Goal: Transaction & Acquisition: Purchase product/service

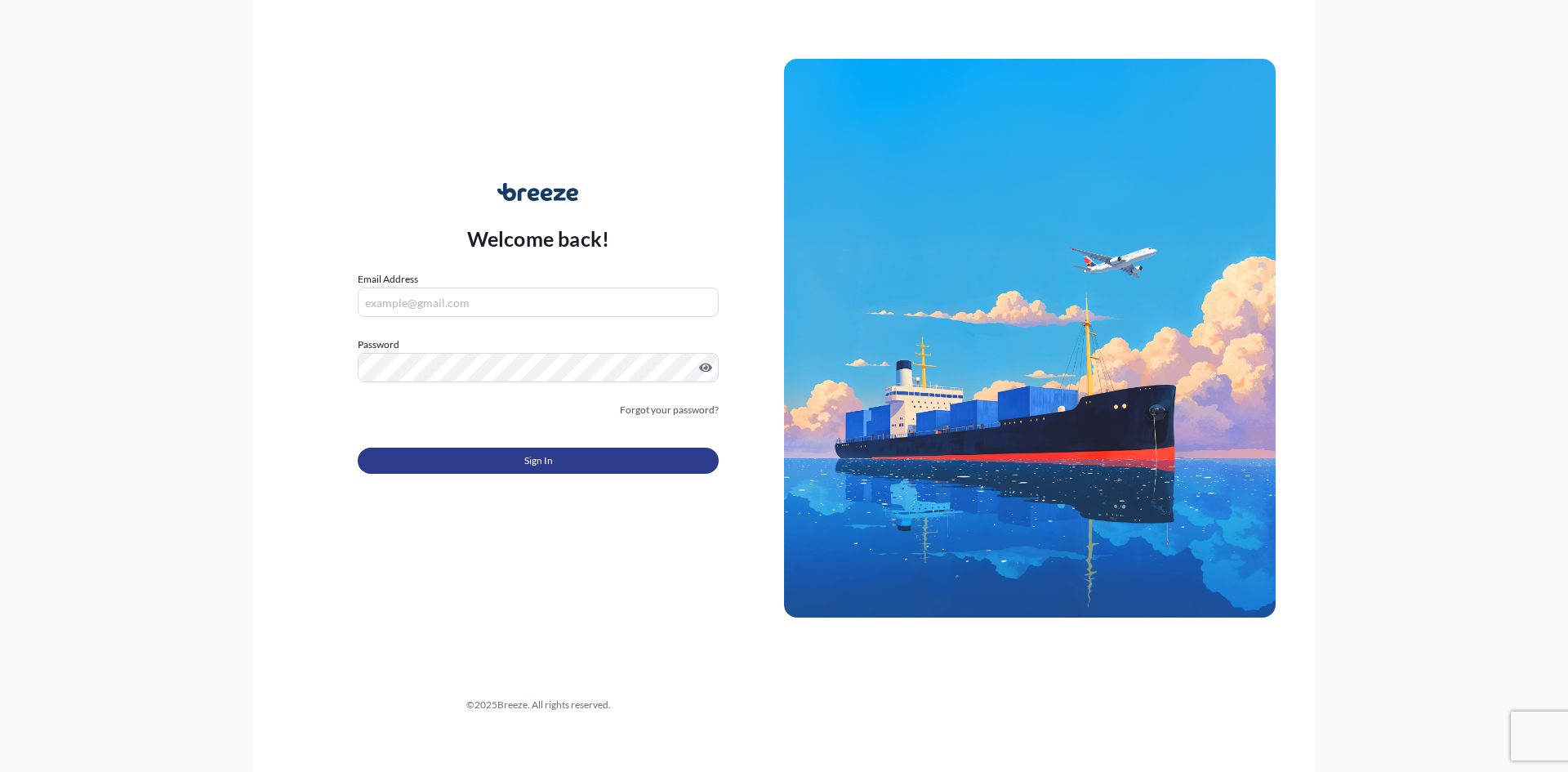
type input "[EMAIL_ADDRESS][DOMAIN_NAME]"
click at [509, 350] on button "Sign In" at bounding box center [538, 461] width 361 height 26
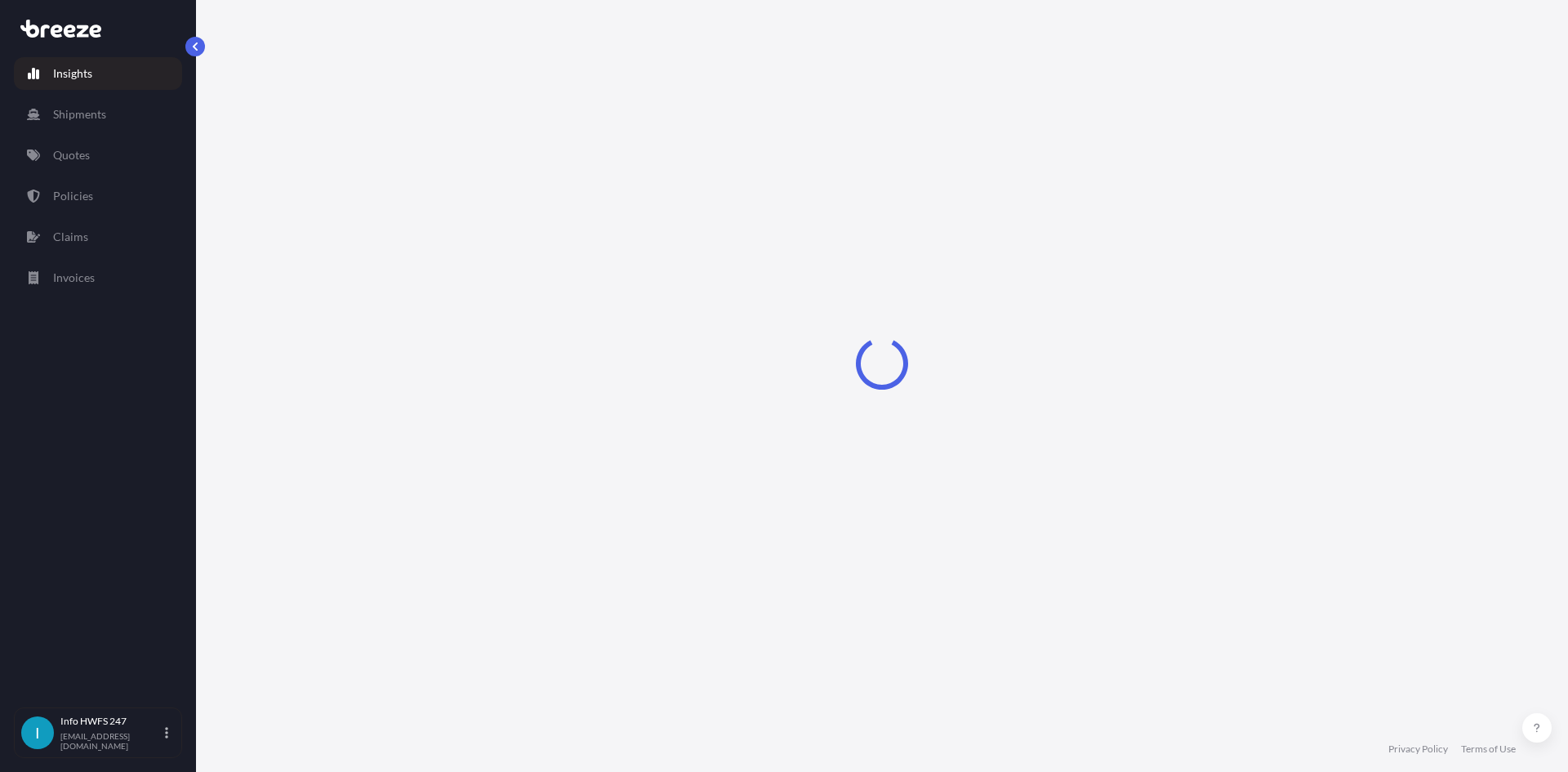
select select "2025"
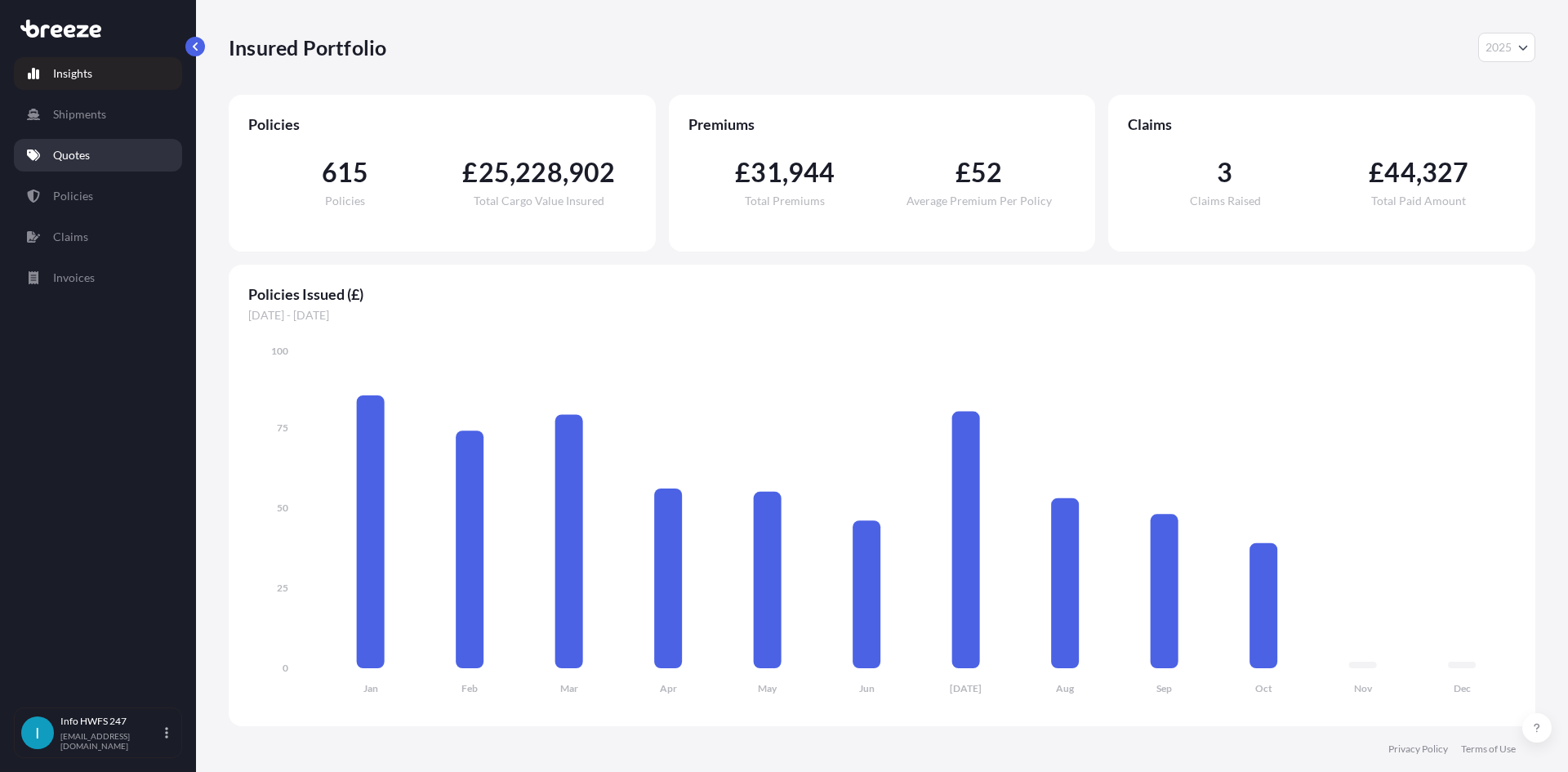
click at [97, 156] on link "Quotes" at bounding box center [98, 154] width 168 height 33
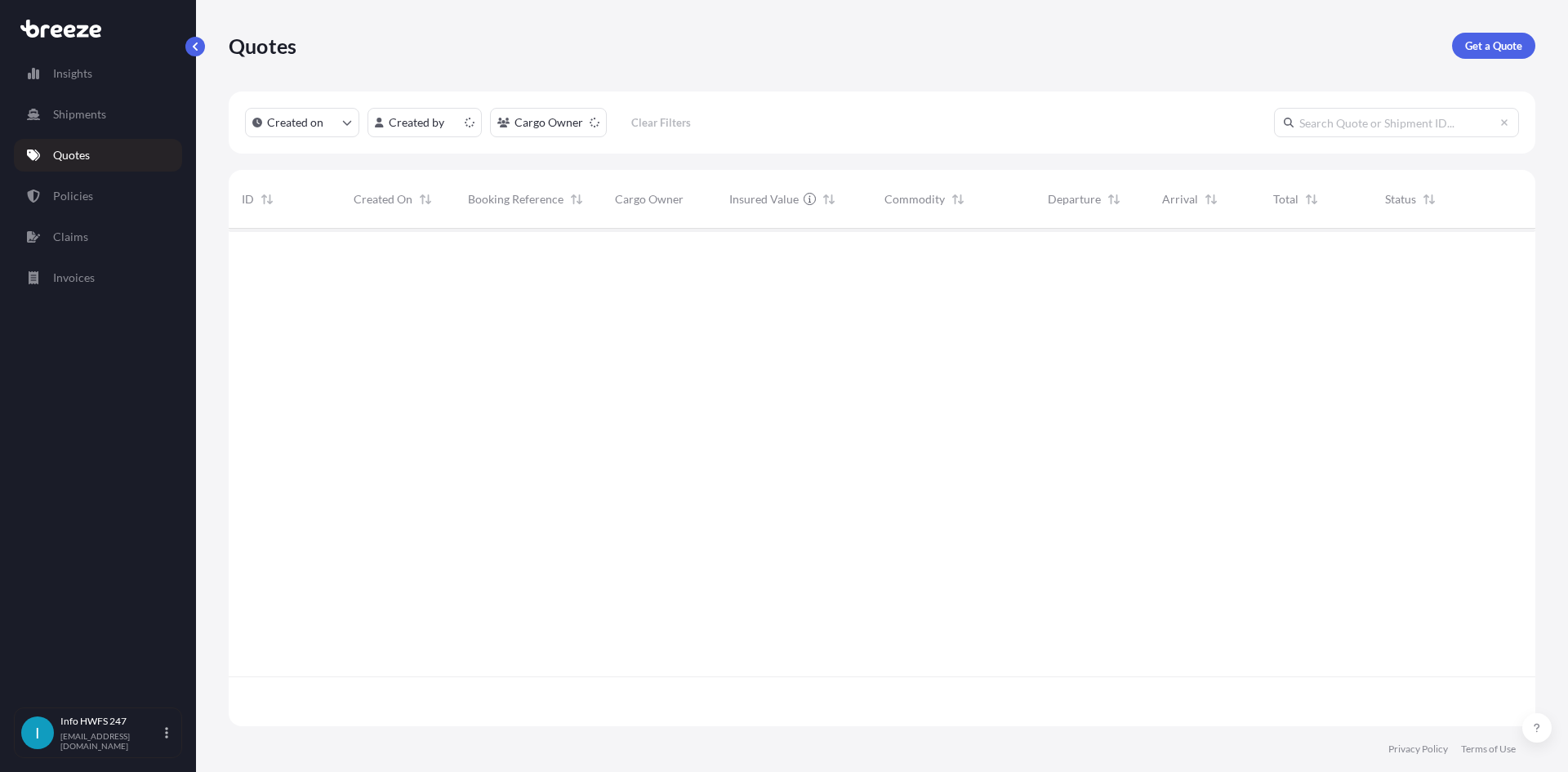
scroll to position [494, 1294]
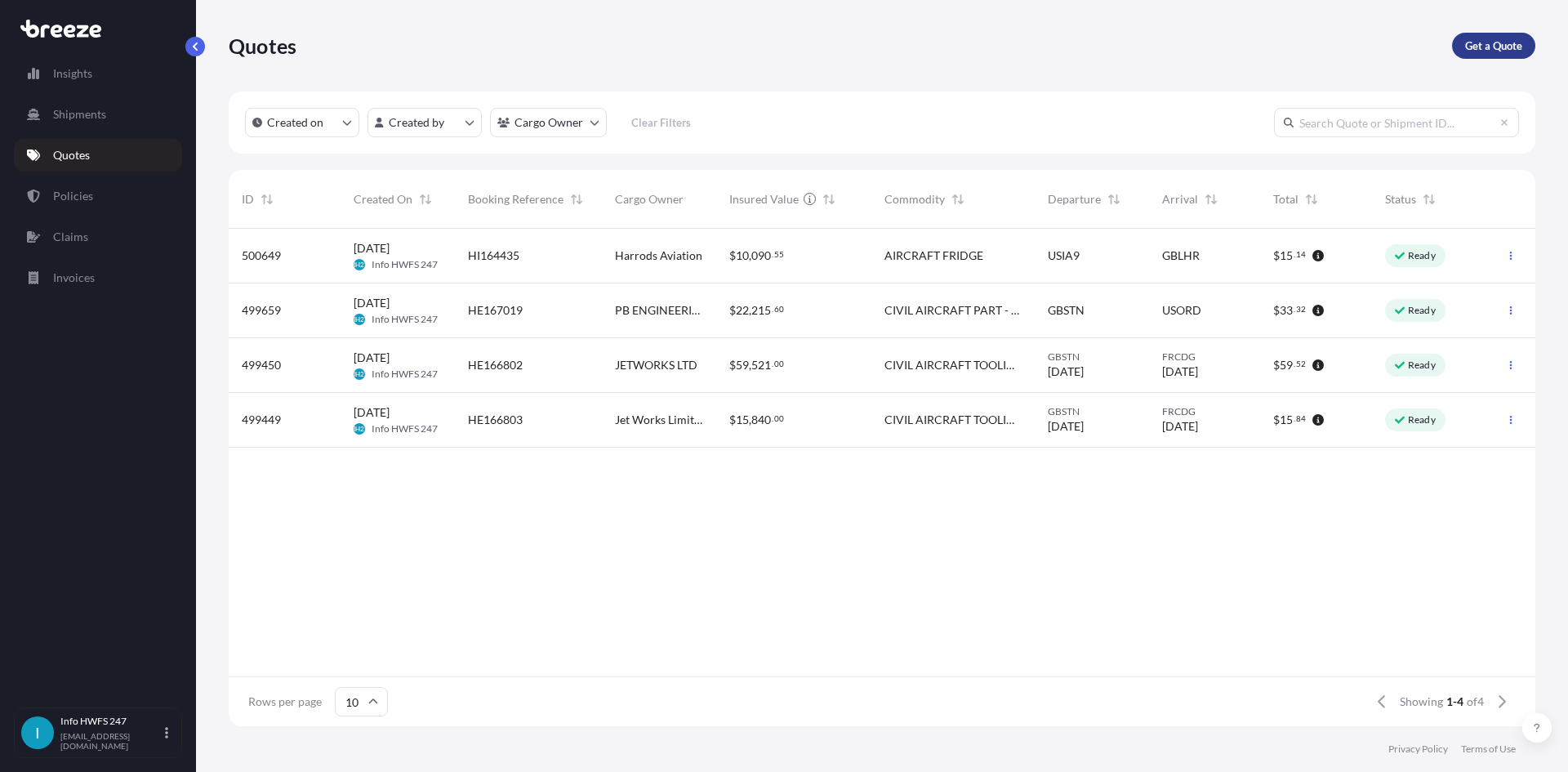
click at [769, 55] on link "Get a Quote" at bounding box center [1494, 45] width 83 height 26
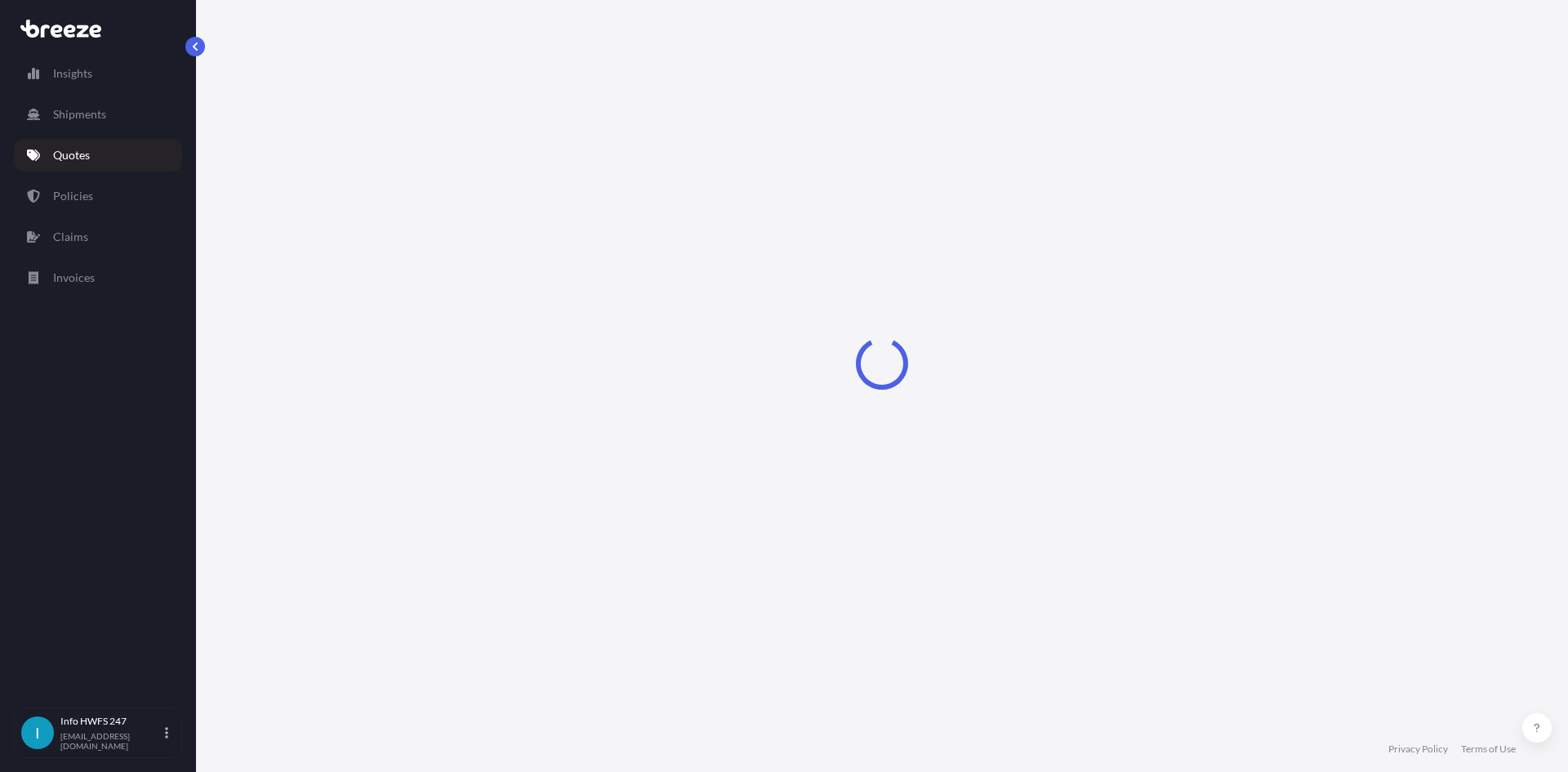
select select "Road"
select select "Air"
select select "1"
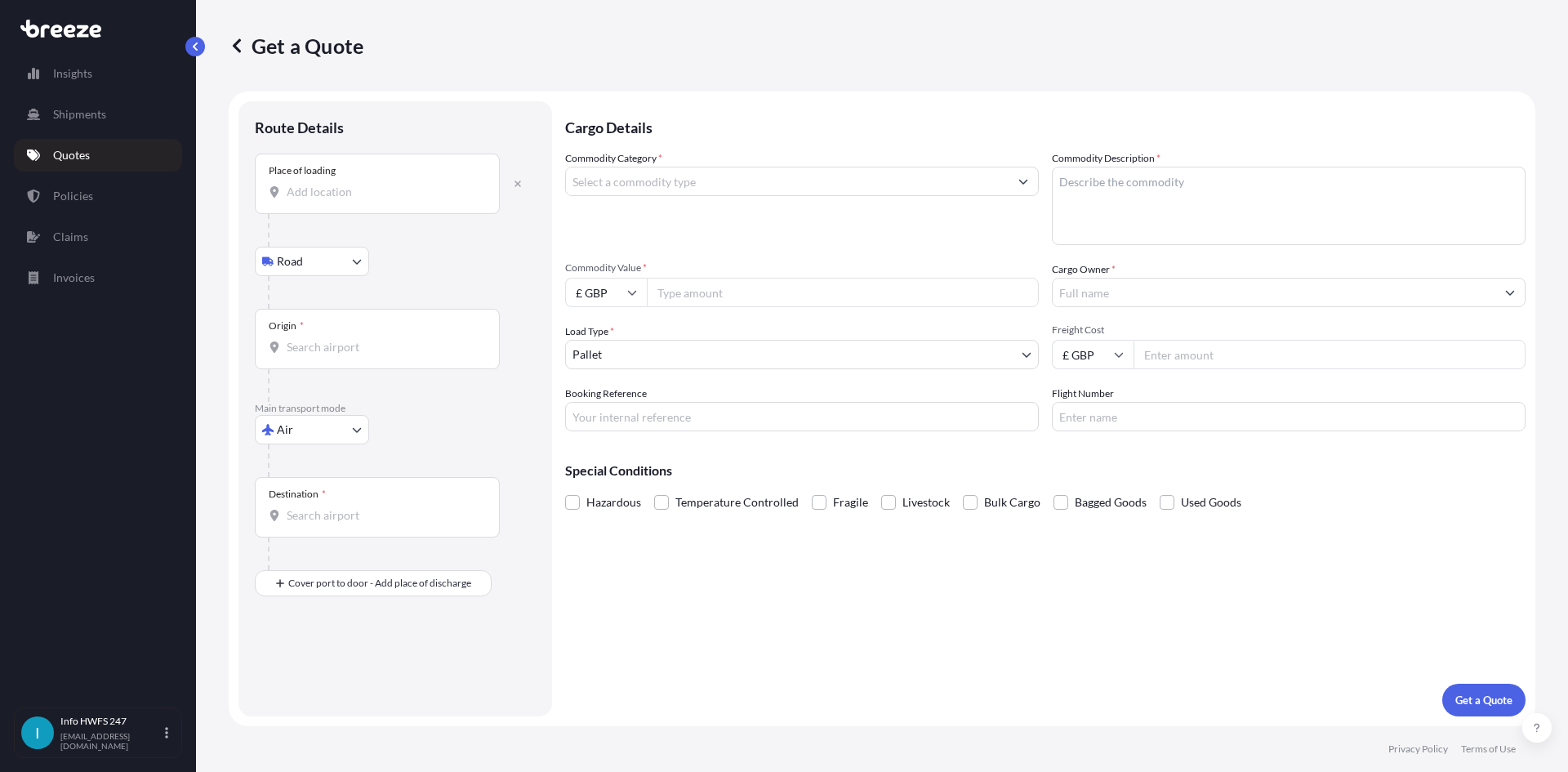
click at [391, 210] on div "Place of loading" at bounding box center [378, 183] width 245 height 60
click at [391, 200] on input "Place of loading" at bounding box center [383, 192] width 193 height 17
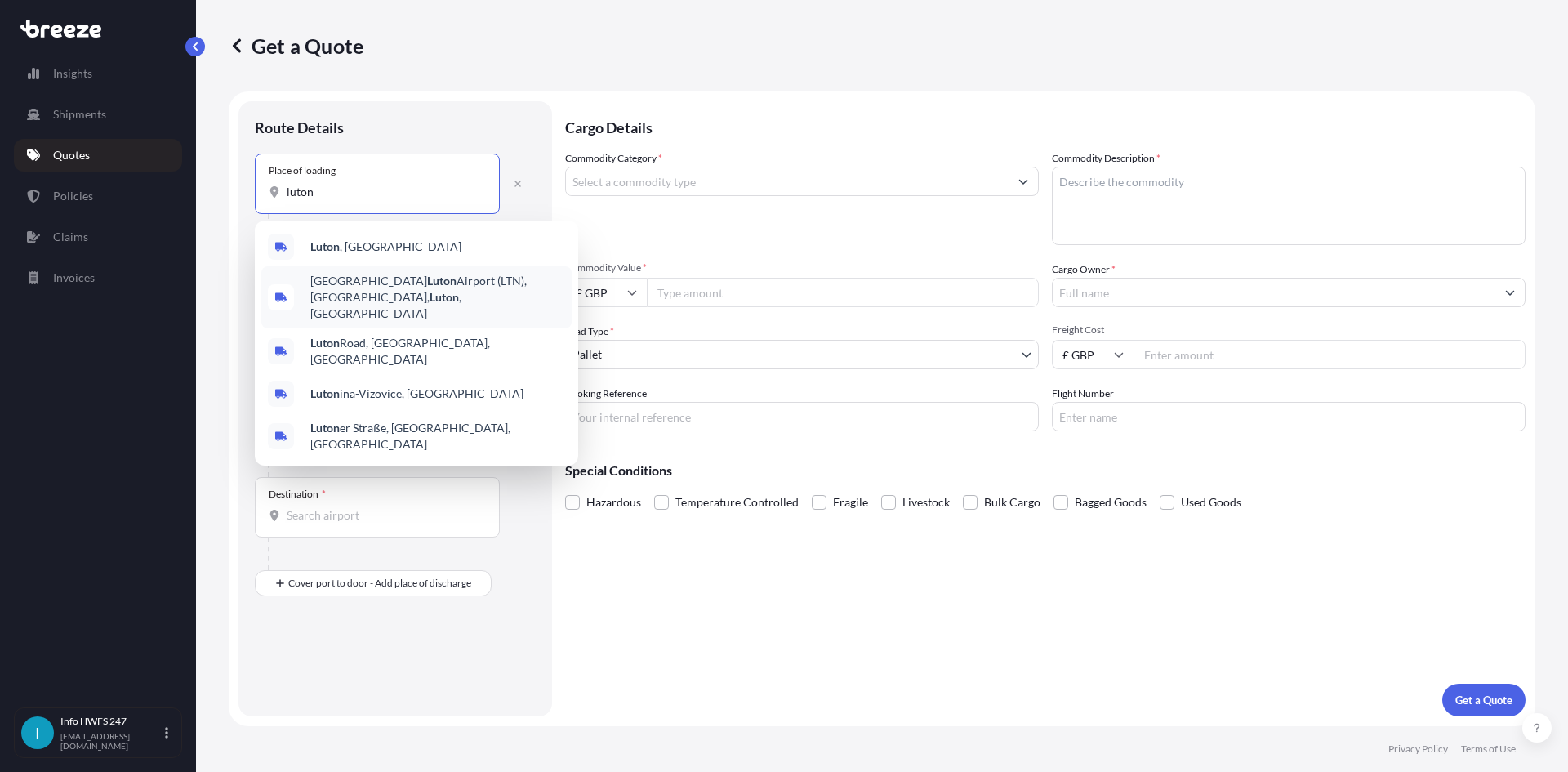
click at [405, 275] on span "[GEOGRAPHIC_DATA] (LTN), [GEOGRAPHIC_DATA] , [GEOGRAPHIC_DATA]" at bounding box center [438, 298] width 255 height 49
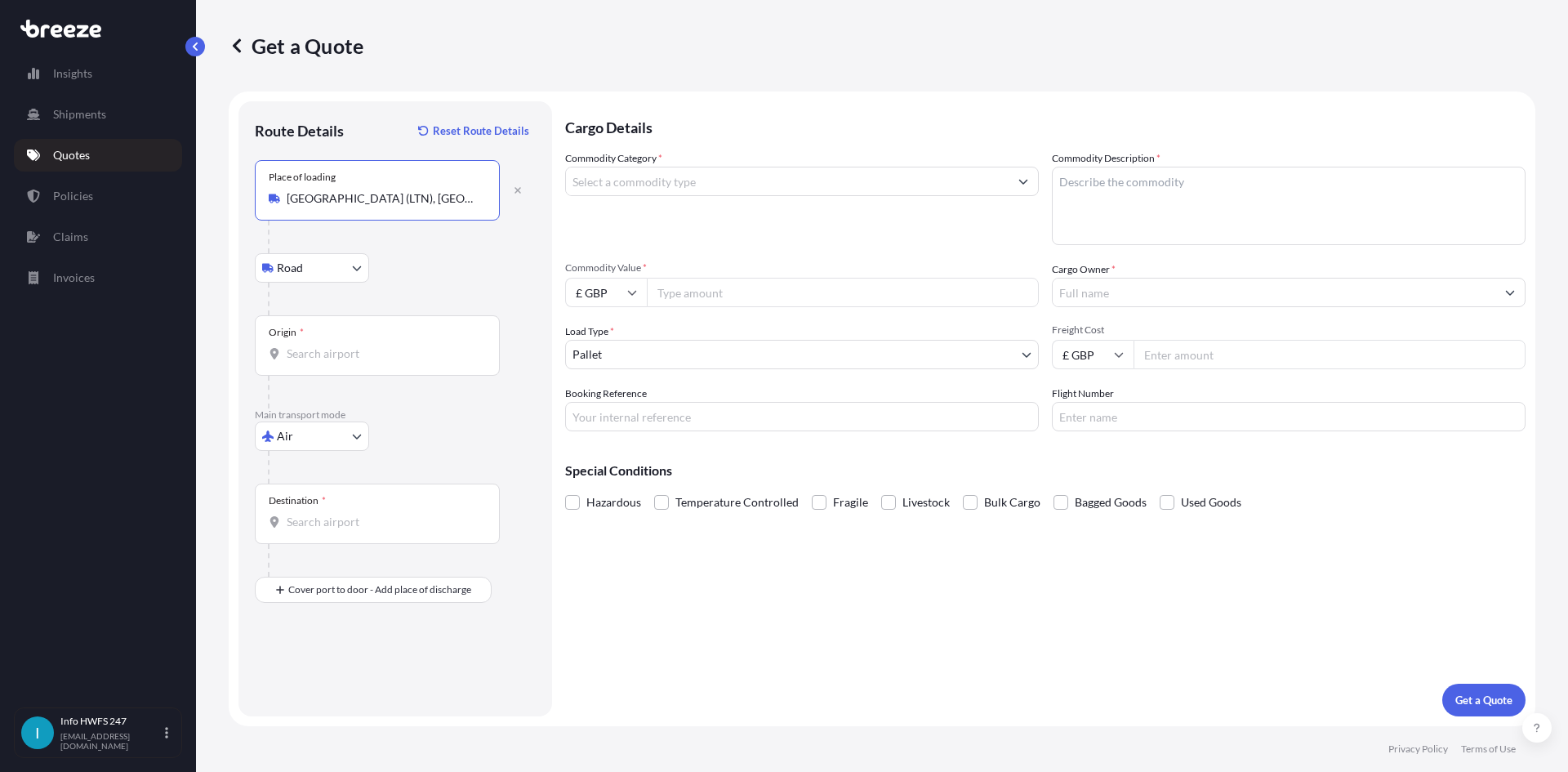
type input "[GEOGRAPHIC_DATA] (LTN), [GEOGRAPHIC_DATA], [GEOGRAPHIC_DATA]"
click at [389, 332] on div "Origin *" at bounding box center [378, 345] width 245 height 60
click at [389, 345] on input "Origin *" at bounding box center [383, 353] width 193 height 17
click at [438, 186] on div "Place of loading [GEOGRAPHIC_DATA] (LTN), [GEOGRAPHIC_DATA], [GEOGRAPHIC_DATA]" at bounding box center [378, 190] width 245 height 60
click at [438, 190] on input "[GEOGRAPHIC_DATA] (LTN), [GEOGRAPHIC_DATA], [GEOGRAPHIC_DATA]" at bounding box center [383, 198] width 193 height 17
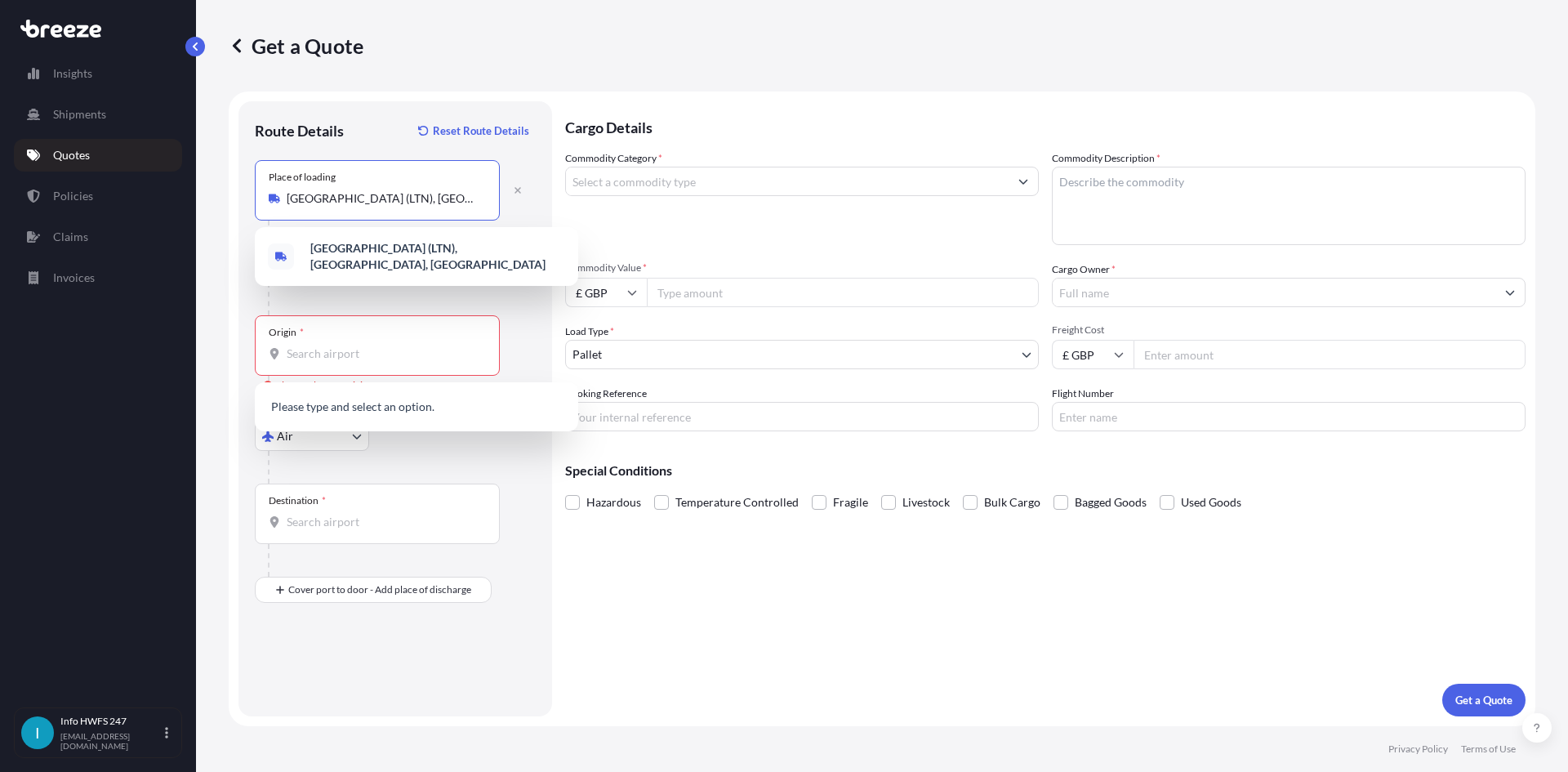
scroll to position [0, 64]
click at [519, 189] on icon "button" at bounding box center [517, 190] width 7 height 7
select select "Road"
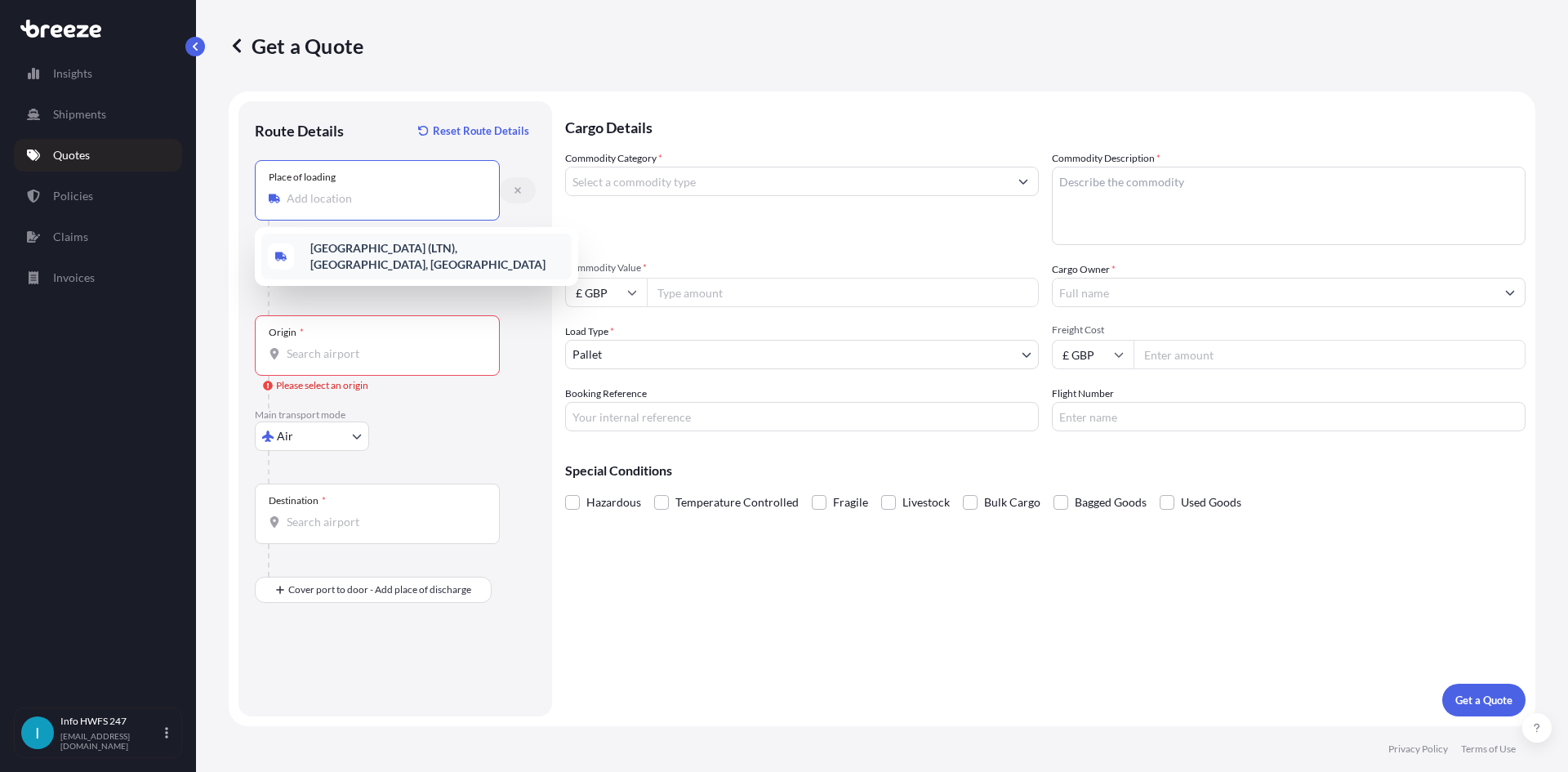
scroll to position [0, 0]
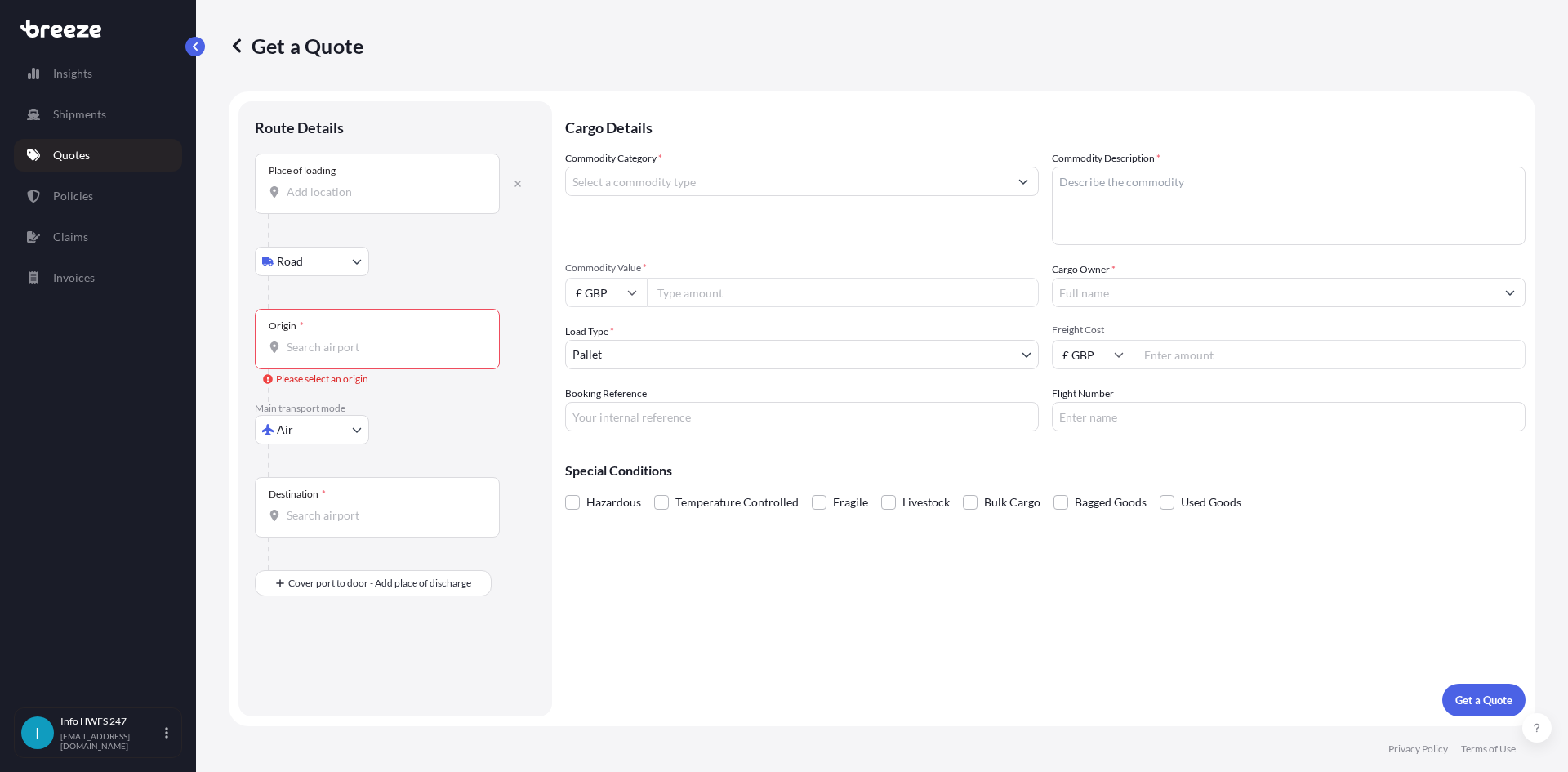
click at [349, 190] on input "Place of loading" at bounding box center [383, 192] width 193 height 17
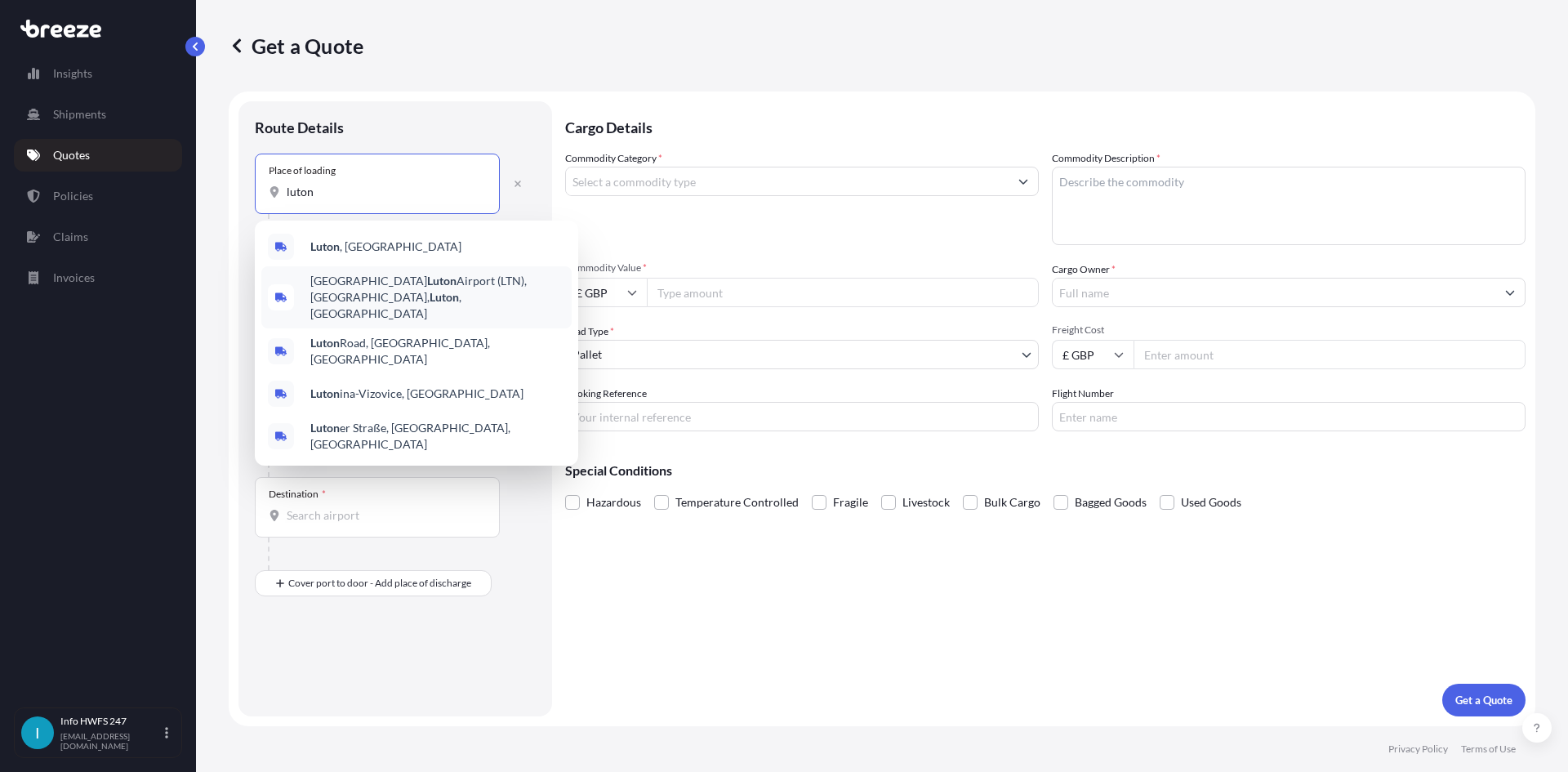
click at [397, 269] on div "[GEOGRAPHIC_DATA] (LTN), [GEOGRAPHIC_DATA] , [GEOGRAPHIC_DATA]" at bounding box center [416, 297] width 310 height 62
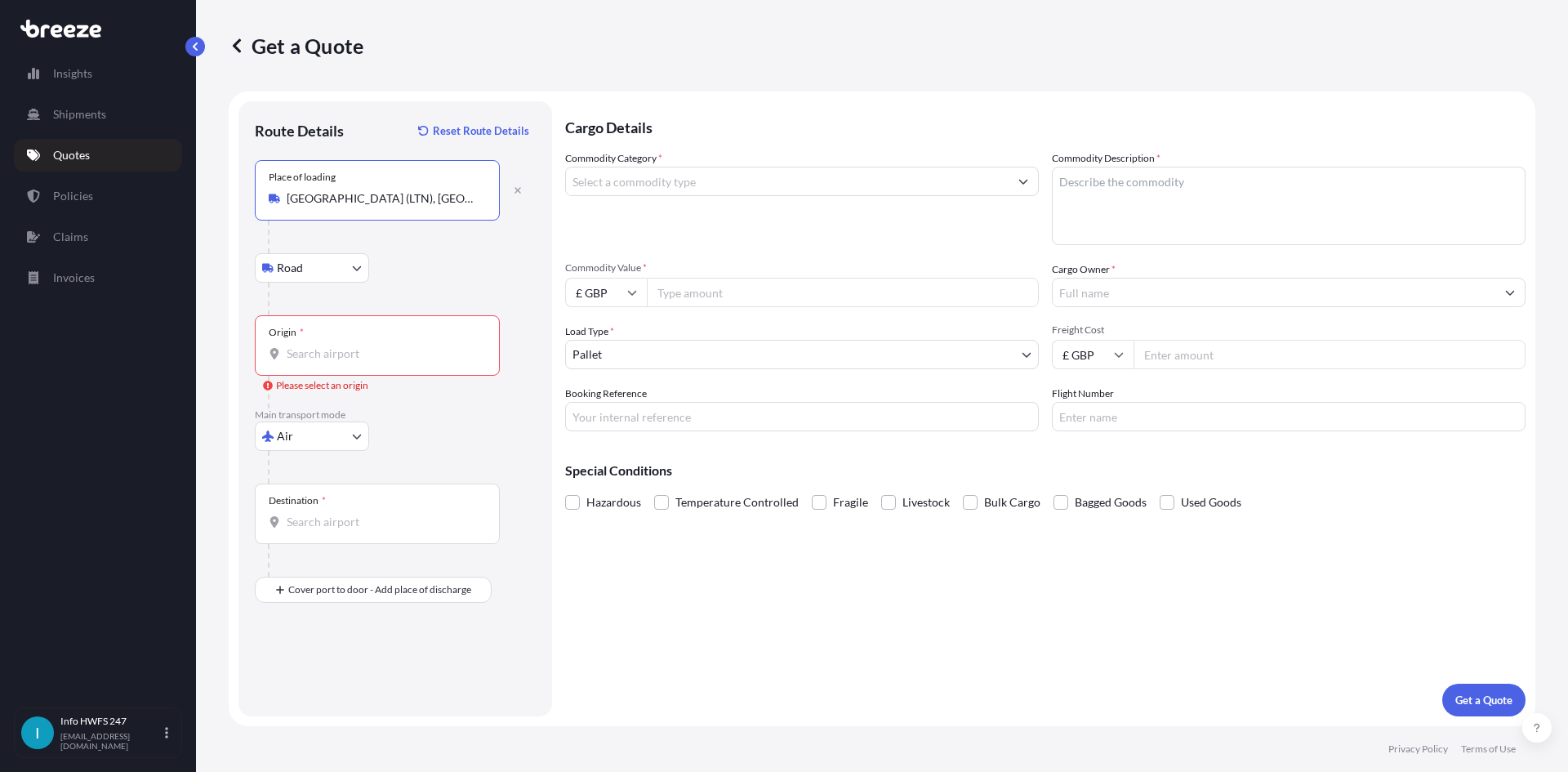
type input "[GEOGRAPHIC_DATA] (LTN), [GEOGRAPHIC_DATA], [GEOGRAPHIC_DATA]"
click at [350, 335] on div "Origin *" at bounding box center [378, 345] width 245 height 60
click at [350, 345] on input "Origin * Please select an origin" at bounding box center [383, 353] width 193 height 17
type input "GBLUT / LTN - [GEOGRAPHIC_DATA], [GEOGRAPHIC_DATA]"
click at [380, 350] on input "Destination *" at bounding box center [383, 522] width 193 height 17
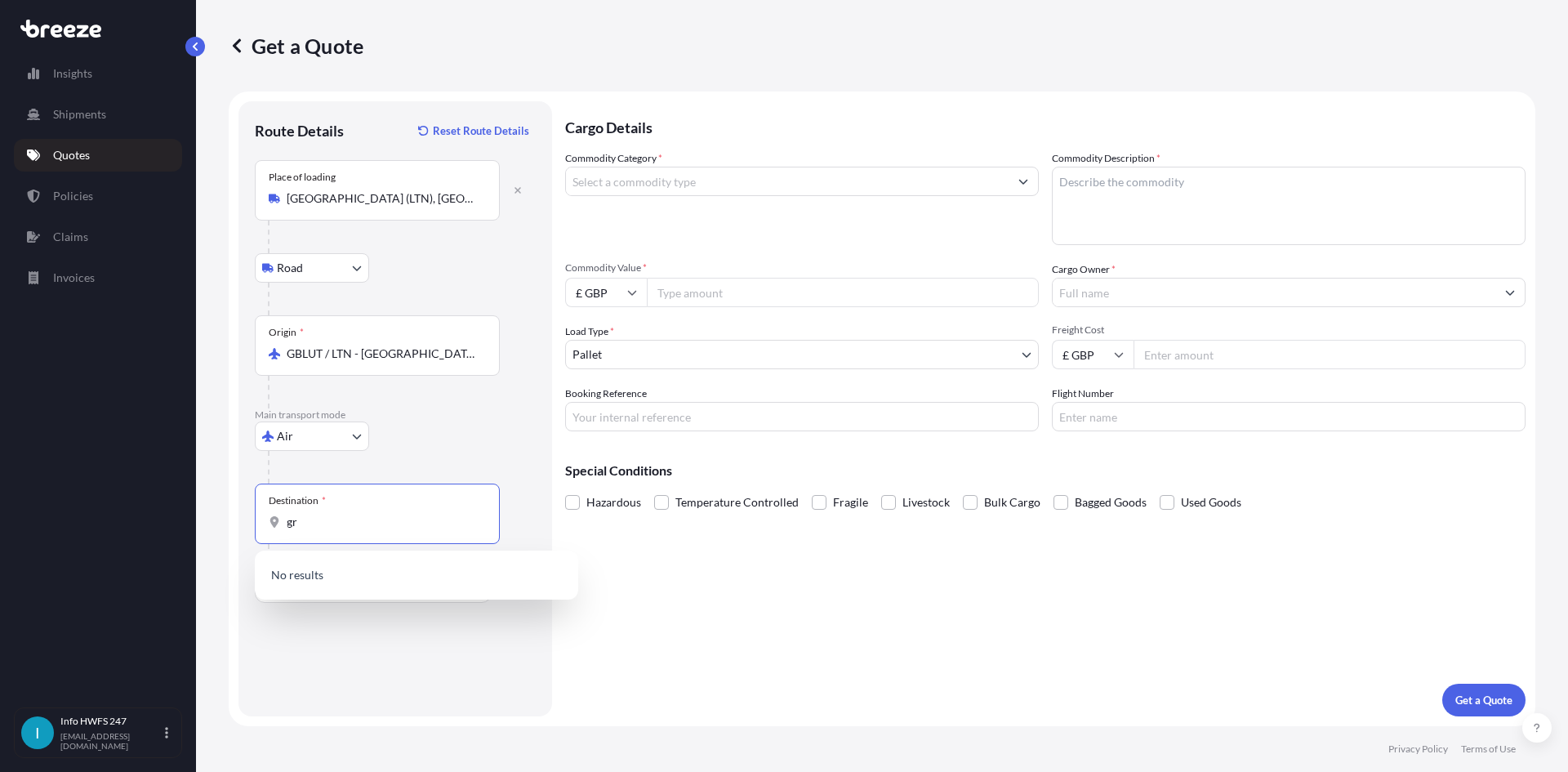
type input "g"
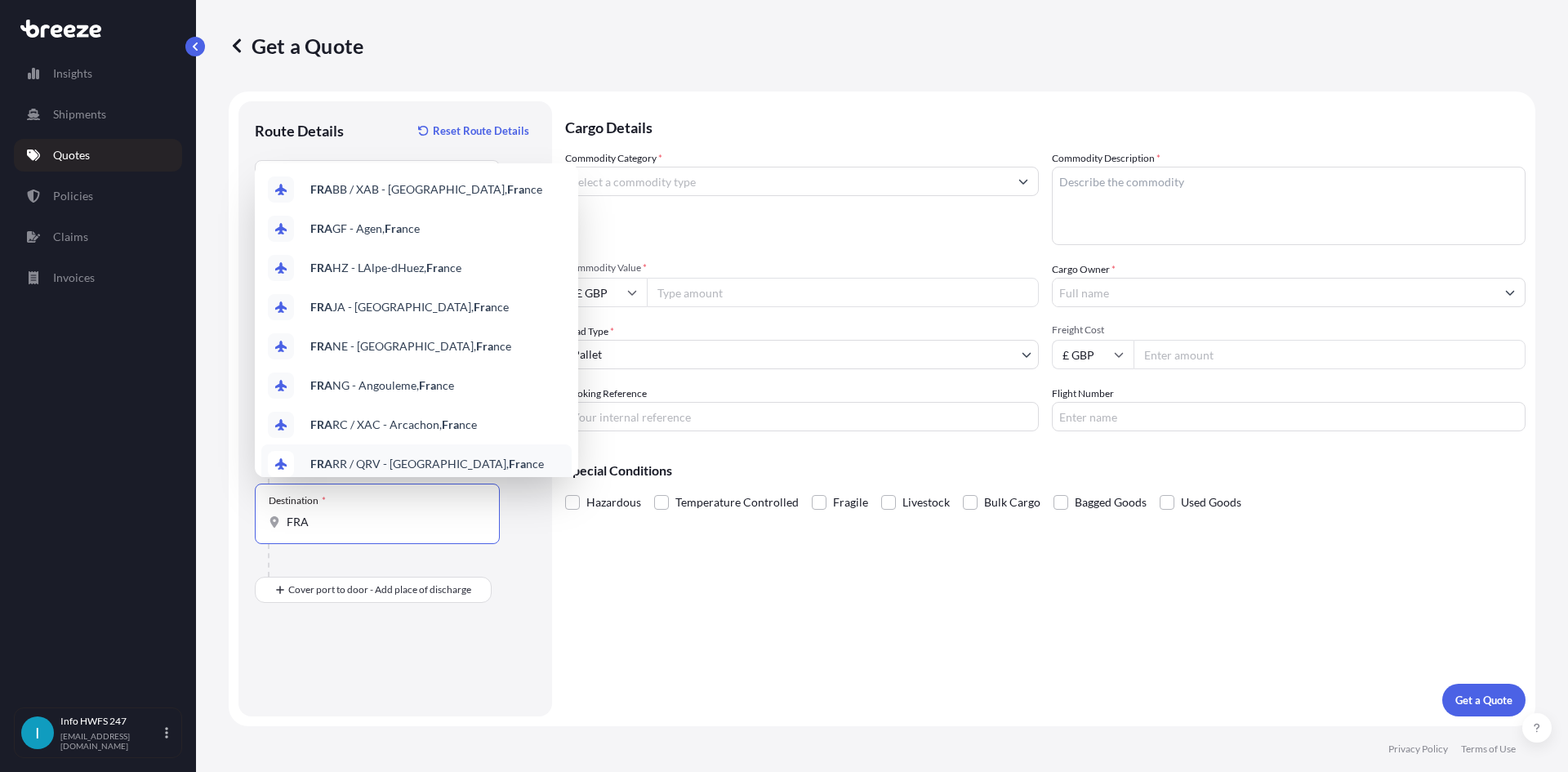
click at [283, 350] on div "Destination * FRA" at bounding box center [378, 513] width 245 height 60
click at [287, 350] on input "FRA" at bounding box center [383, 522] width 193 height 17
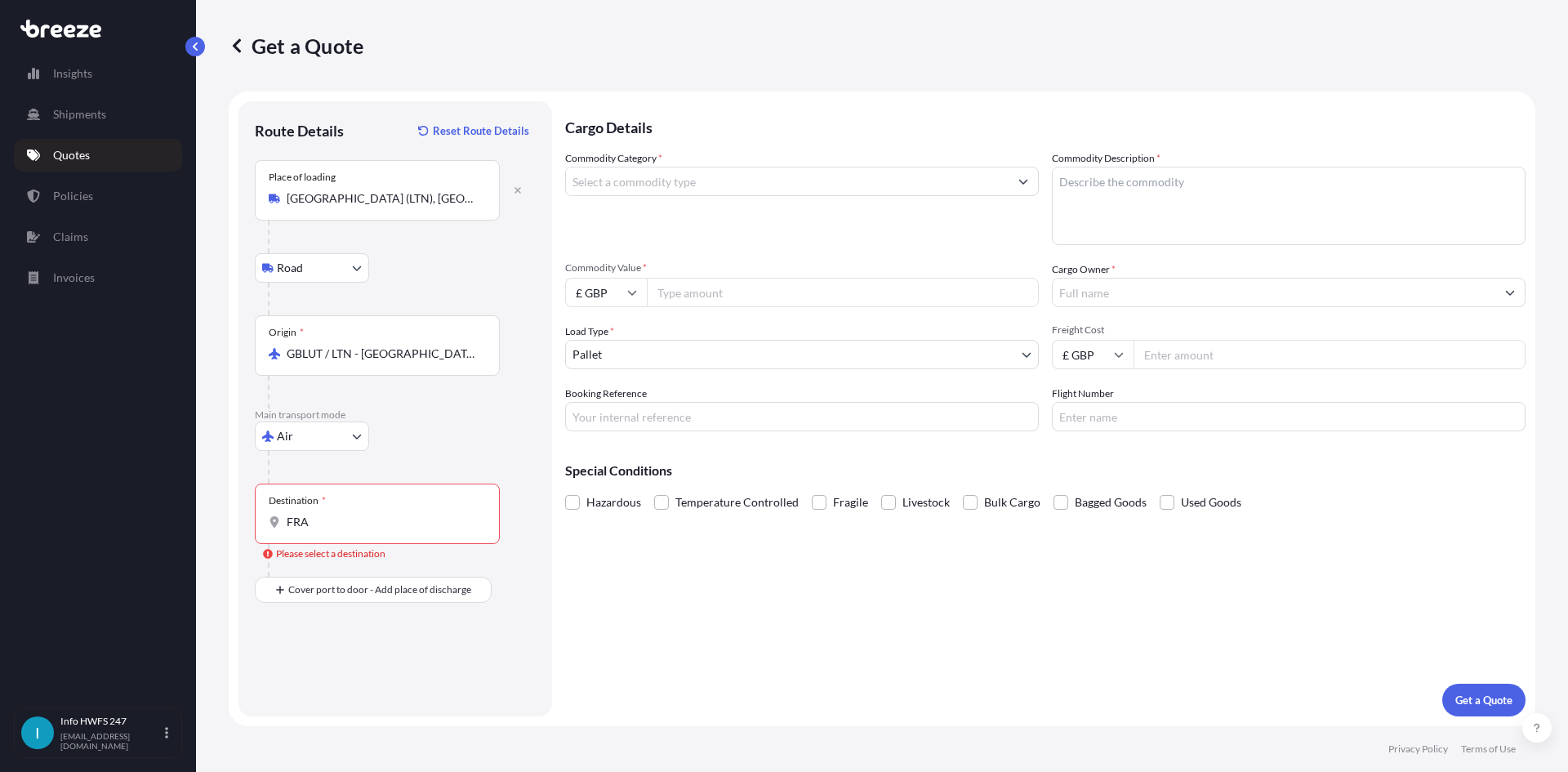
click at [283, 350] on div "FRA" at bounding box center [378, 522] width 218 height 17
click at [287, 350] on input "FRA" at bounding box center [383, 522] width 193 height 17
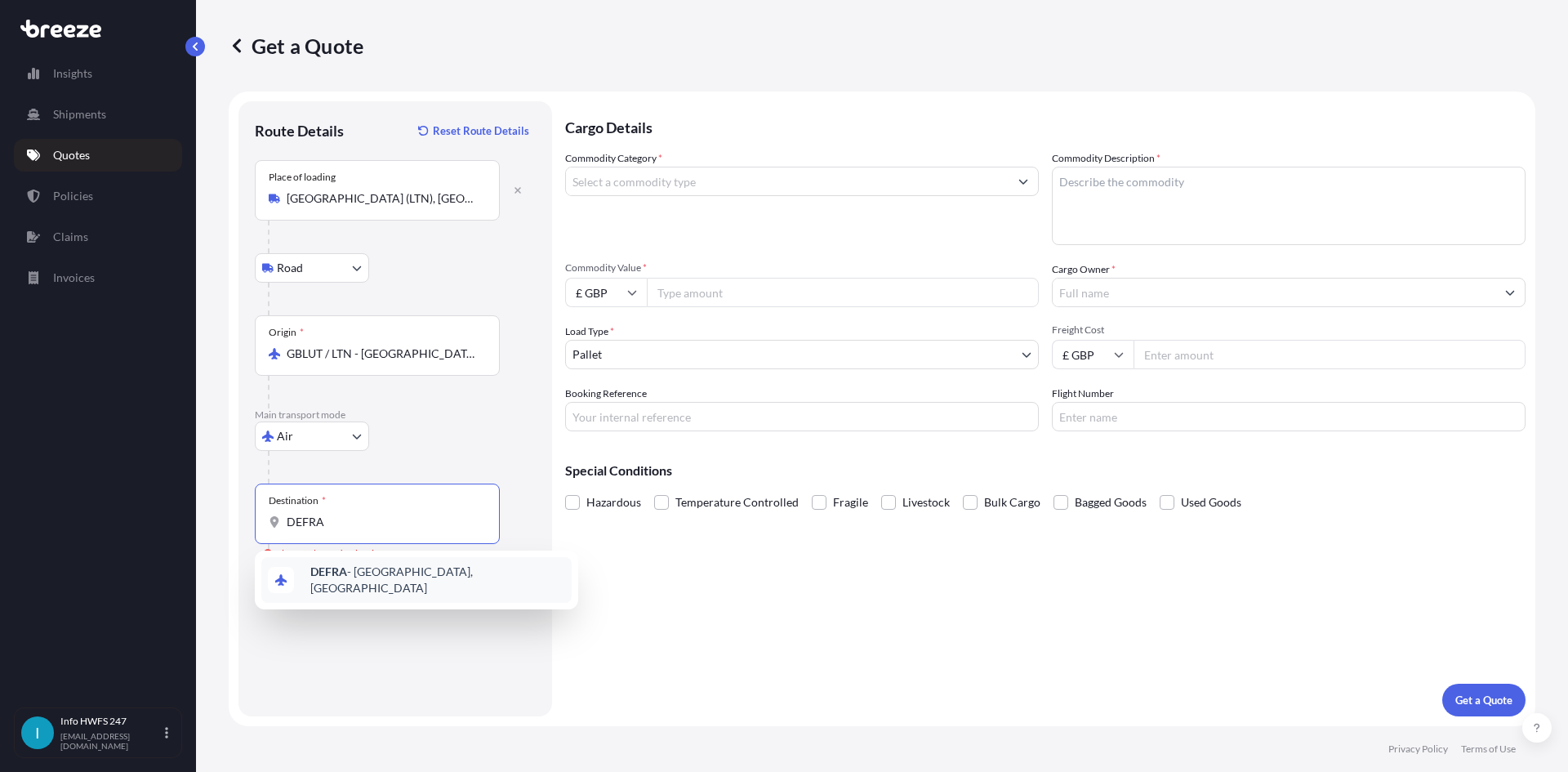
click at [382, 350] on div "DEFRA - [GEOGRAPHIC_DATA], [GEOGRAPHIC_DATA]" at bounding box center [416, 579] width 310 height 45
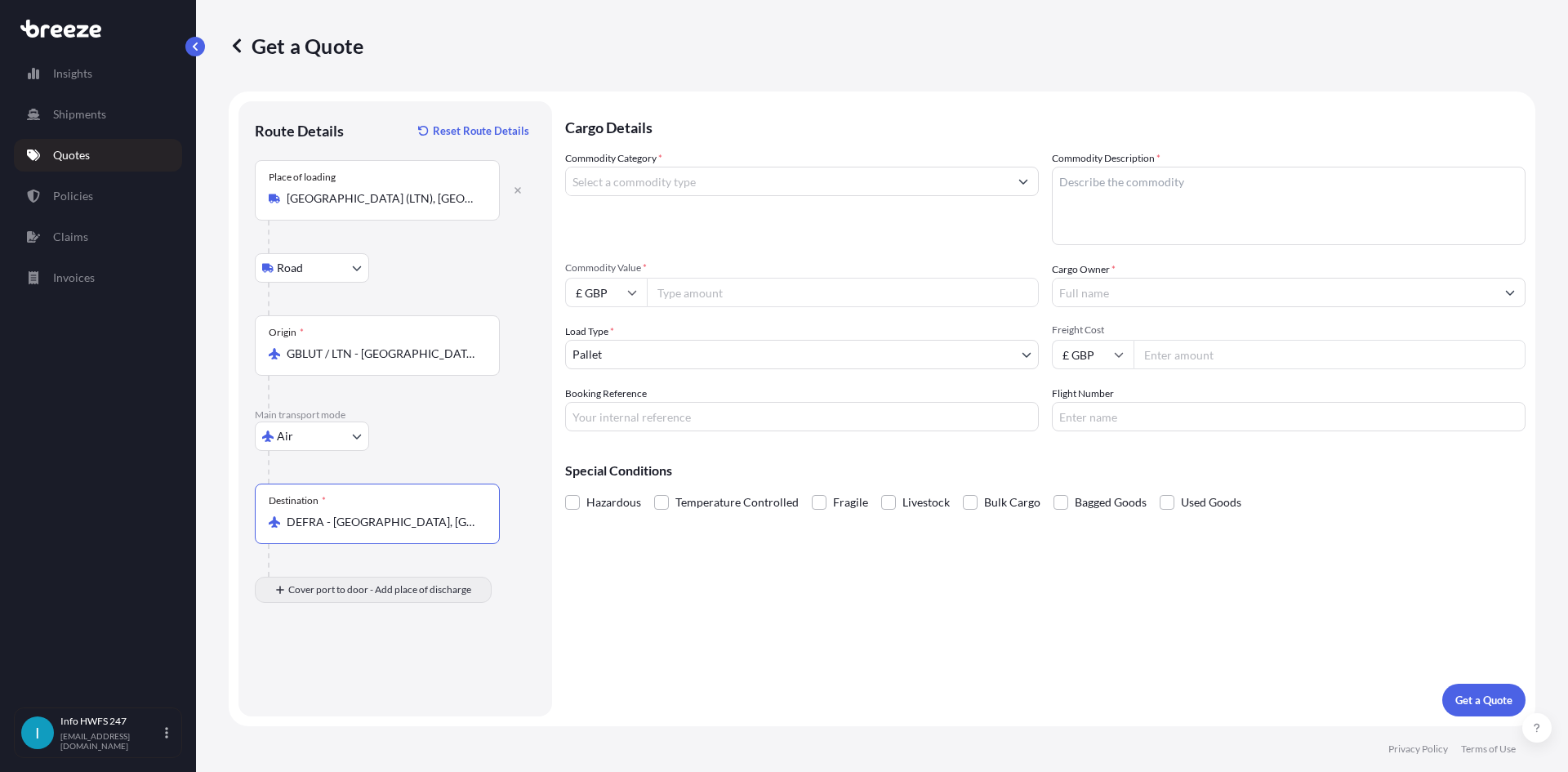
type input "DEFRA - [GEOGRAPHIC_DATA], [GEOGRAPHIC_DATA]"
click at [383, 350] on div "Place of Discharge" at bounding box center [378, 668] width 245 height 60
click at [383, 350] on input "Place of Discharge" at bounding box center [383, 677] width 193 height 17
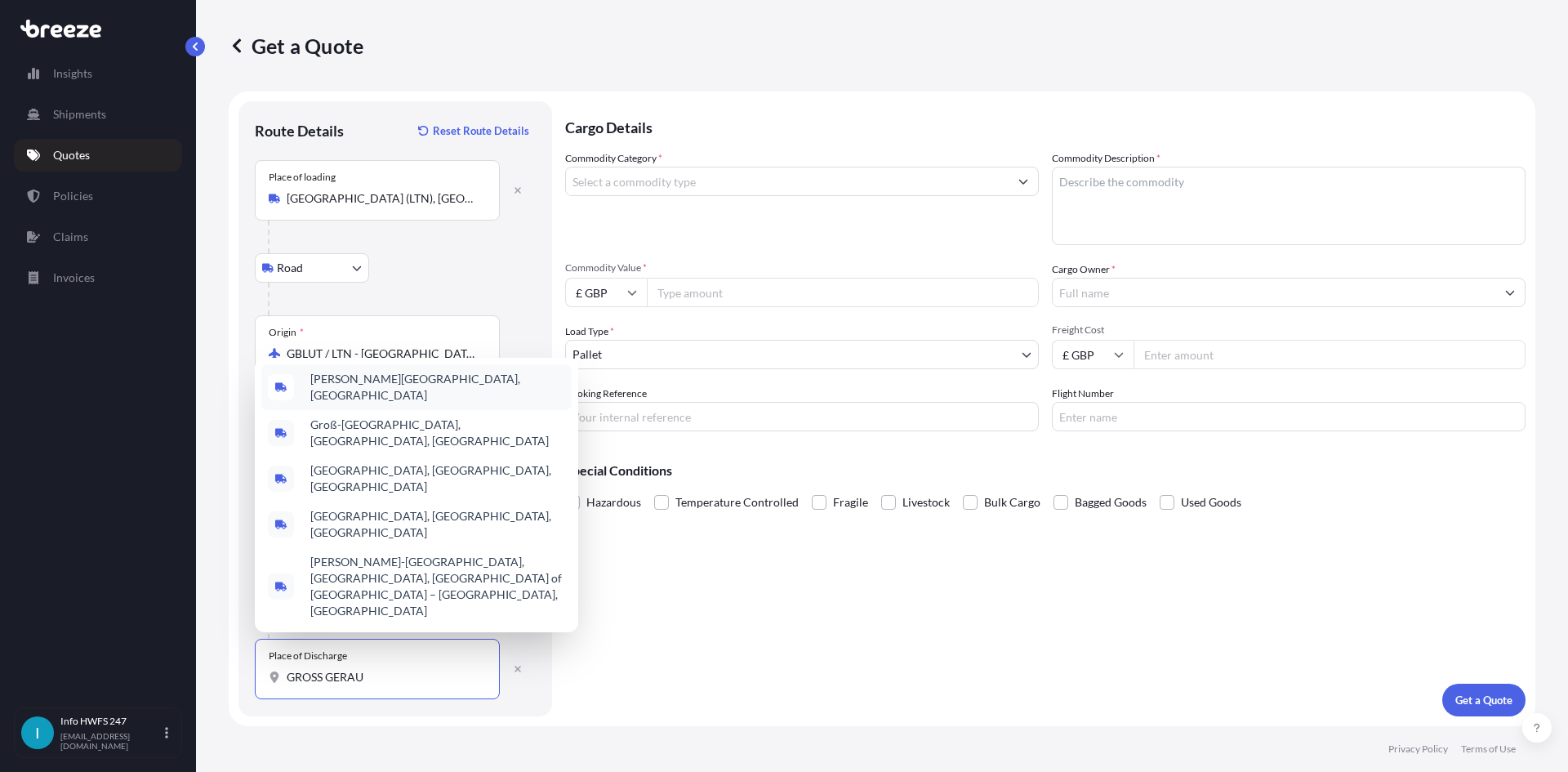
click at [373, 350] on span "[PERSON_NAME][GEOGRAPHIC_DATA], [GEOGRAPHIC_DATA]" at bounding box center [438, 386] width 255 height 33
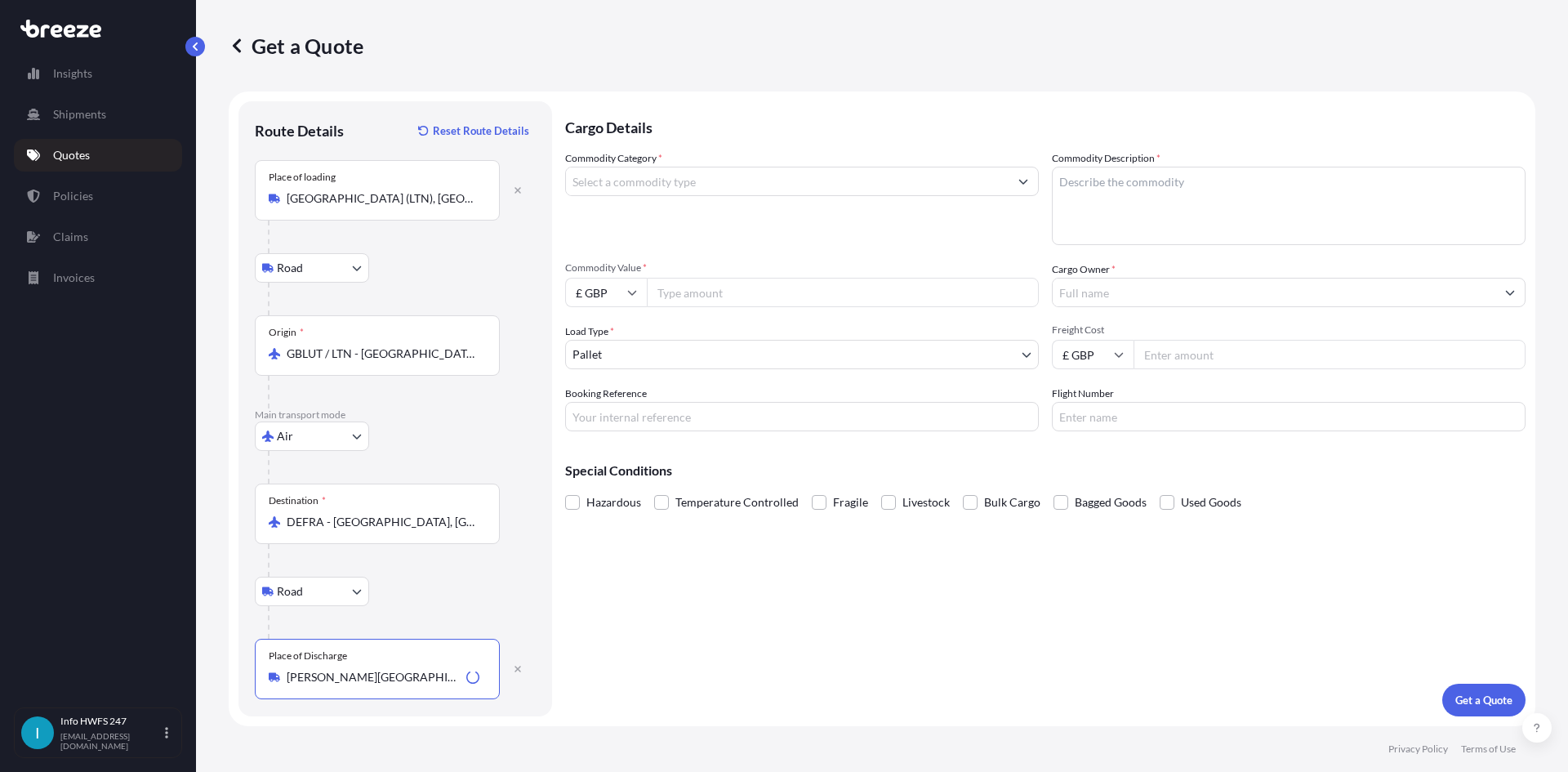
type input "[PERSON_NAME][GEOGRAPHIC_DATA], [GEOGRAPHIC_DATA]"
click at [671, 189] on input "Commodity Category *" at bounding box center [788, 182] width 443 height 30
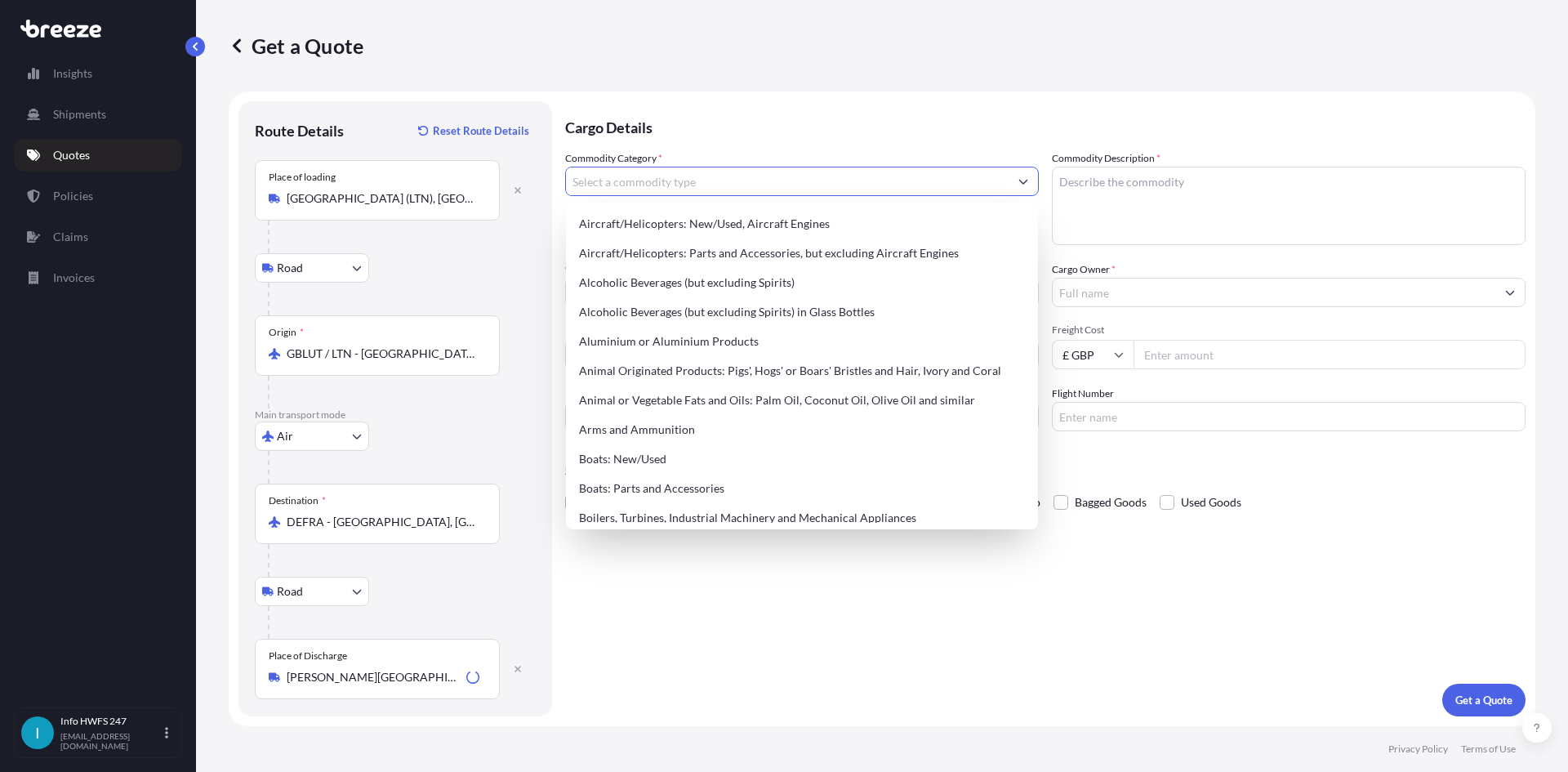
click at [683, 168] on input "Commodity Category *" at bounding box center [788, 182] width 443 height 30
click at [733, 245] on div "Aircraft/Helicopters: Parts and Accessories, but excluding Aircraft Engines" at bounding box center [802, 253] width 459 height 30
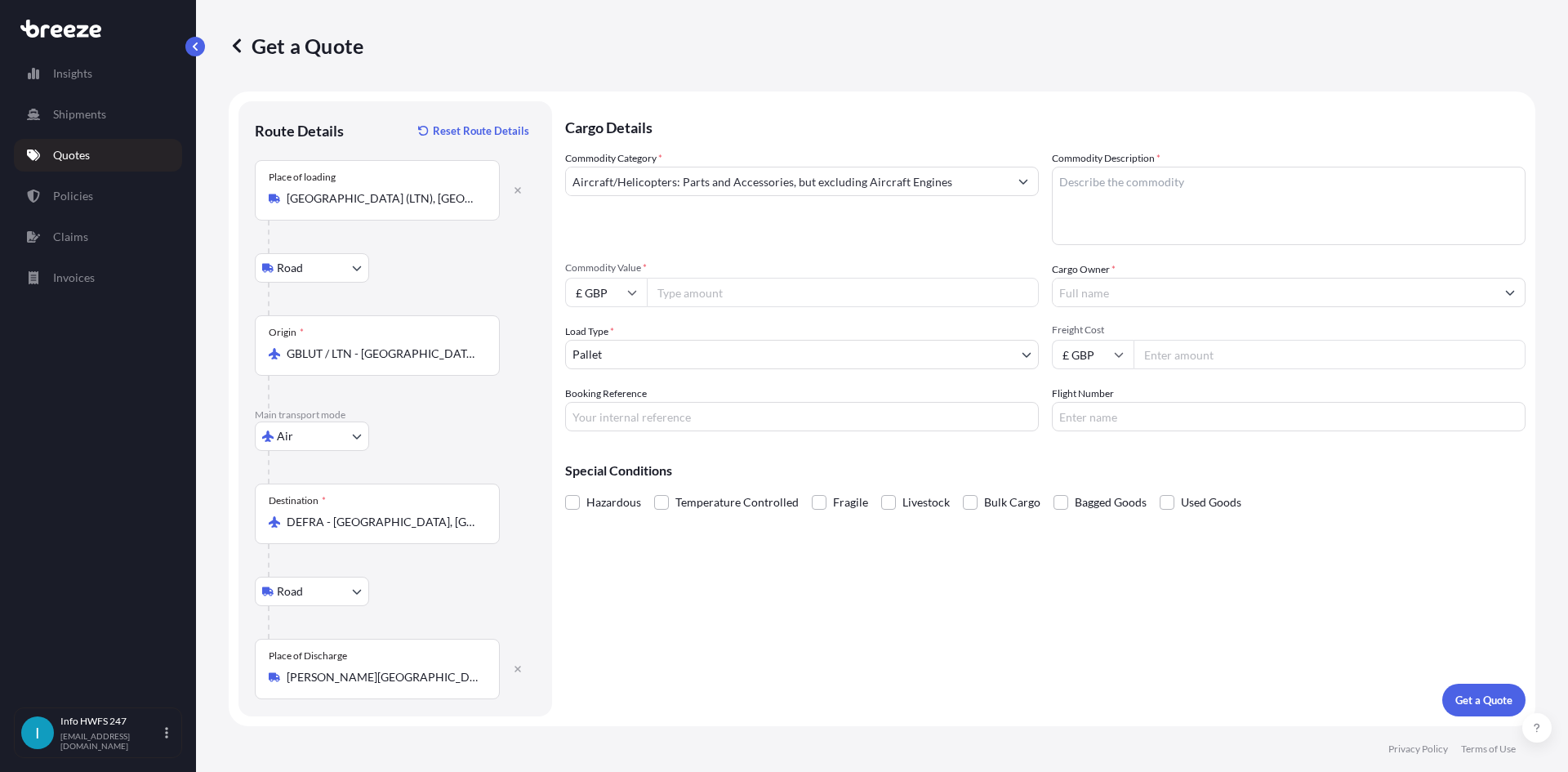
click at [769, 176] on input "Aircraft/Helicopters: Parts and Accessories, but excluding Aircraft Engines" at bounding box center [788, 182] width 443 height 30
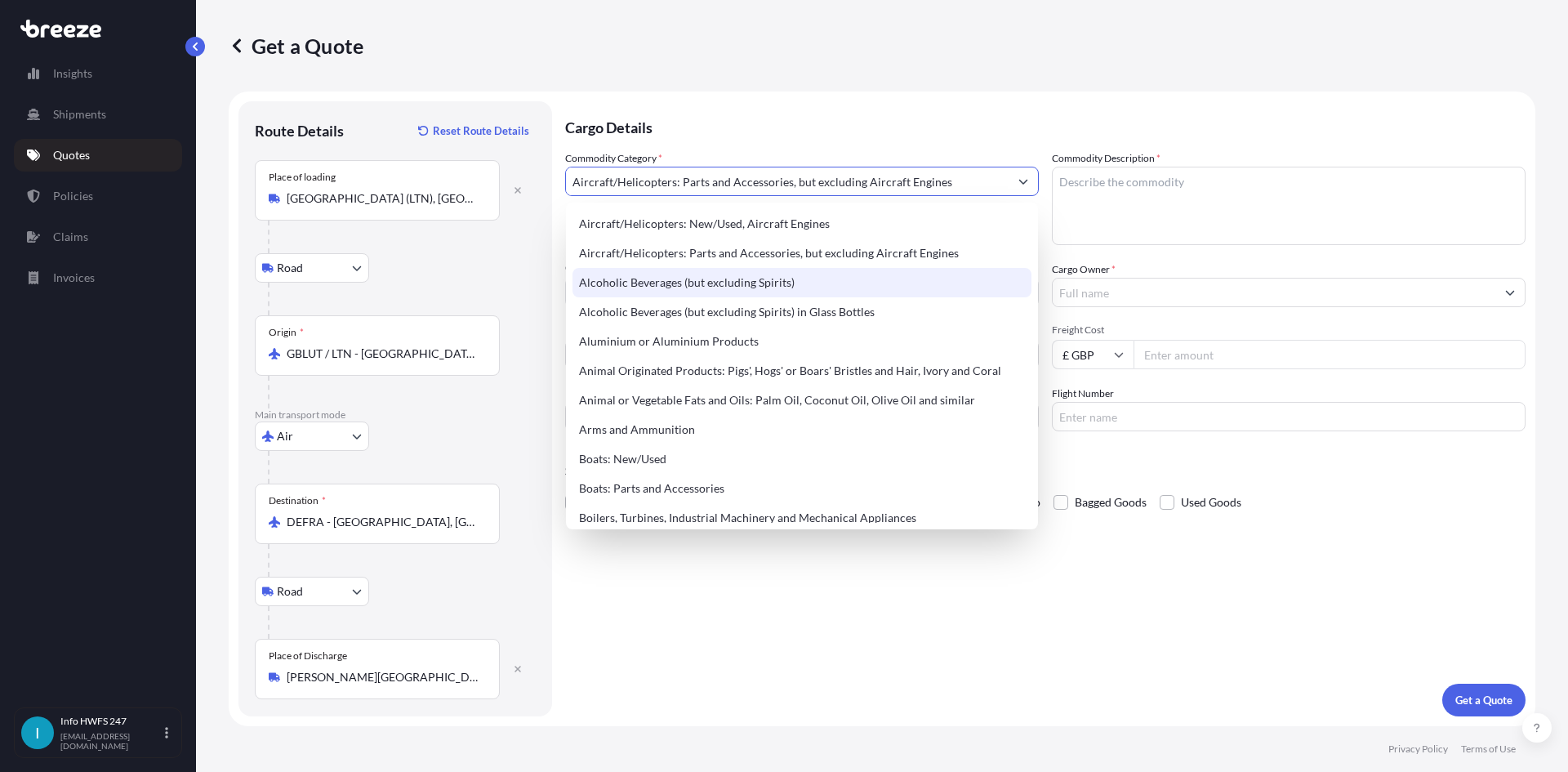
paste input "CIVIL AIRCRAFT PART - MASK OXYGEN"
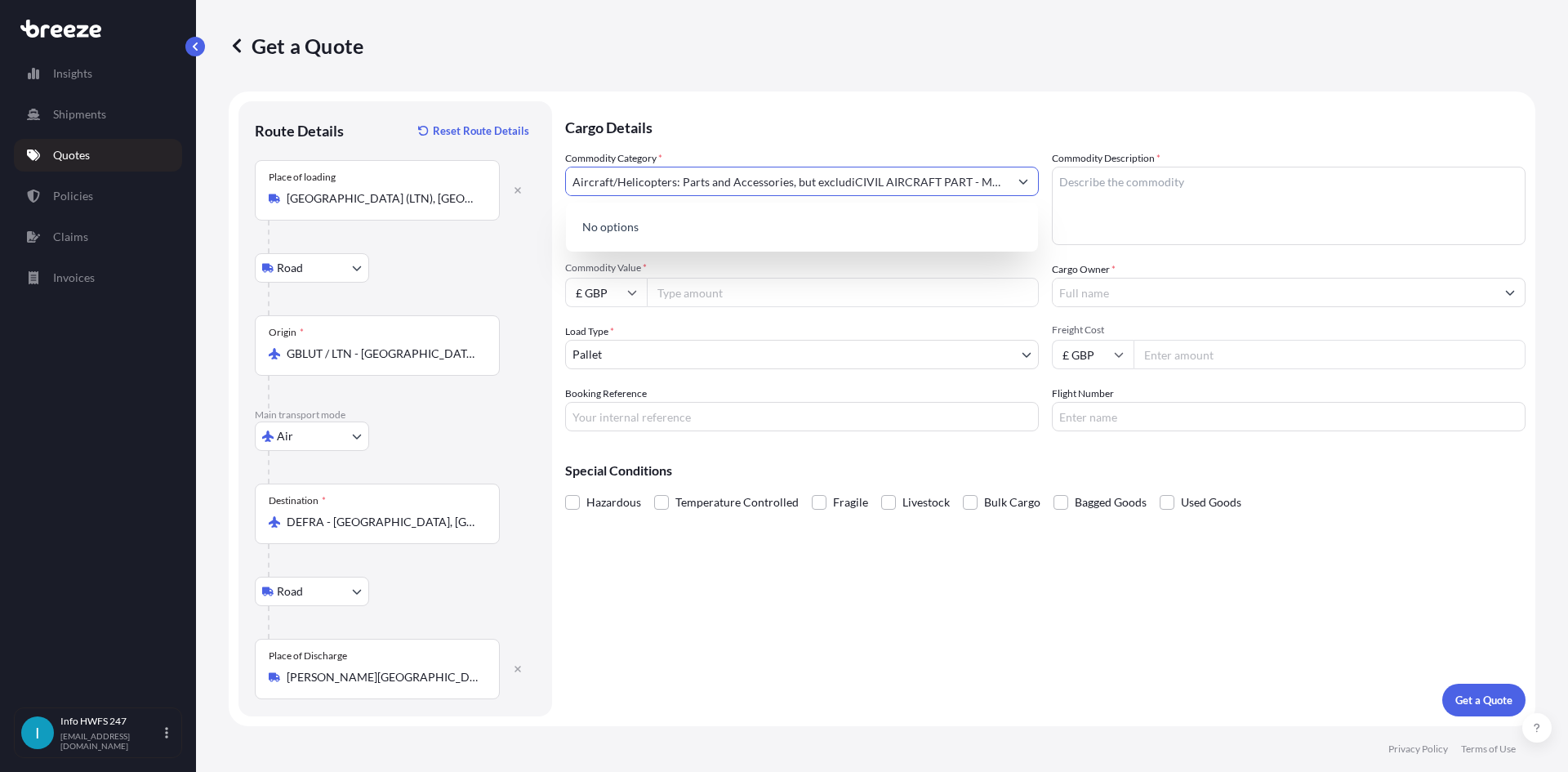
scroll to position [0, 49]
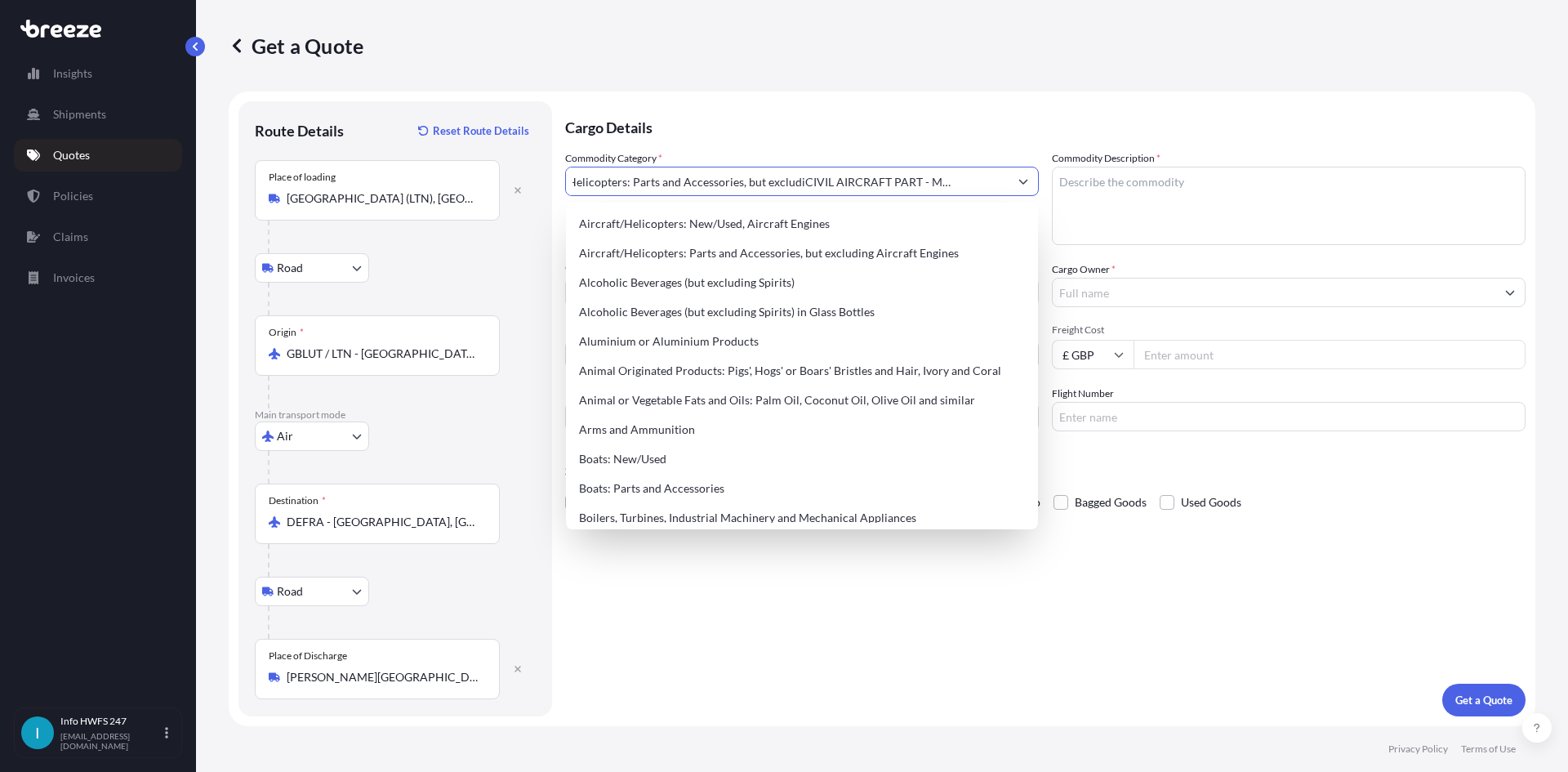
click at [769, 180] on icon "Show suggestions" at bounding box center [1023, 181] width 10 height 10
click at [769, 247] on div "Aircraft/Helicopters: Parts and Accessories, but excluding Aircraft Engines" at bounding box center [802, 253] width 459 height 30
type input "Aircraft/Helicopters: Parts and Accessories, but excluding Aircraft Engines"
click at [769, 219] on textarea "Commodity Description *" at bounding box center [1288, 206] width 474 height 78
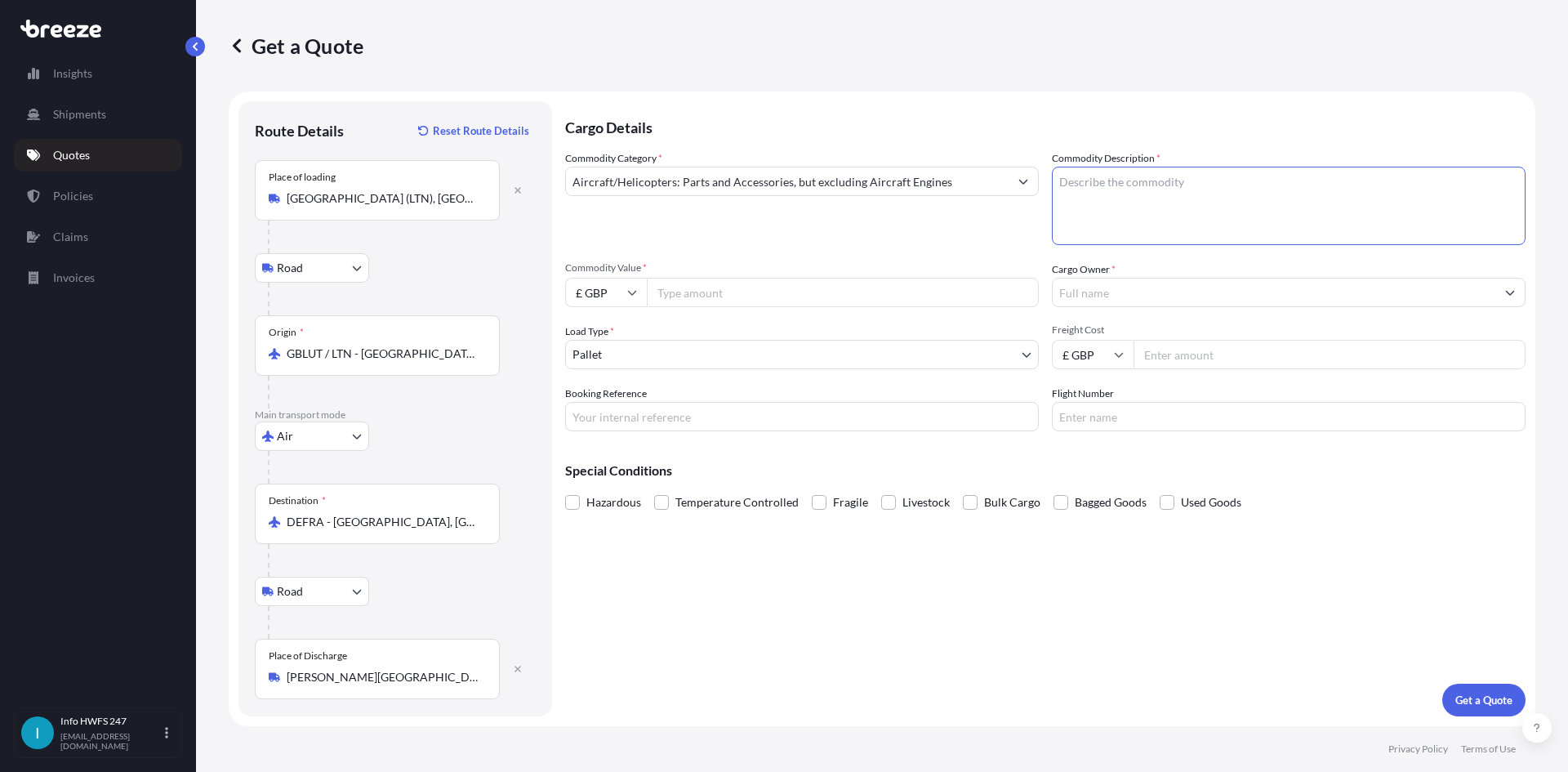
paste textarea "CIVIL AIRCRAFT PART - MASK OXYGEN"
type textarea "CIVIL AIRCRAFT PART - MASK OXYGEN"
click at [599, 296] on input "£ GBP" at bounding box center [606, 293] width 82 height 30
click at [619, 298] on input "£ GBP" at bounding box center [606, 293] width 82 height 30
click at [615, 292] on input "£ GBP" at bounding box center [606, 293] width 82 height 30
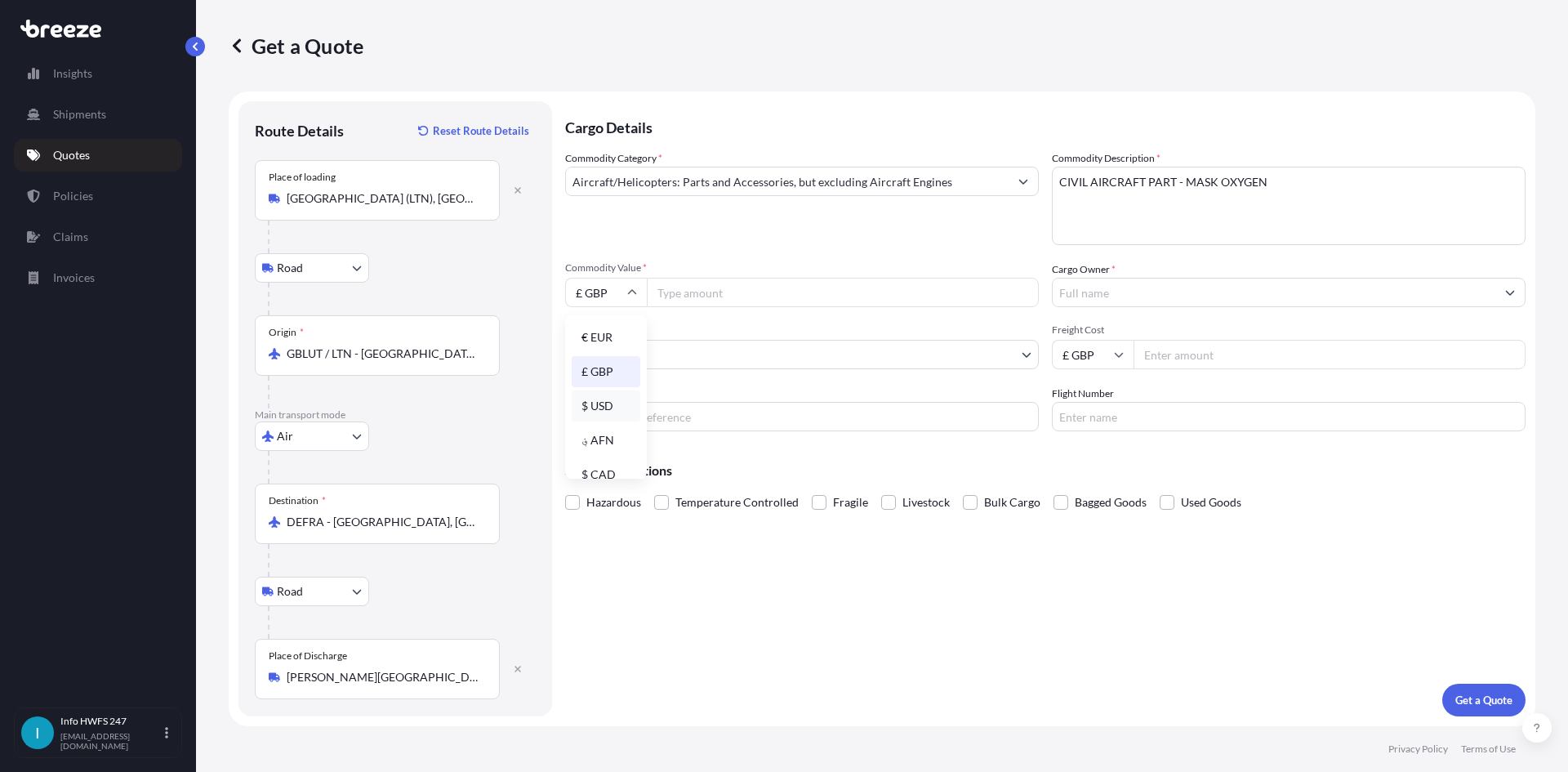
click at [613, 350] on div "$ USD" at bounding box center [605, 405] width 68 height 31
type input "$ USD"
click at [720, 293] on input "Commodity Value *" at bounding box center [842, 293] width 392 height 30
paste input "20391.00"
type input "20391.00"
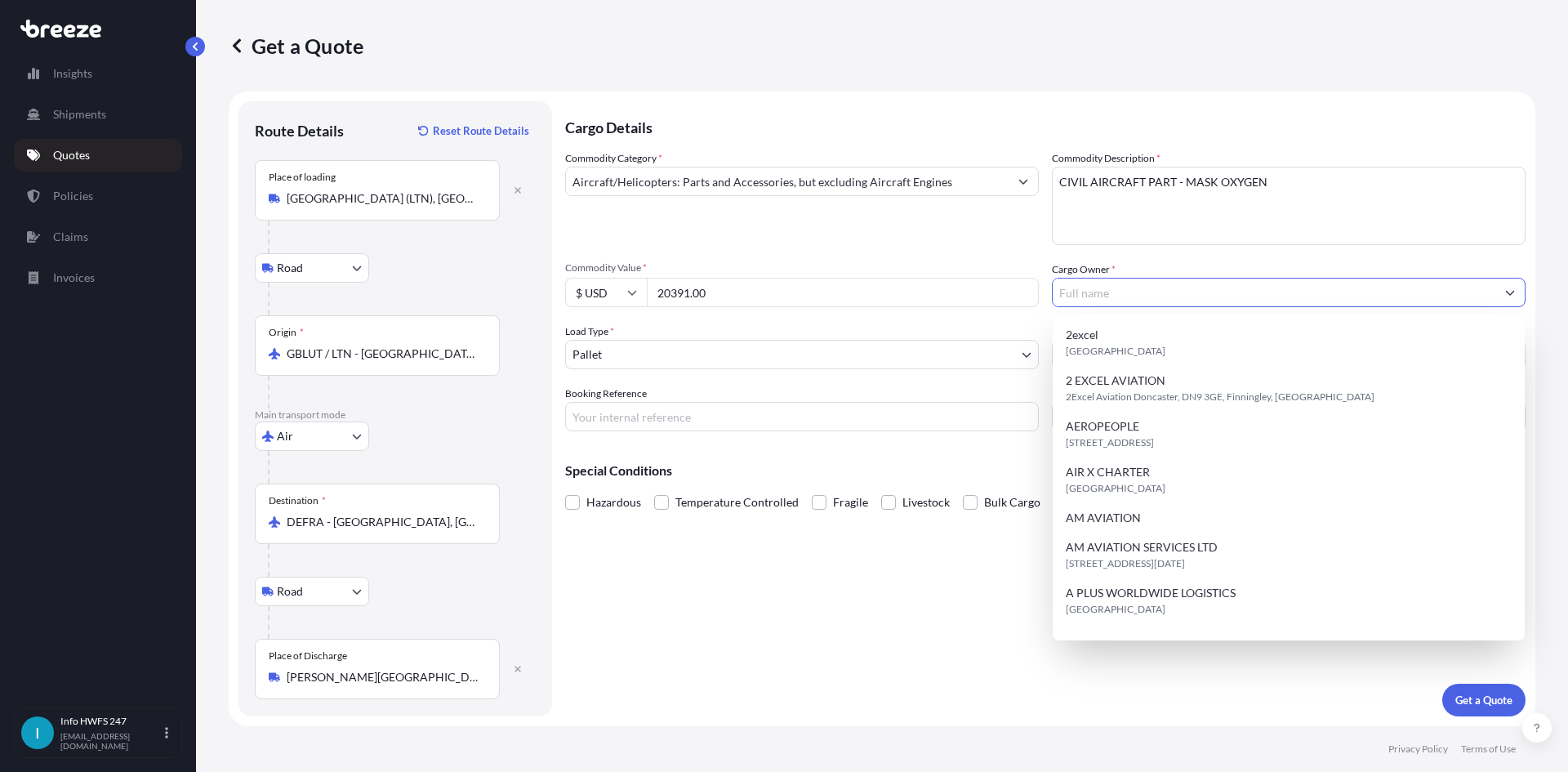
click at [769, 293] on input "Cargo Owner *" at bounding box center [1274, 293] width 443 height 30
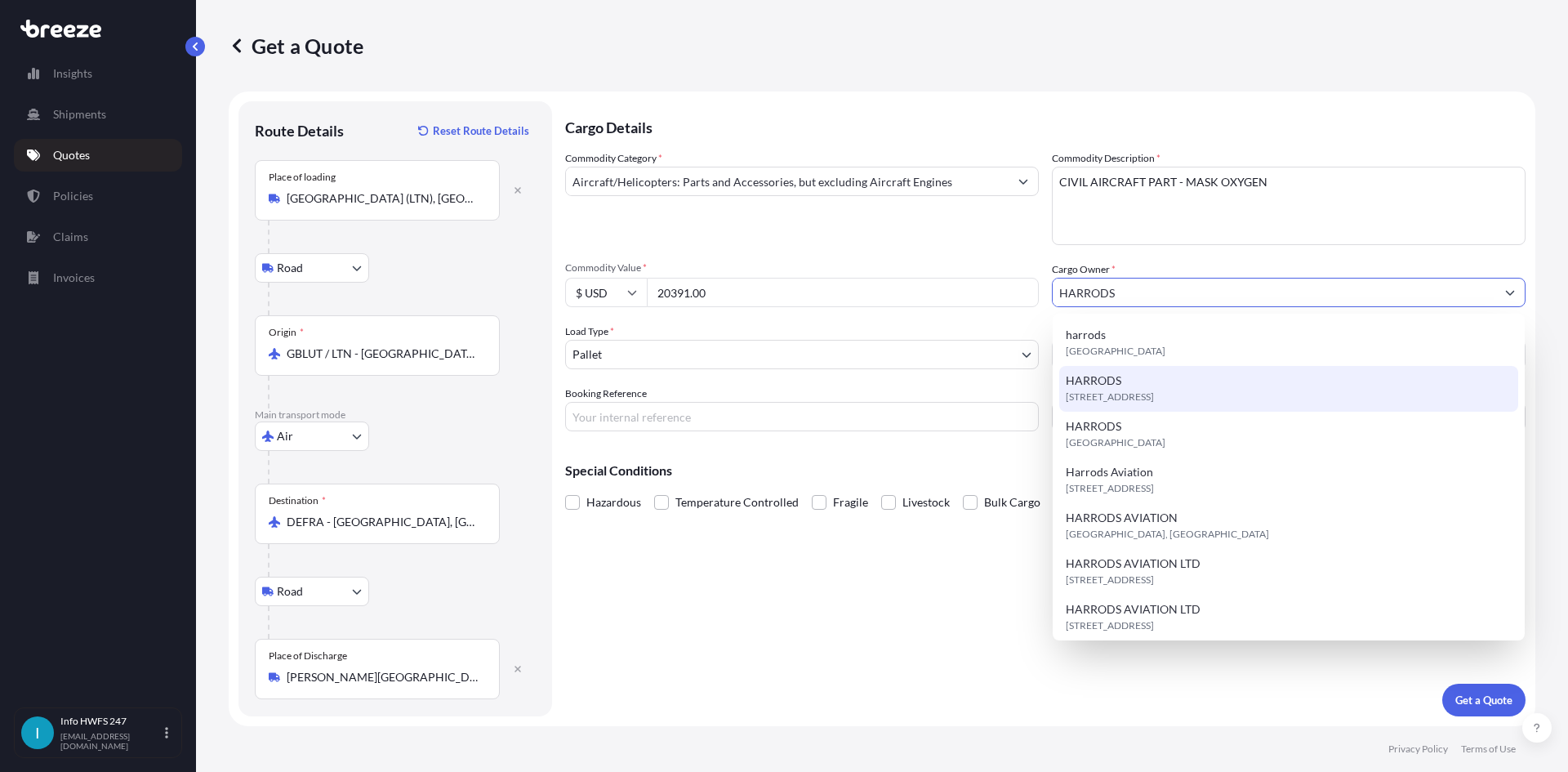
click at [769, 350] on span "[STREET_ADDRESS]" at bounding box center [1109, 396] width 88 height 17
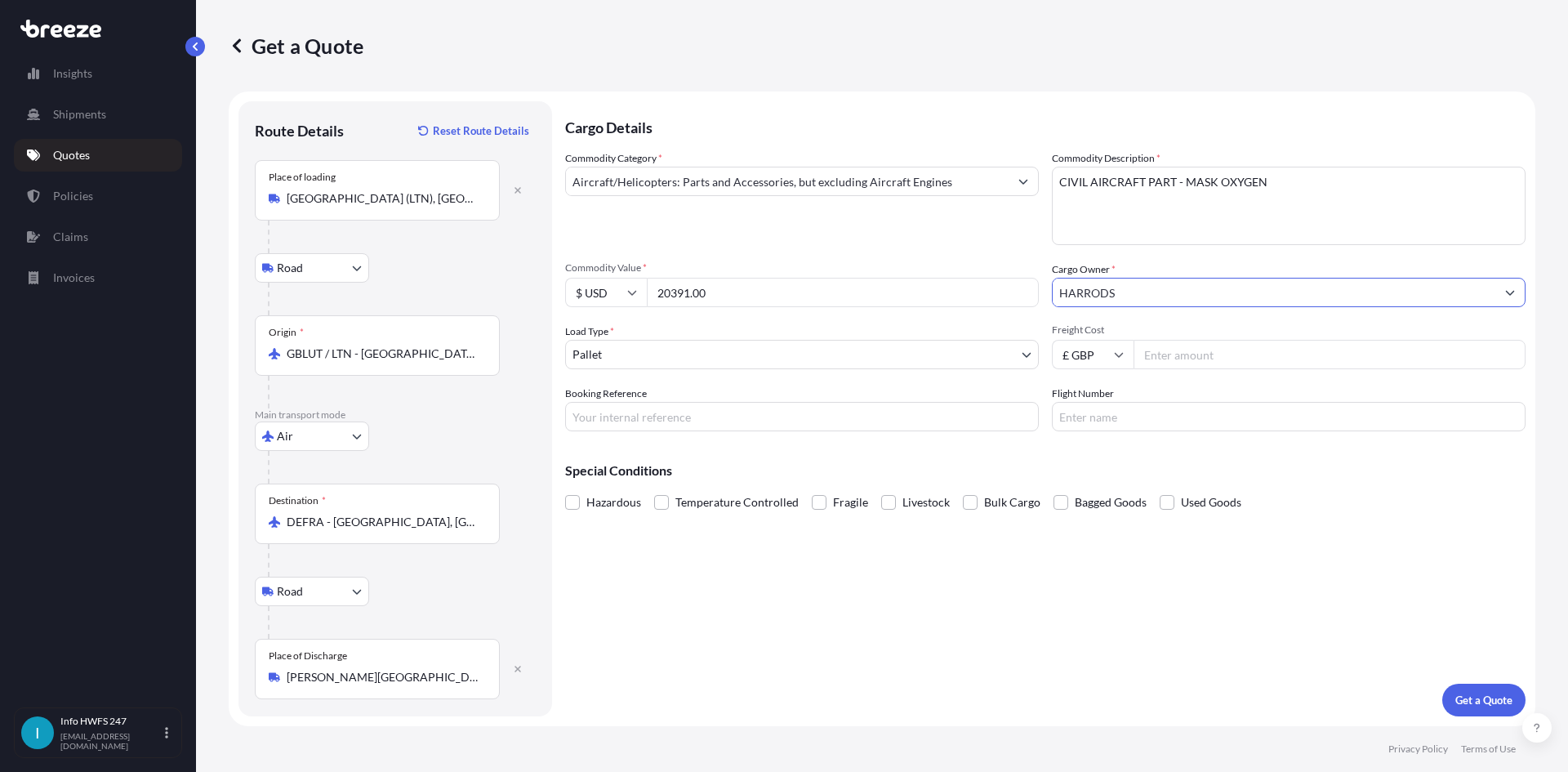
type input "HARRODS"
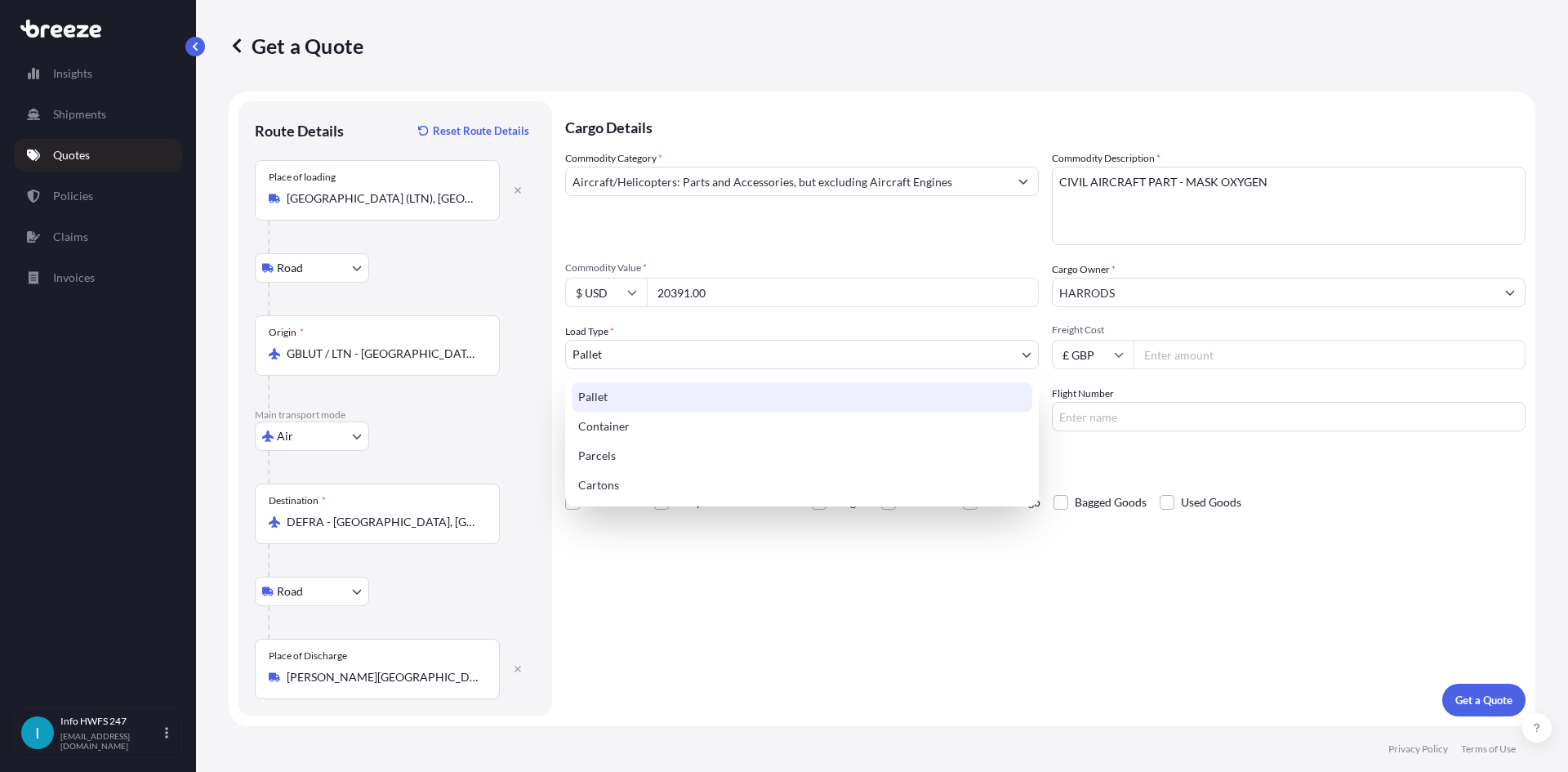
click at [622, 350] on body "Insights Shipments Quotes Policies Claims Invoices I Info HWFS 247 [EMAIL_ADDRE…" at bounding box center [784, 386] width 1568 height 772
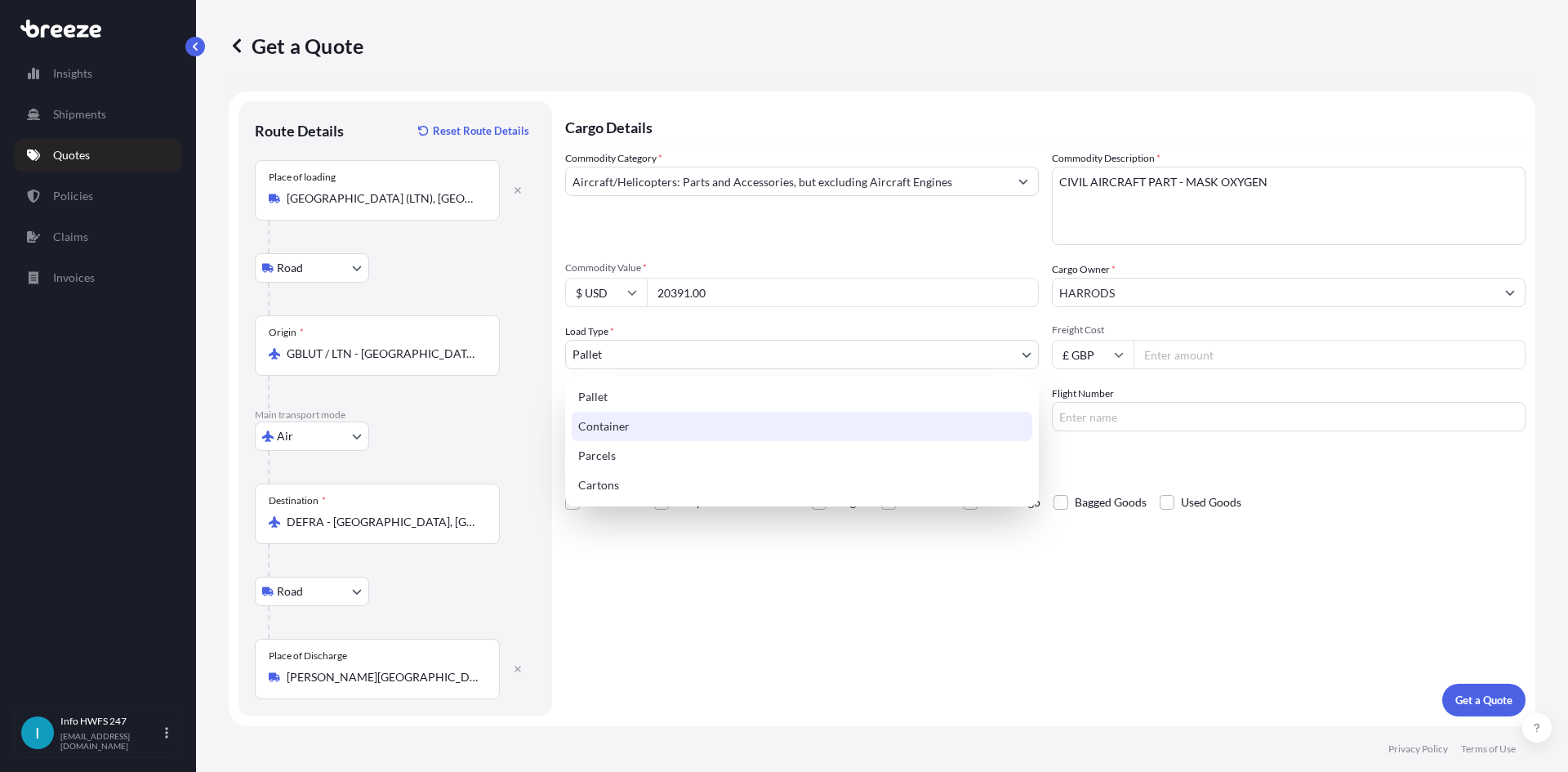
click at [627, 350] on div "Container" at bounding box center [802, 426] width 461 height 30
select select "2"
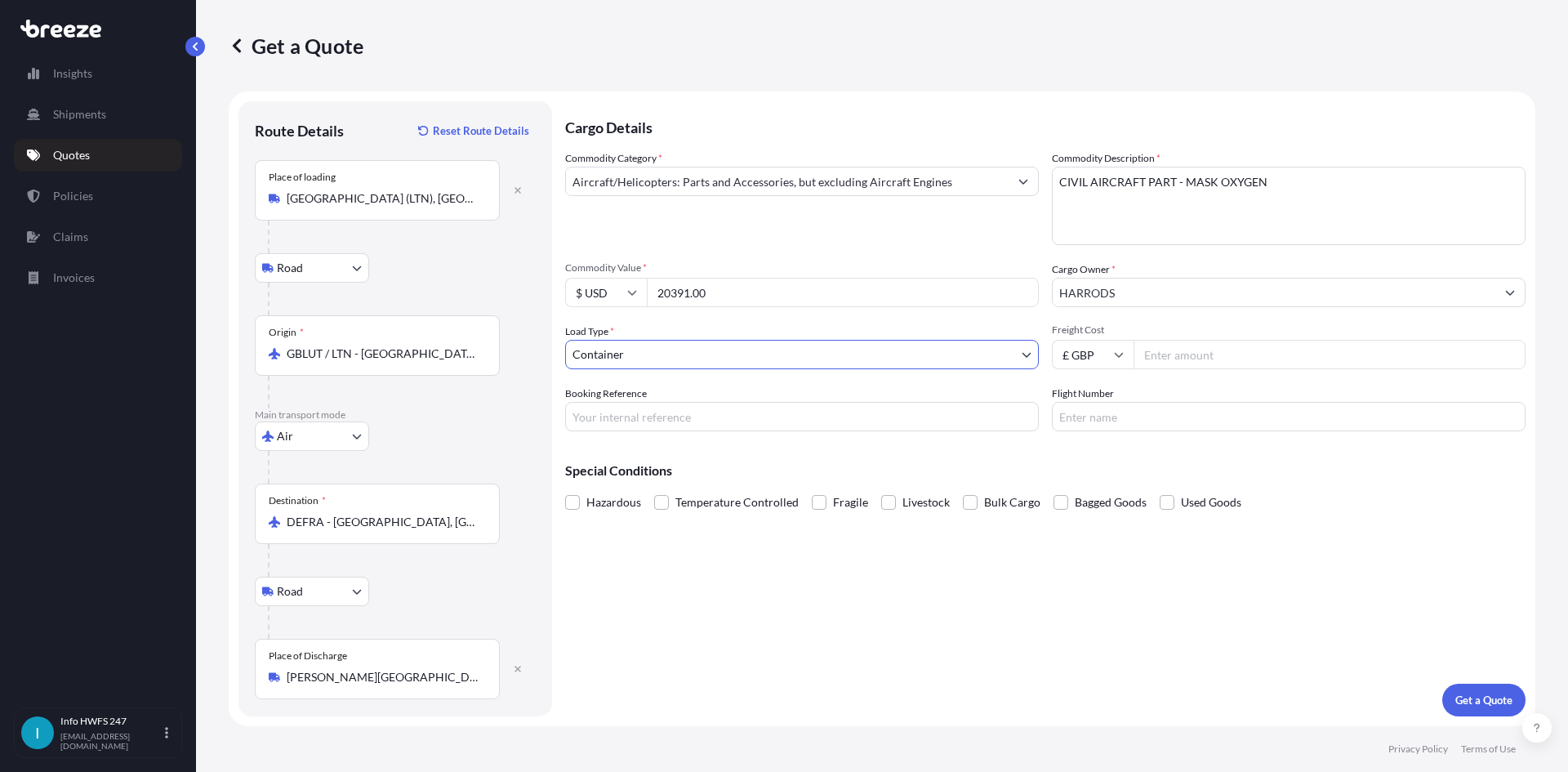
drag, startPoint x: 628, startPoint y: 422, endPoint x: 681, endPoint y: 416, distance: 53.3
click at [628, 350] on input "Booking Reference" at bounding box center [802, 416] width 474 height 30
click at [749, 350] on input "Booking Reference" at bounding box center [802, 416] width 474 height 30
paste input "HE168365"
type input "HE168365"
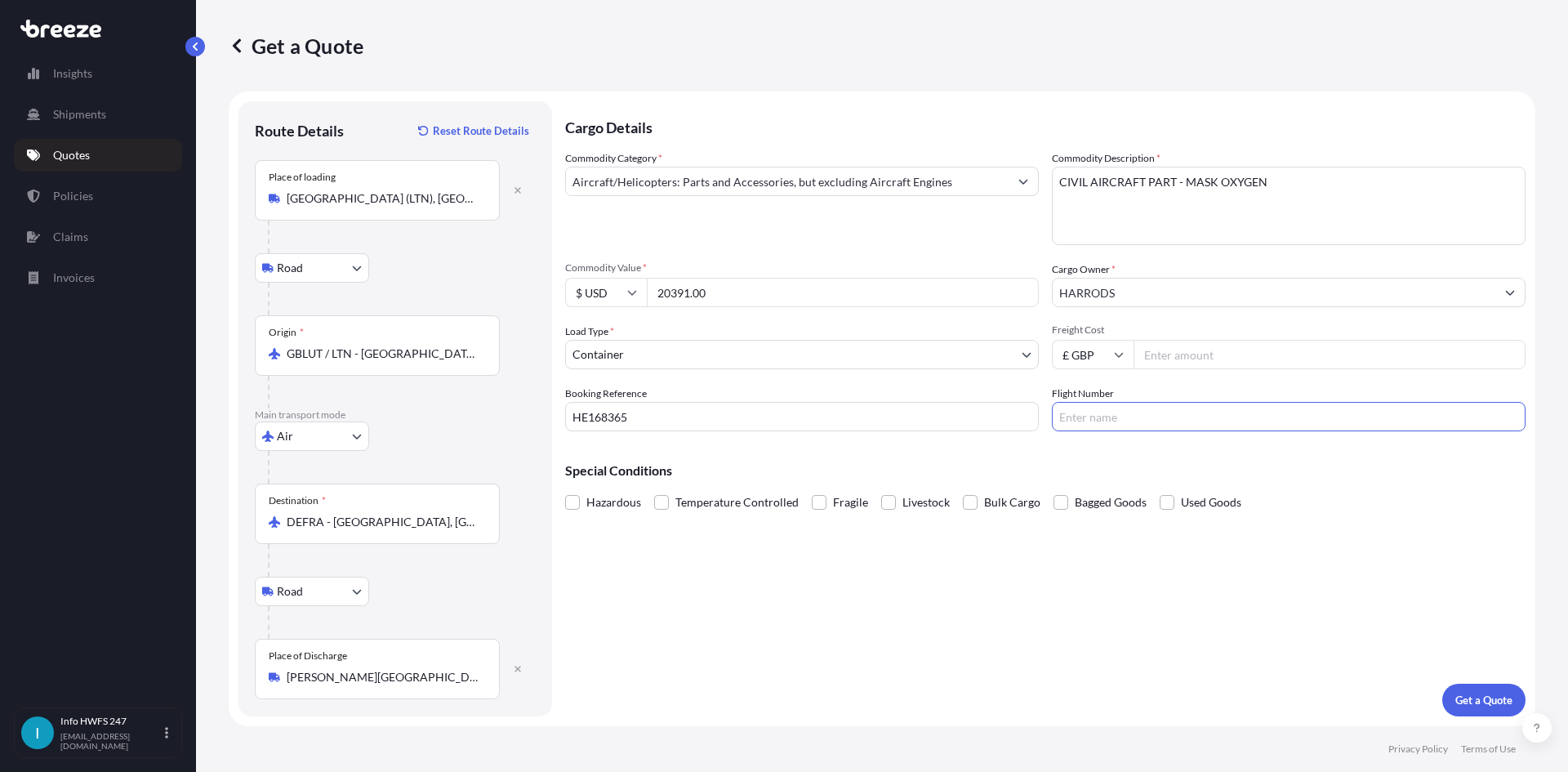
click at [769, 350] on input "Flight Number" at bounding box center [1288, 416] width 474 height 30
type input "DHL"
click at [769, 350] on p "Get a Quote" at bounding box center [1484, 700] width 57 height 17
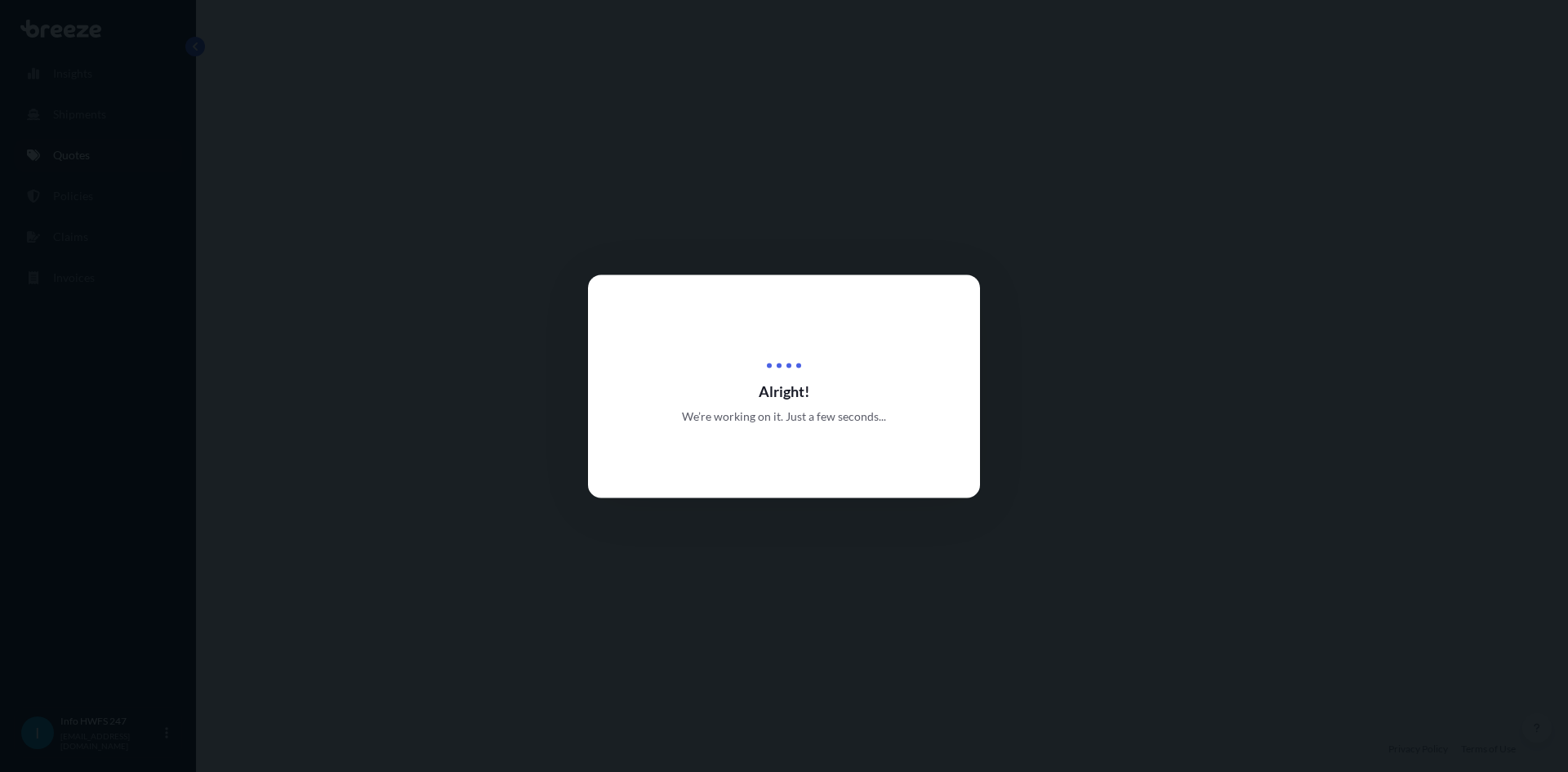
select select "Road"
select select "Air"
select select "Road"
select select "2"
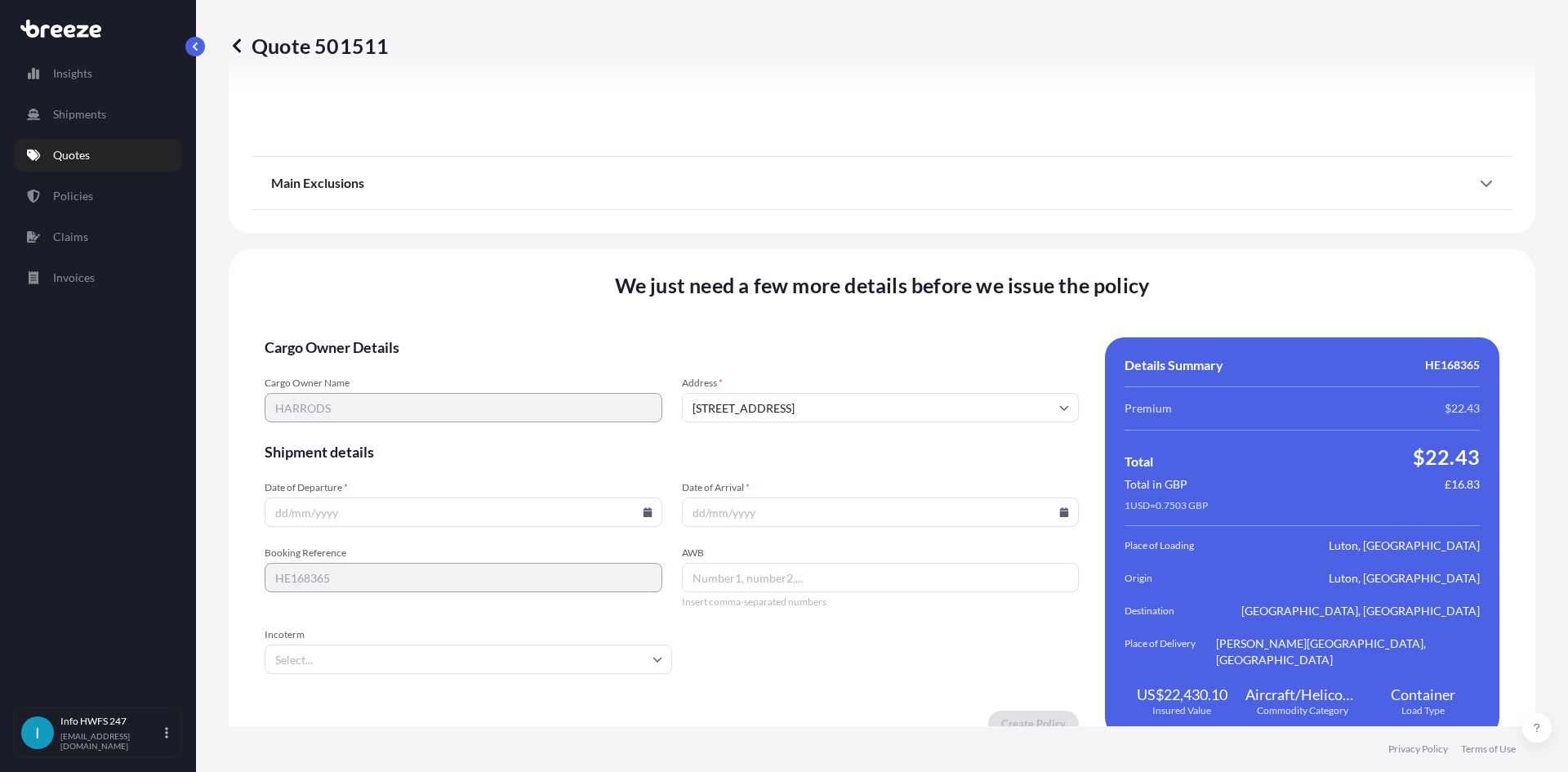
scroll to position [2129, 0]
click at [332, 350] on input "Date of Departure *" at bounding box center [464, 511] width 397 height 30
click at [643, 350] on input "Date of Departure *" at bounding box center [464, 511] width 397 height 30
click at [643, 350] on icon at bounding box center [647, 511] width 9 height 10
click at [418, 350] on button "15" at bounding box center [423, 349] width 26 height 26
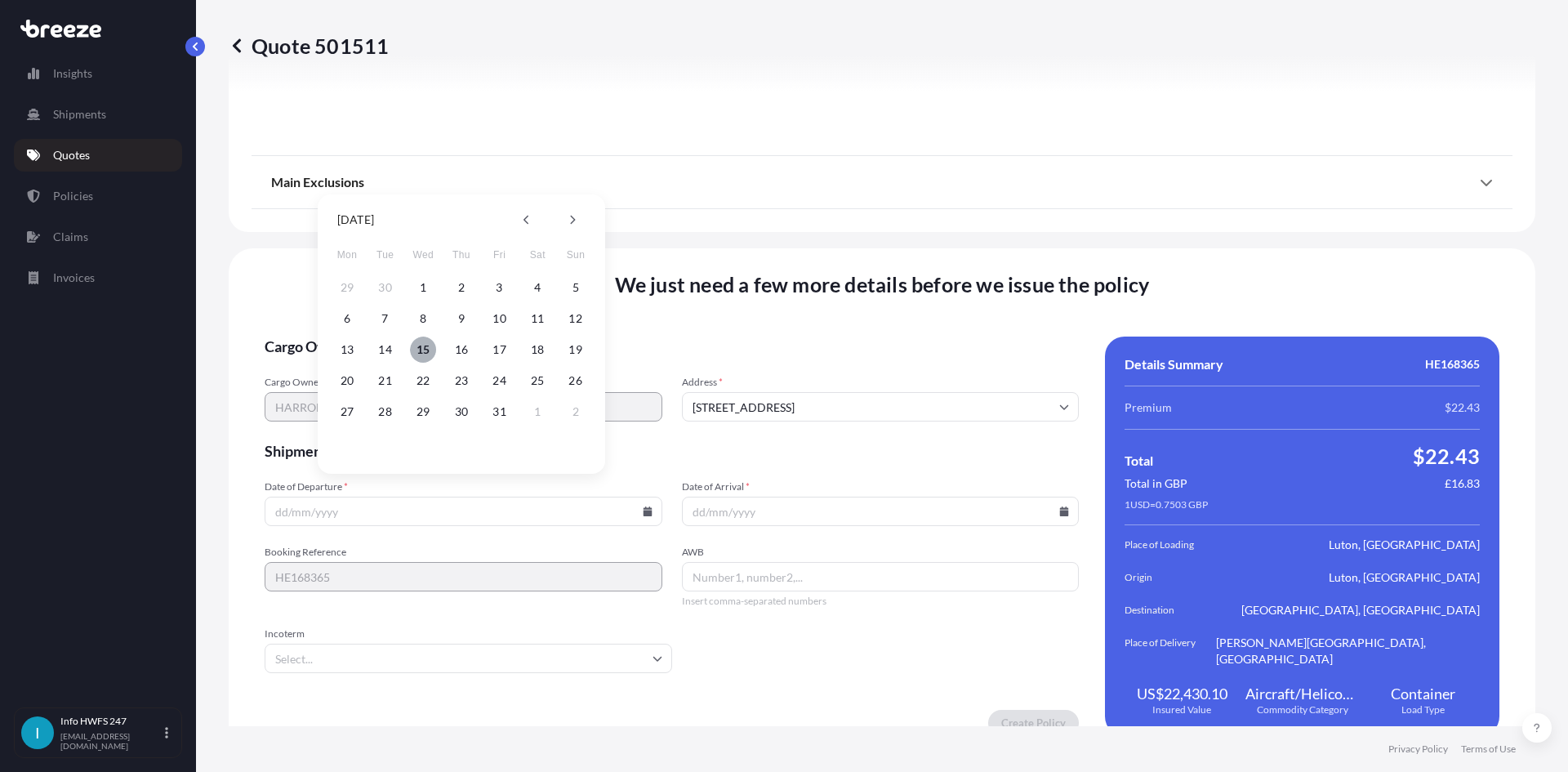
type input "[DATE]"
click at [769, 350] on icon at bounding box center [1064, 511] width 9 height 10
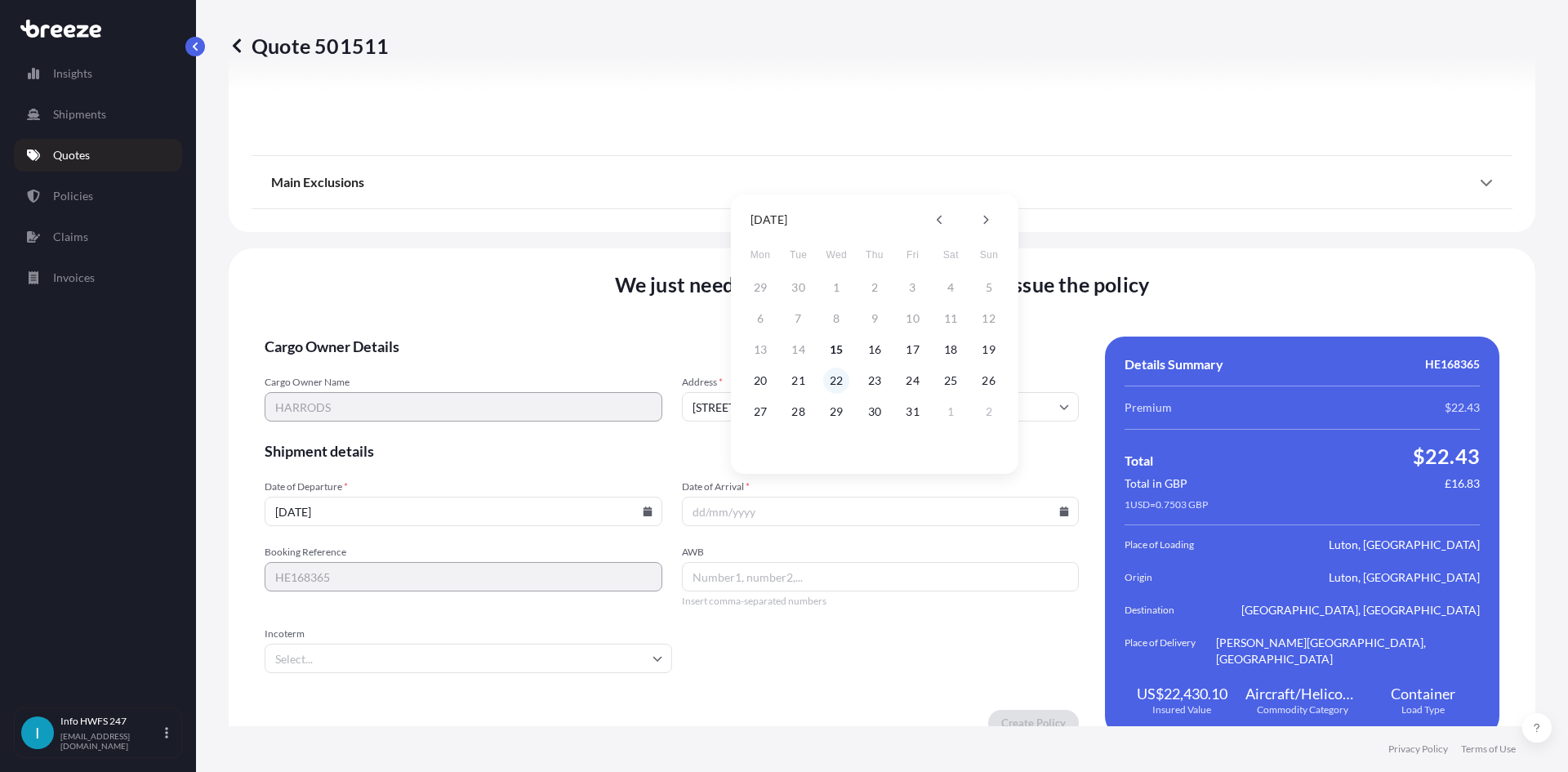
click at [769, 350] on button "22" at bounding box center [836, 381] width 26 height 26
type input "[DATE]"
click at [693, 350] on input "AWB" at bounding box center [881, 576] width 397 height 30
drag, startPoint x: 734, startPoint y: 558, endPoint x: 717, endPoint y: 573, distance: 22.7
click at [734, 350] on input "AWB" at bounding box center [881, 576] width 397 height 30
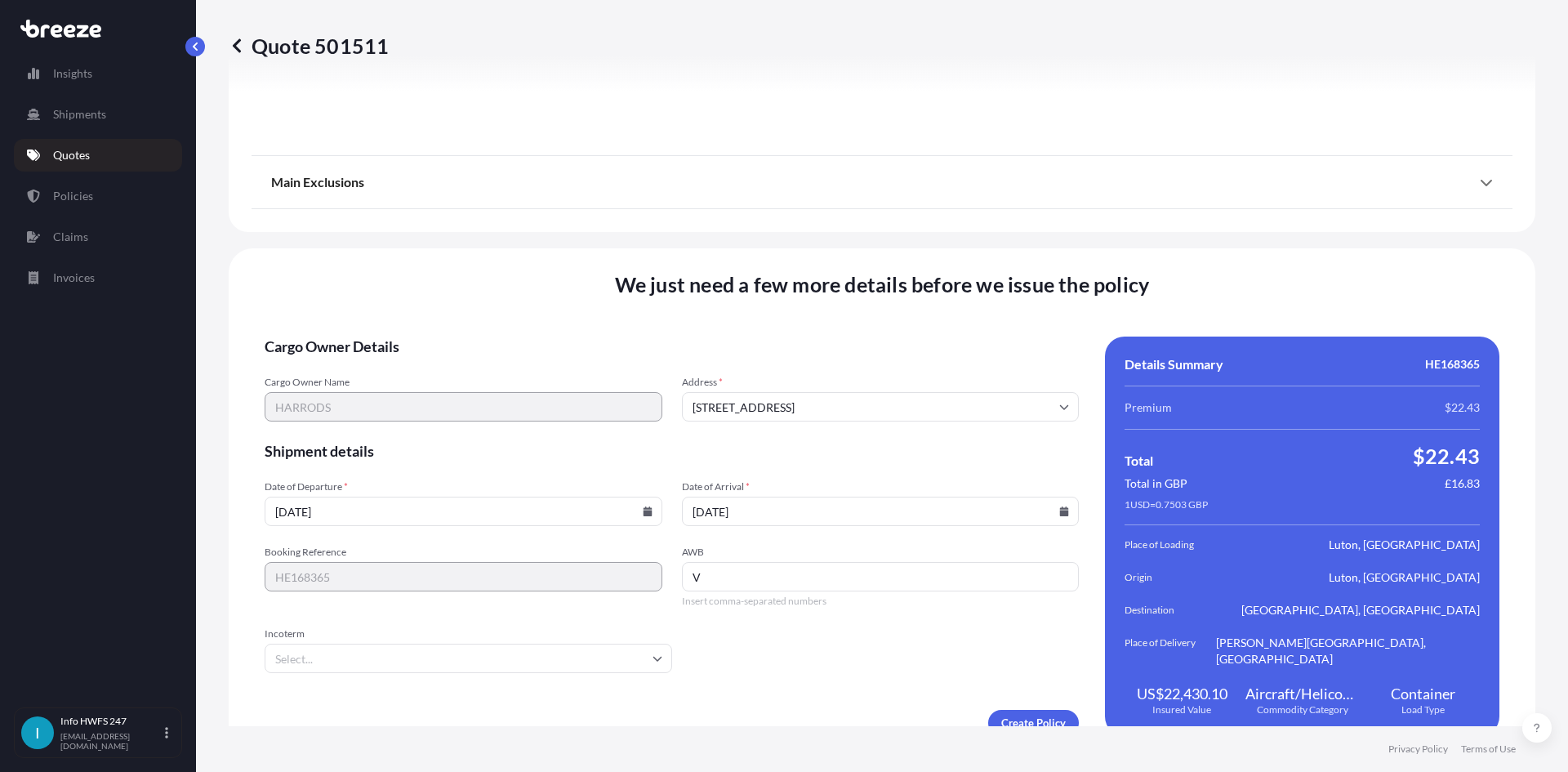
click at [598, 350] on div "Booking Reference HE168365 AWB V Insert comma-separated numbers" at bounding box center [672, 576] width 815 height 62
paste input "8329156673"
click at [567, 350] on span "Incoterm" at bounding box center [469, 633] width 407 height 13
type input "8329156673"
click at [567, 350] on input "Incoterm" at bounding box center [469, 658] width 407 height 30
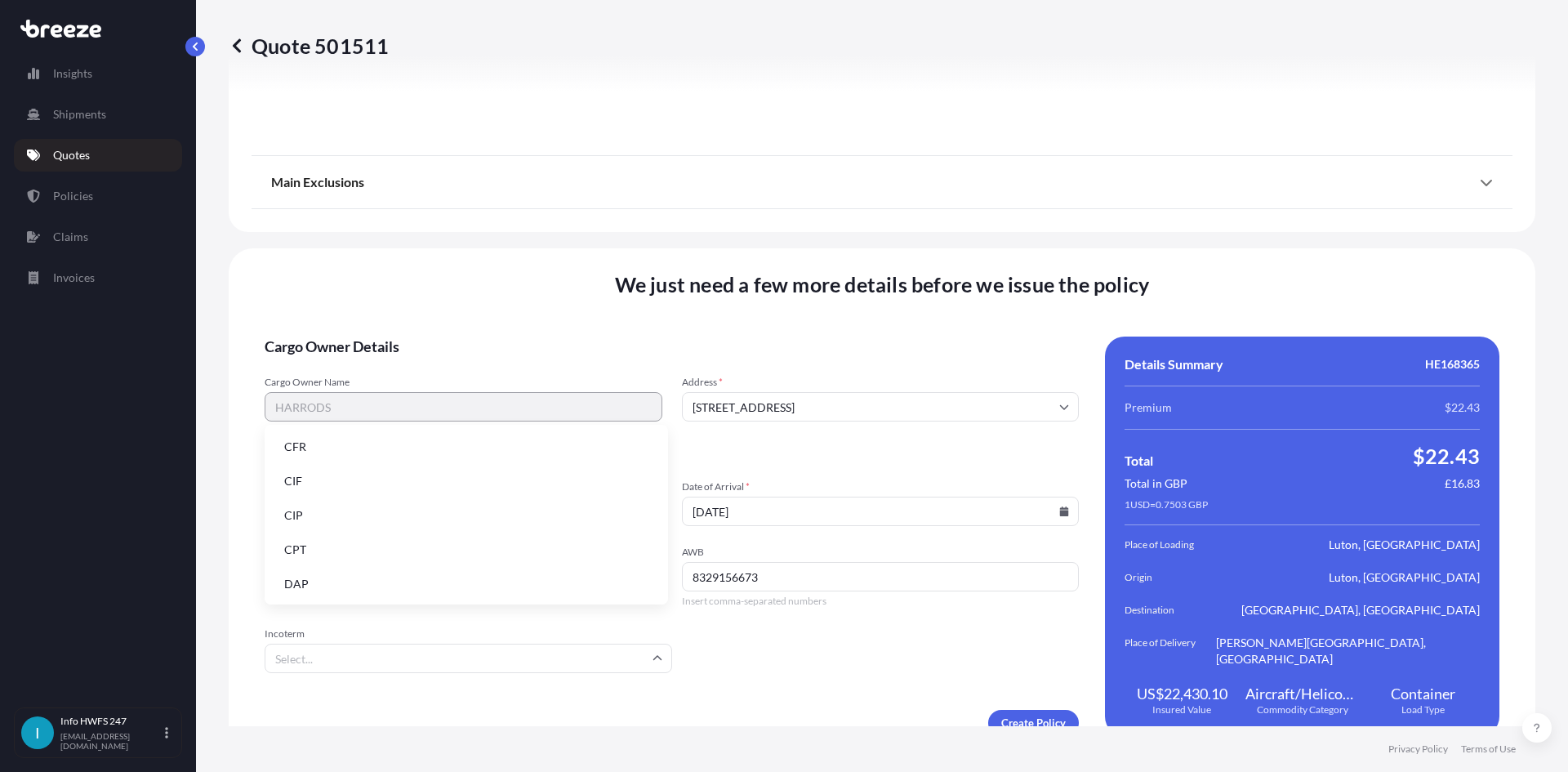
click at [451, 350] on li "DAP" at bounding box center [466, 583] width 391 height 31
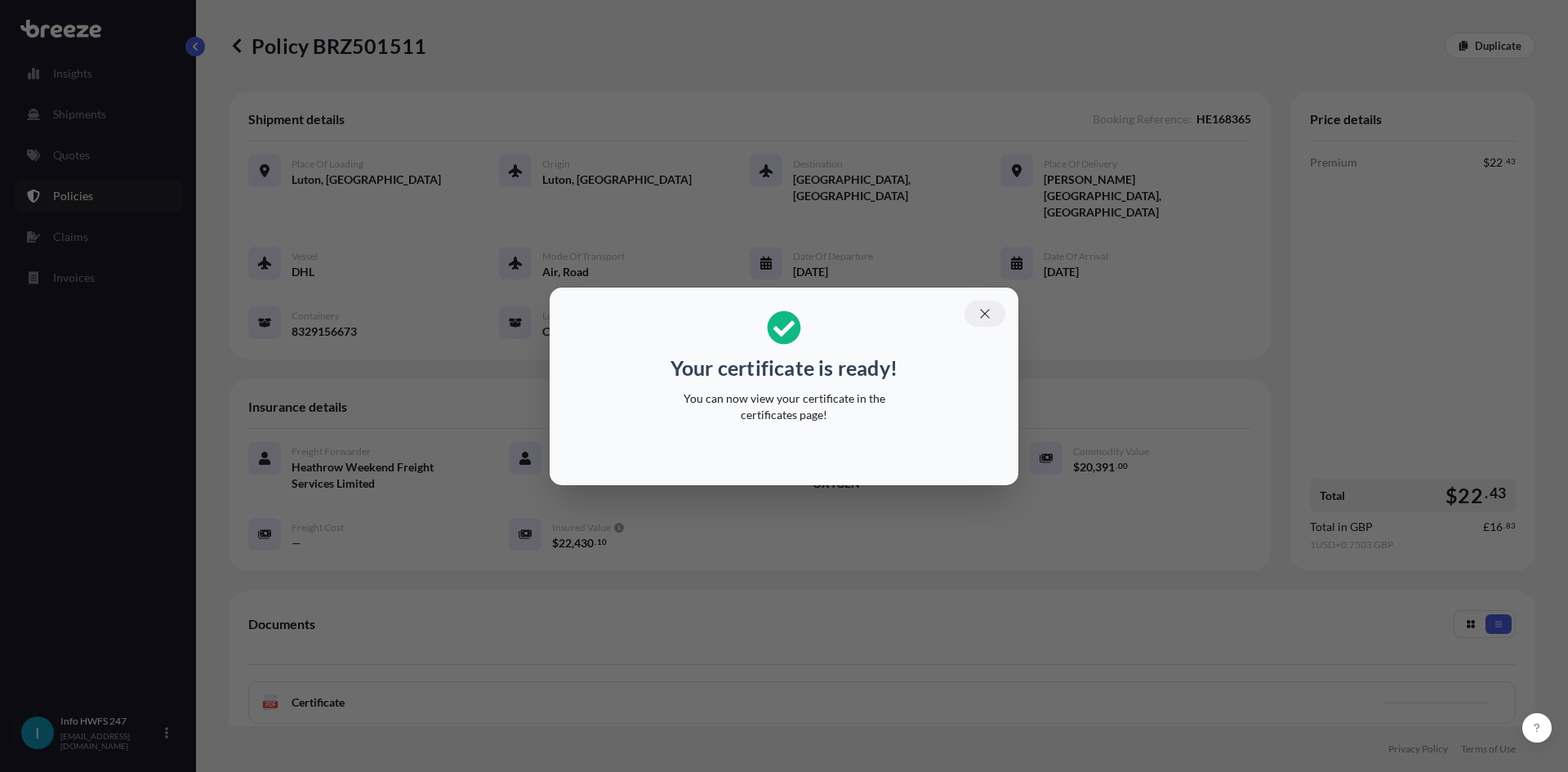
click at [769, 317] on icon "button" at bounding box center [985, 313] width 15 height 15
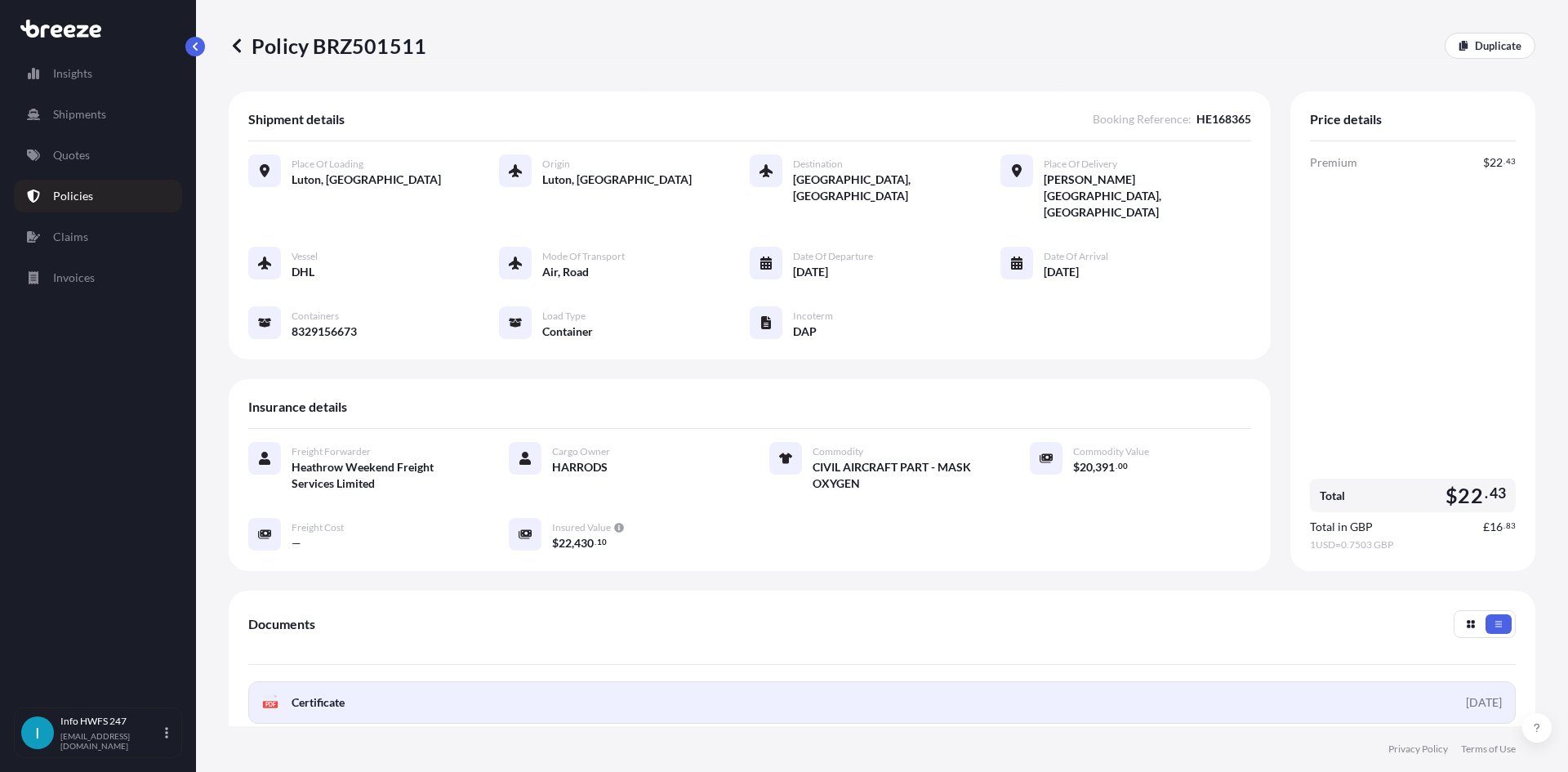
click at [329, 350] on link "PDF Certificate [DATE]" at bounding box center [882, 702] width 1267 height 43
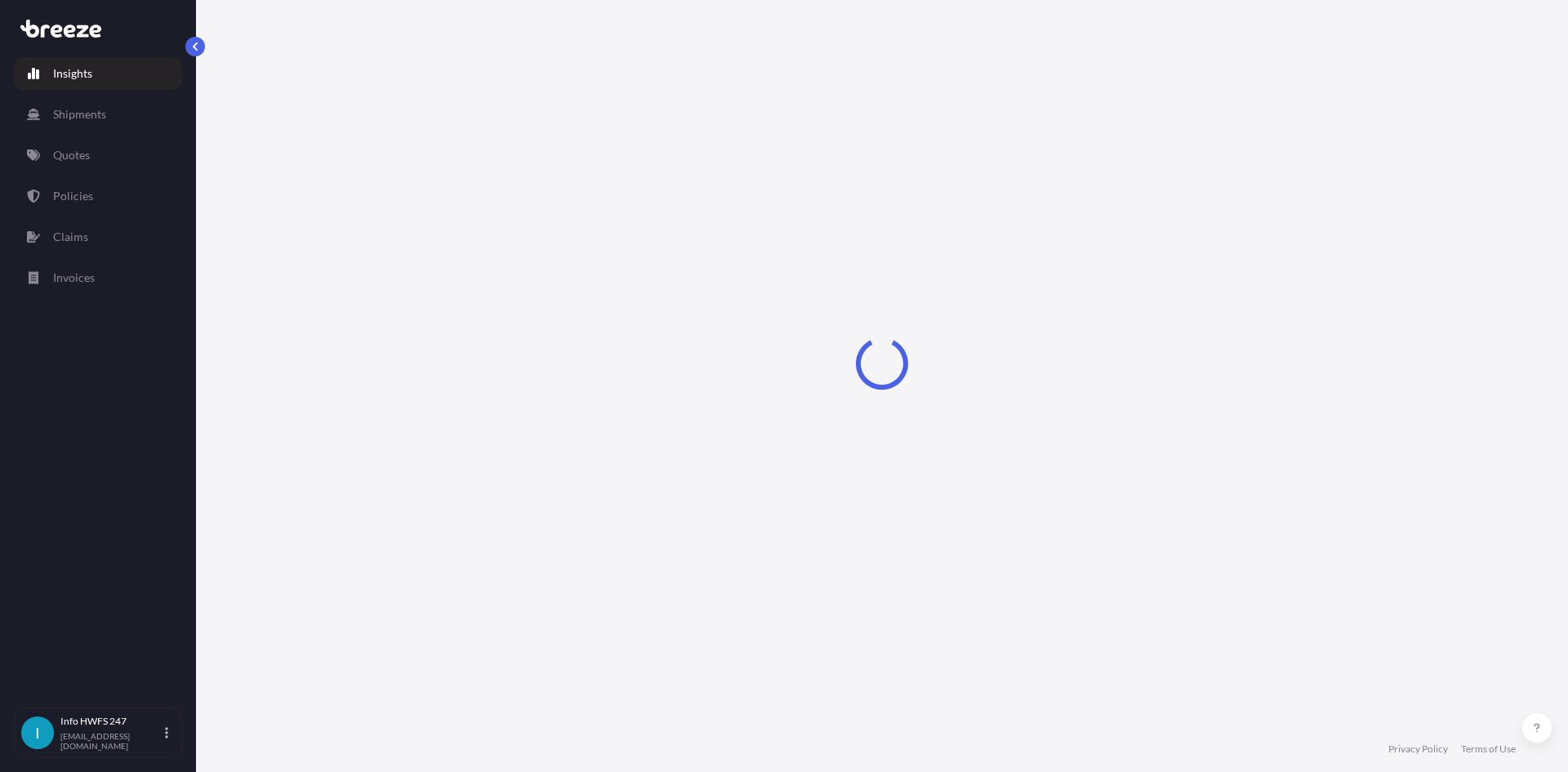
select select "2025"
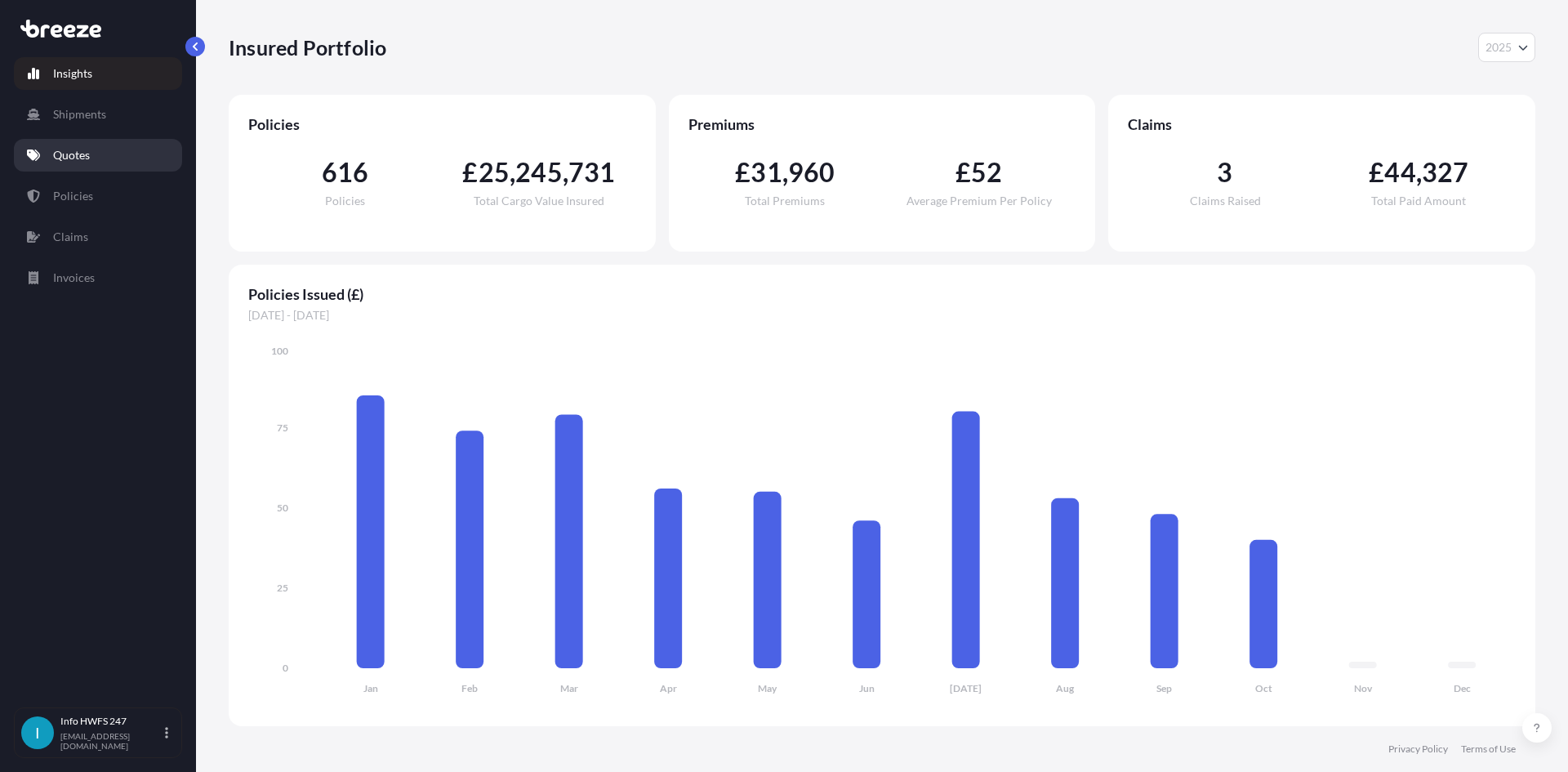
click at [57, 155] on p "Quotes" at bounding box center [71, 155] width 37 height 17
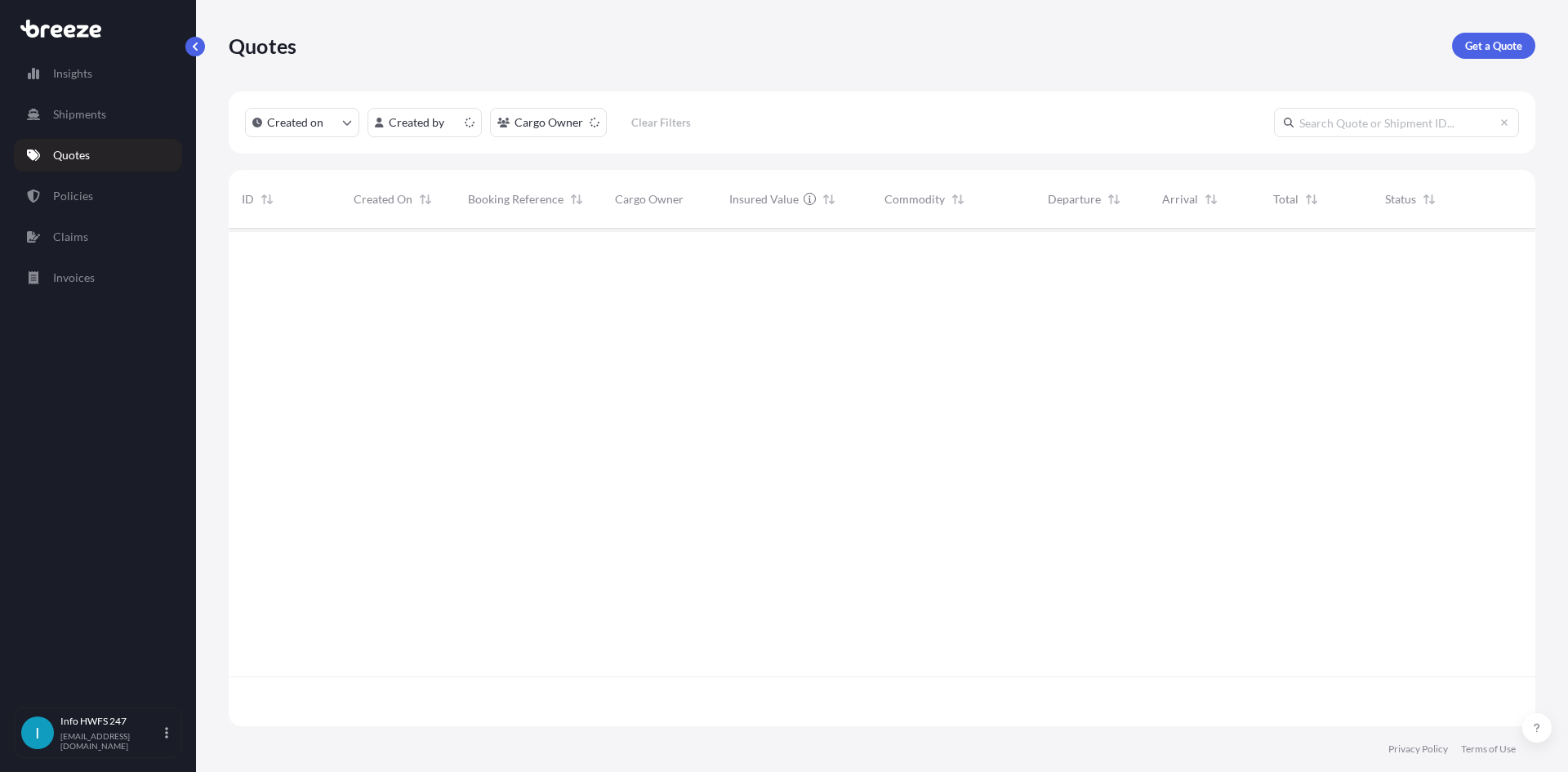
scroll to position [494, 1294]
click at [1478, 54] on link "Get a Quote" at bounding box center [1494, 45] width 83 height 26
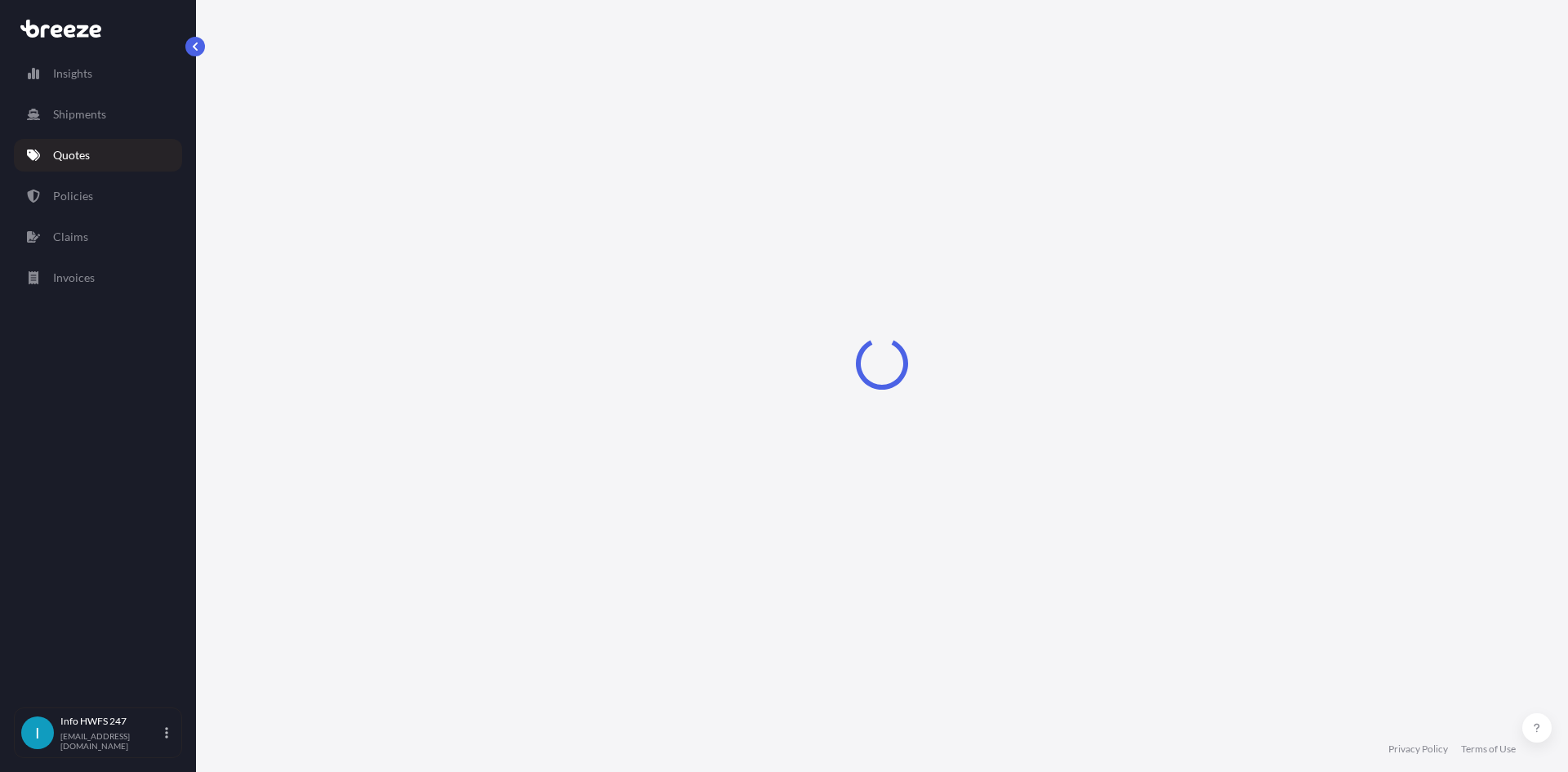
select select "Road"
select select "Air"
select select "1"
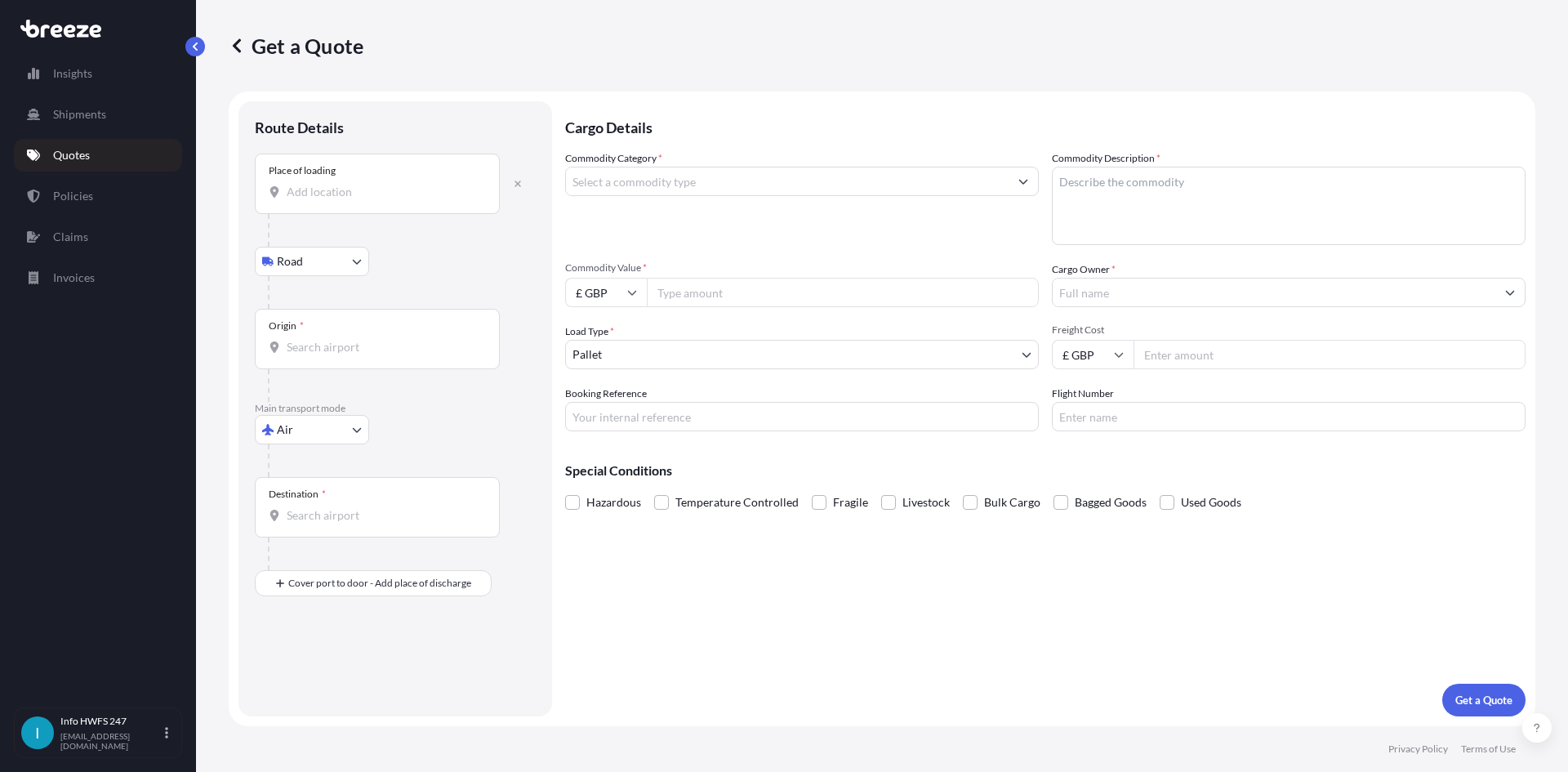
click at [347, 202] on div "Place of loading" at bounding box center [378, 183] width 245 height 60
click at [347, 200] on input "Place of loading" at bounding box center [383, 192] width 193 height 17
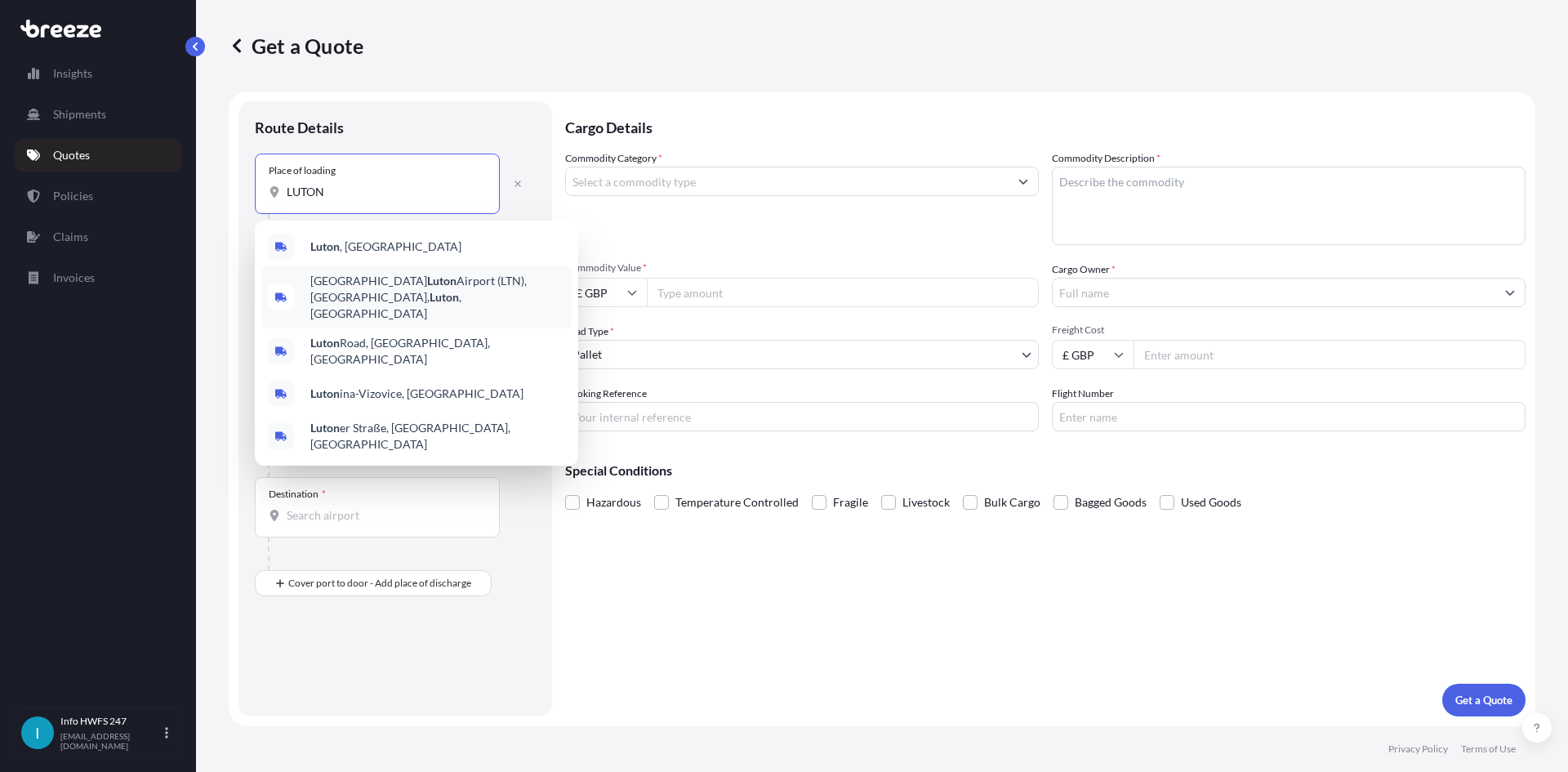
click at [397, 274] on span "[GEOGRAPHIC_DATA] (LTN), [GEOGRAPHIC_DATA] , [GEOGRAPHIC_DATA]" at bounding box center [438, 298] width 255 height 49
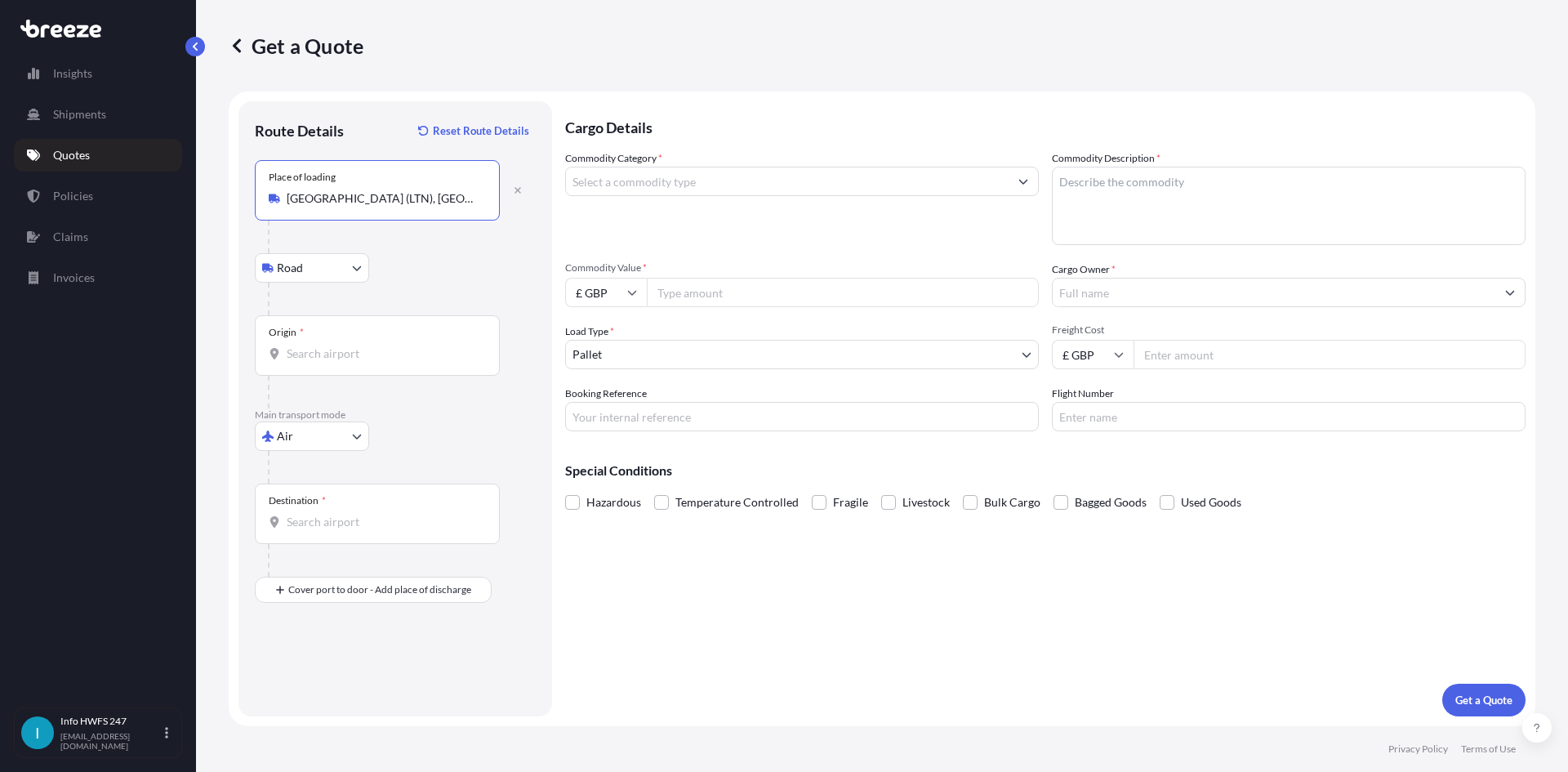
type input "[GEOGRAPHIC_DATA] (LTN), [GEOGRAPHIC_DATA], [GEOGRAPHIC_DATA]"
click at [386, 348] on input "Origin *" at bounding box center [383, 353] width 193 height 17
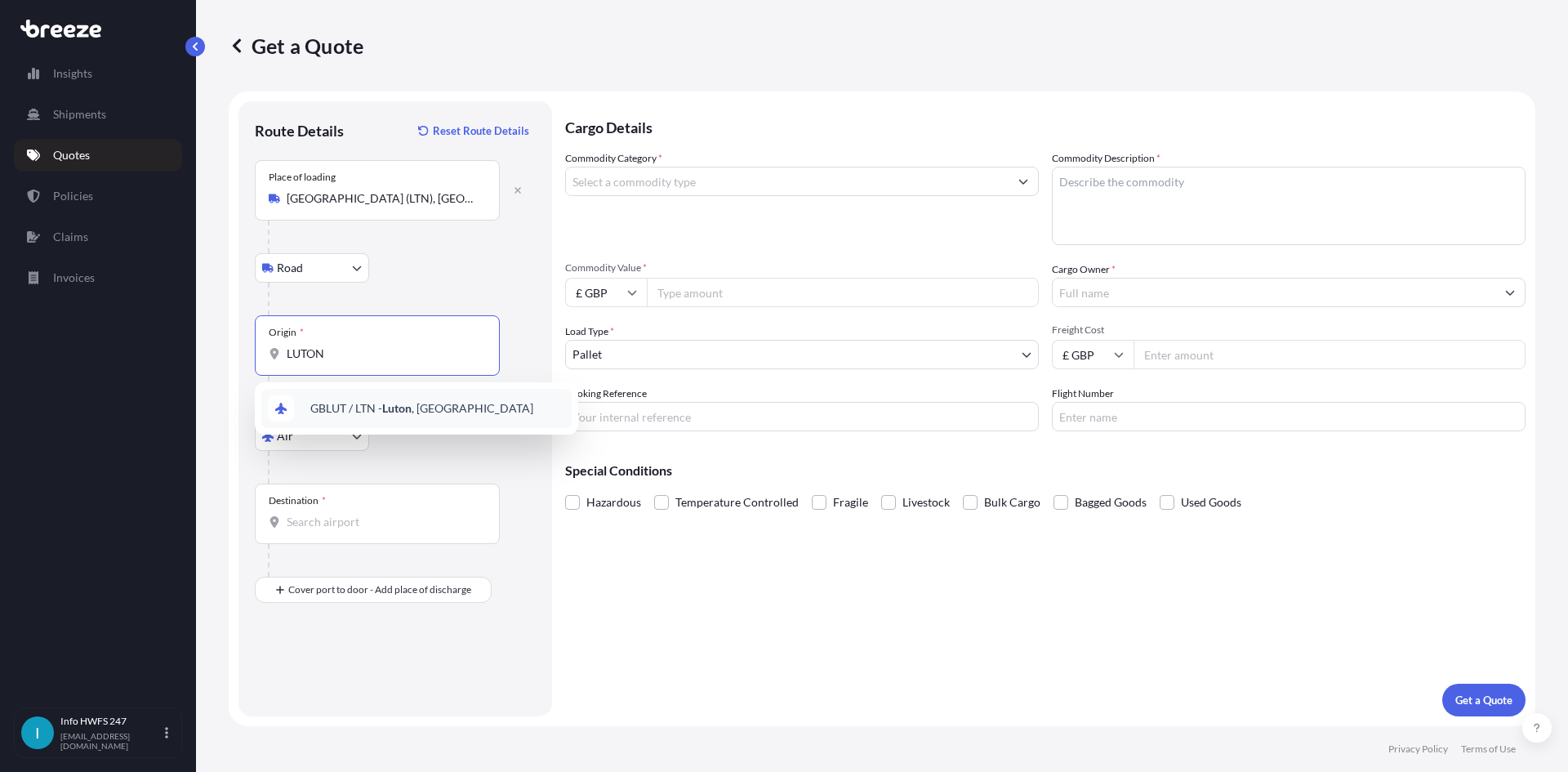
click at [374, 396] on div "GBLUT / LTN - Luton , United Kingdom" at bounding box center [416, 408] width 310 height 40
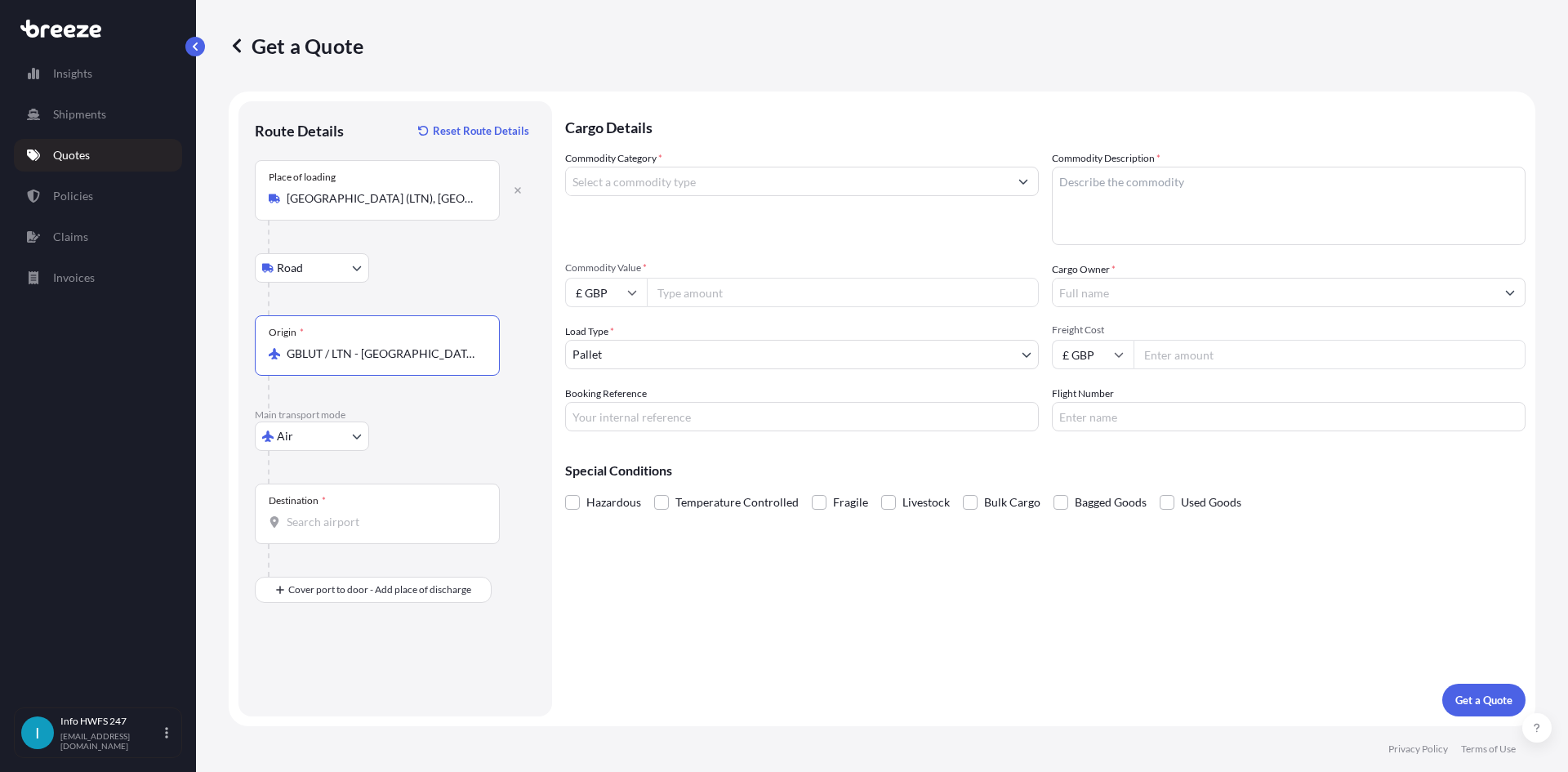
type input "GBLUT / LTN - [GEOGRAPHIC_DATA], [GEOGRAPHIC_DATA]"
click at [369, 519] on input "Destination *" at bounding box center [383, 522] width 193 height 17
click at [352, 583] on span "DEFRA - [GEOGRAPHIC_DATA], [GEOGRAPHIC_DATA]" at bounding box center [438, 579] width 255 height 33
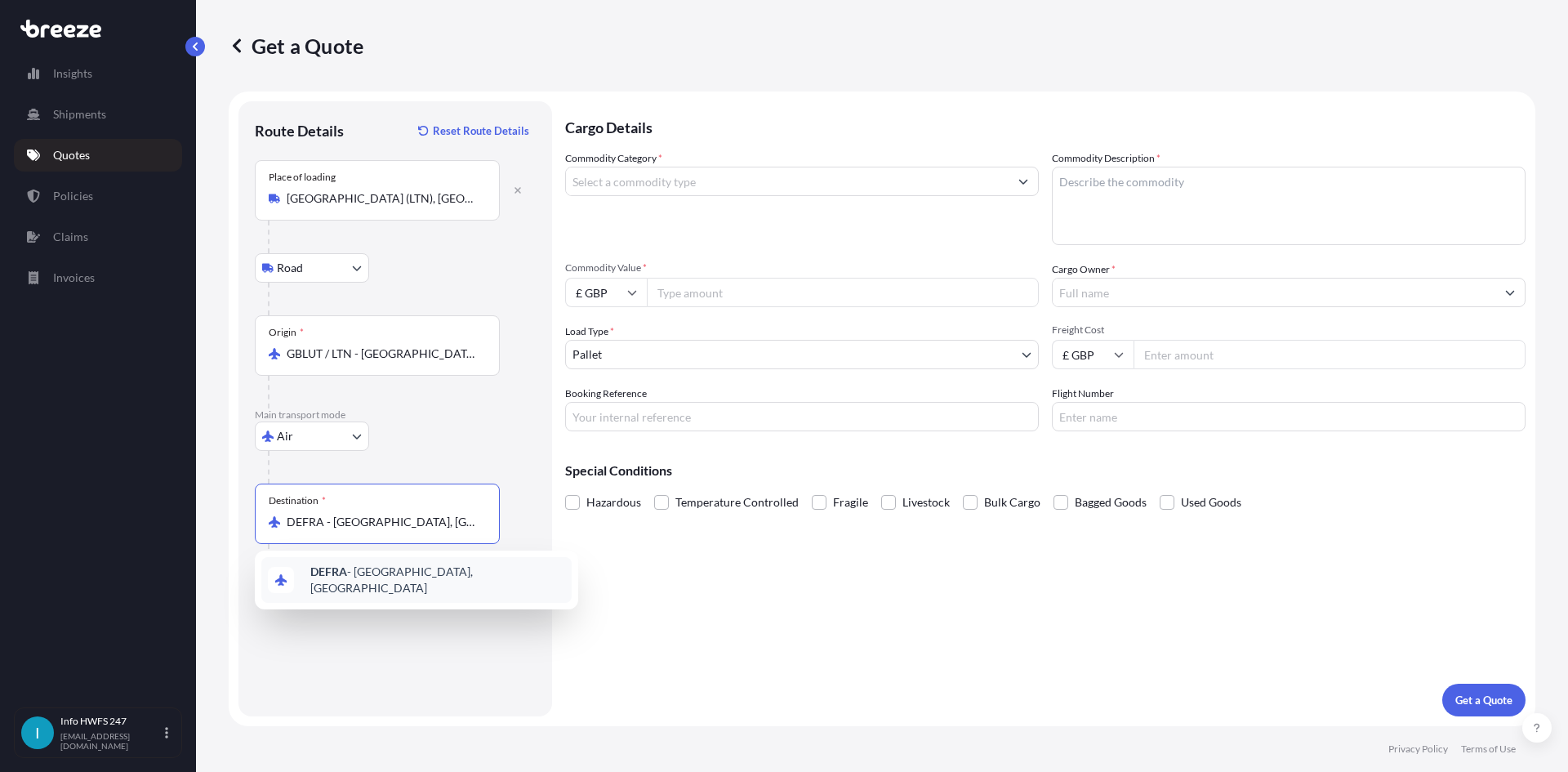
type input "DEFRA - [GEOGRAPHIC_DATA], [GEOGRAPHIC_DATA]"
click at [360, 610] on div "Route Details Reset Route Details Place of loading London Luton Airport (LTN), …" at bounding box center [395, 408] width 281 height 582
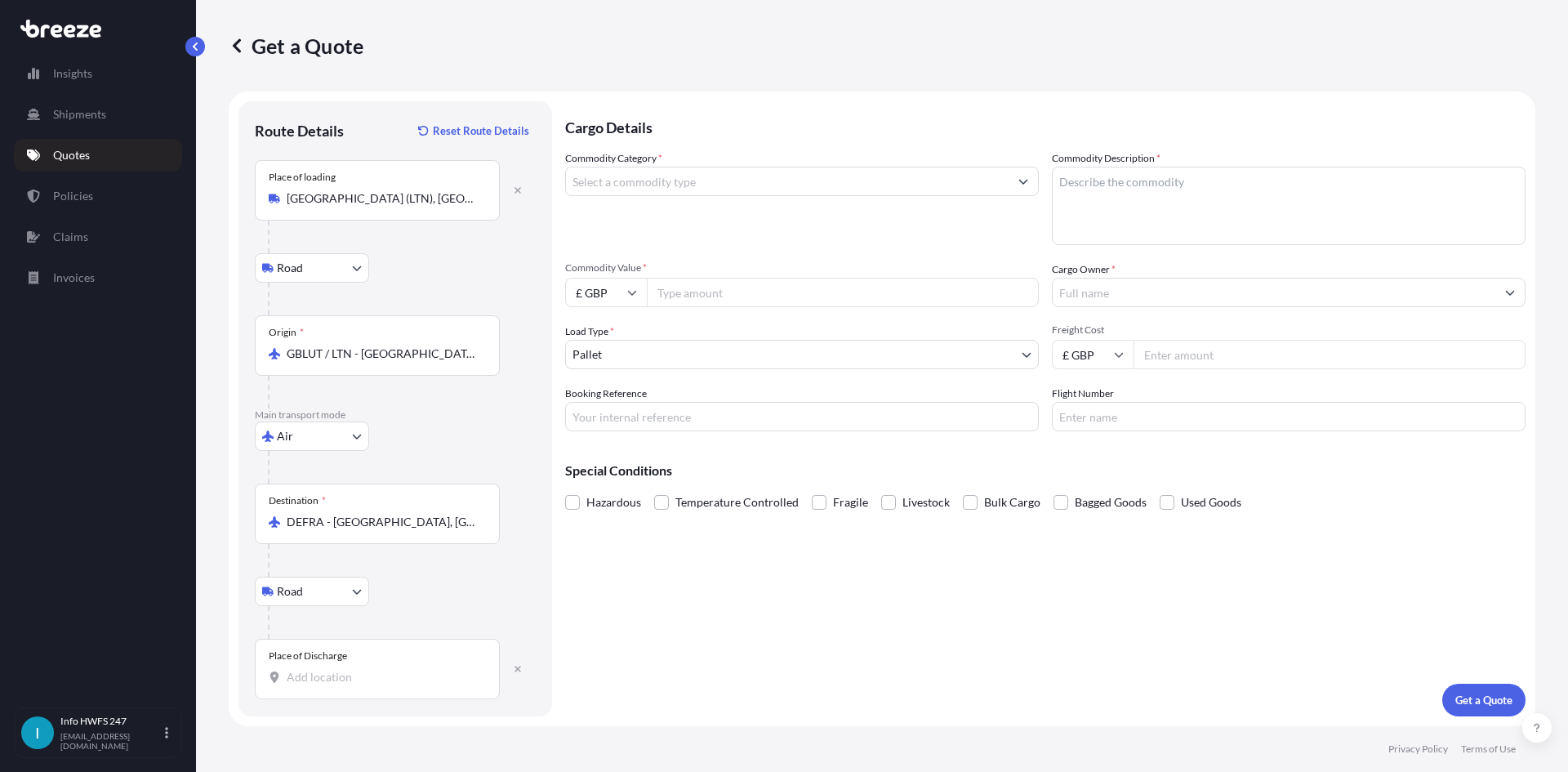
click at [369, 658] on div "Place of Discharge" at bounding box center [378, 668] width 245 height 60
click at [369, 669] on input "Place of Discharge" at bounding box center [383, 677] width 193 height 17
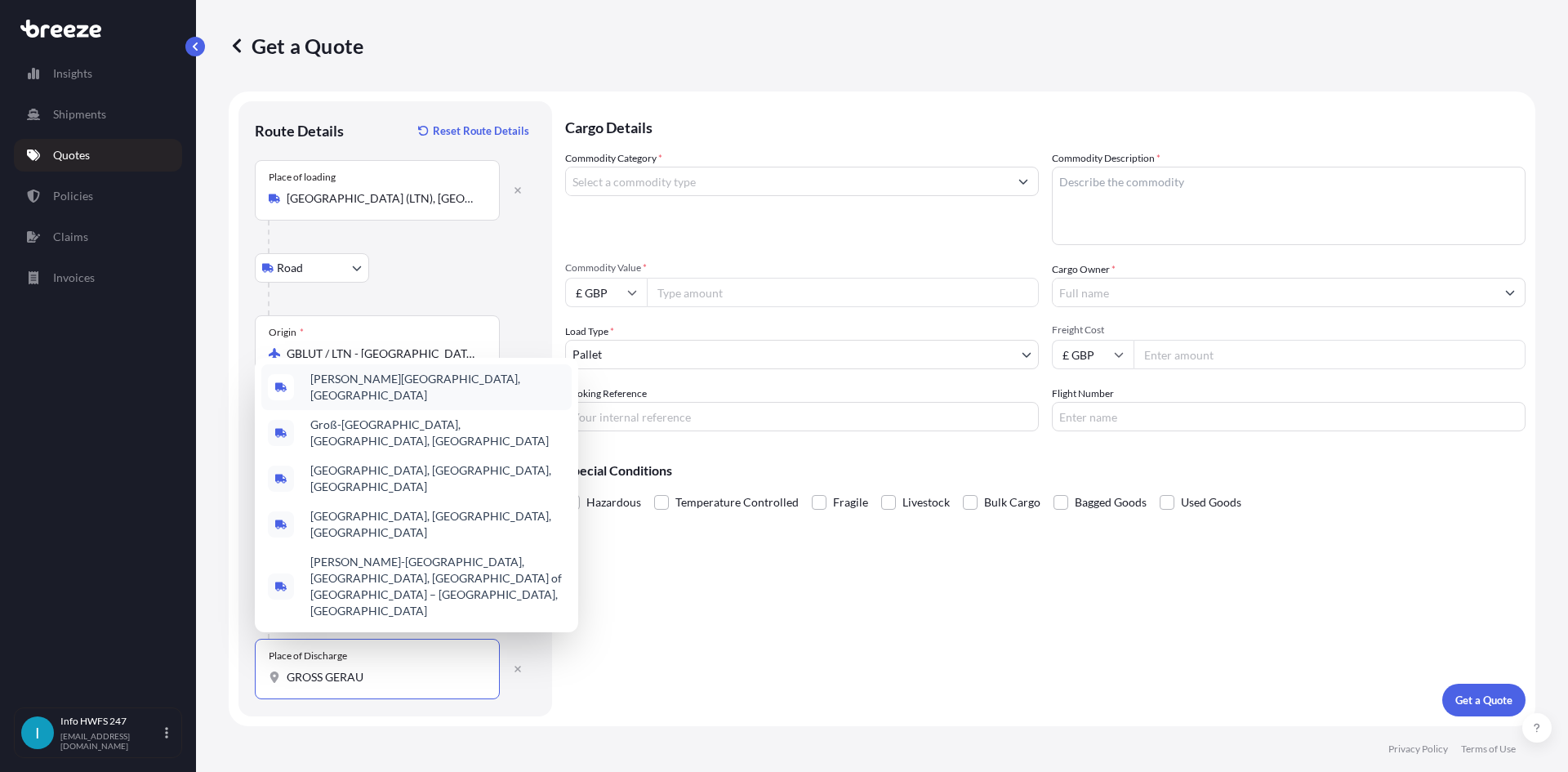
click at [425, 410] on div "[PERSON_NAME][GEOGRAPHIC_DATA], [GEOGRAPHIC_DATA]" at bounding box center [416, 386] width 310 height 45
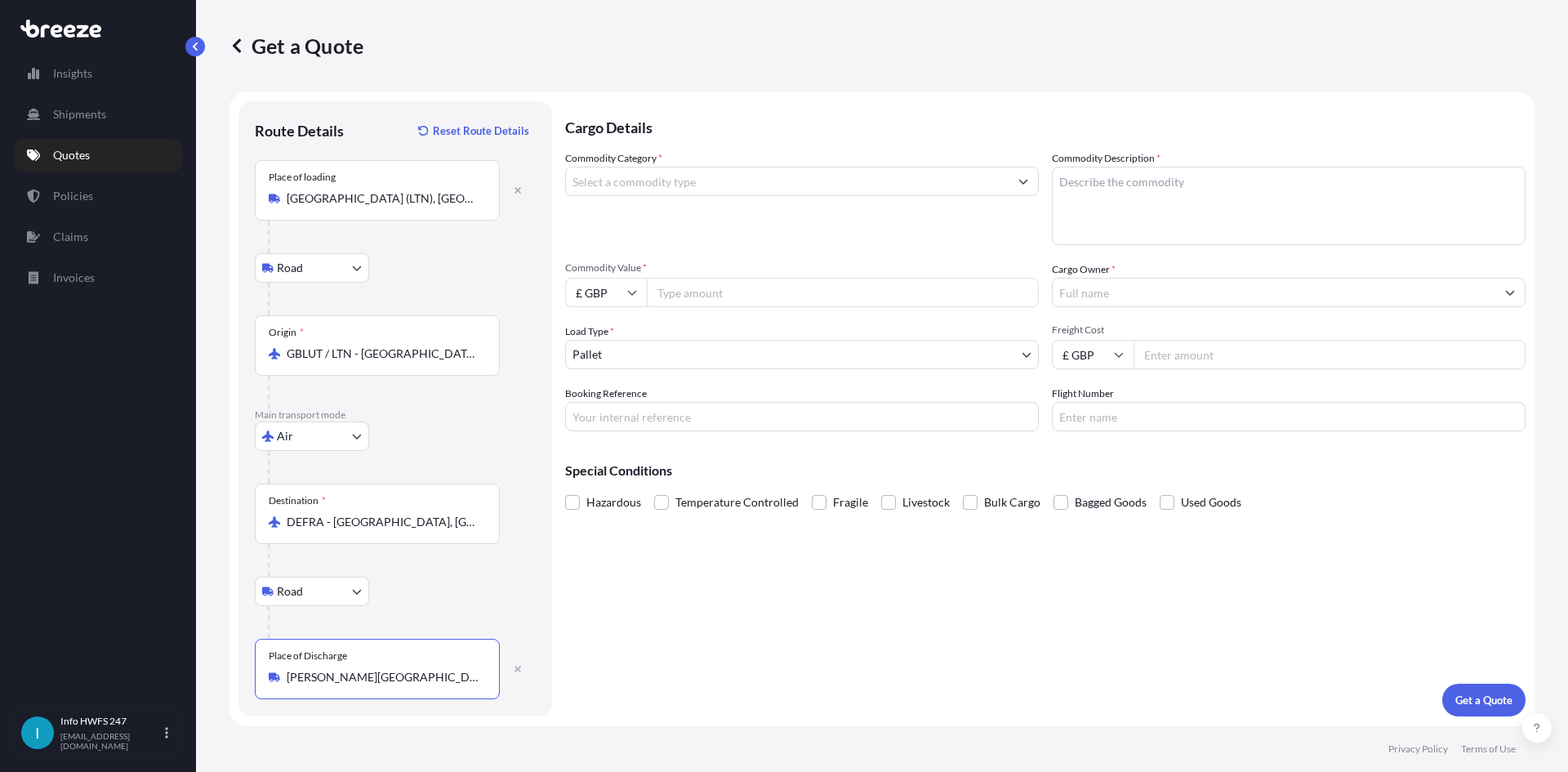
type input "[PERSON_NAME][GEOGRAPHIC_DATA], [GEOGRAPHIC_DATA]"
click at [623, 190] on input "Commodity Category *" at bounding box center [788, 182] width 443 height 30
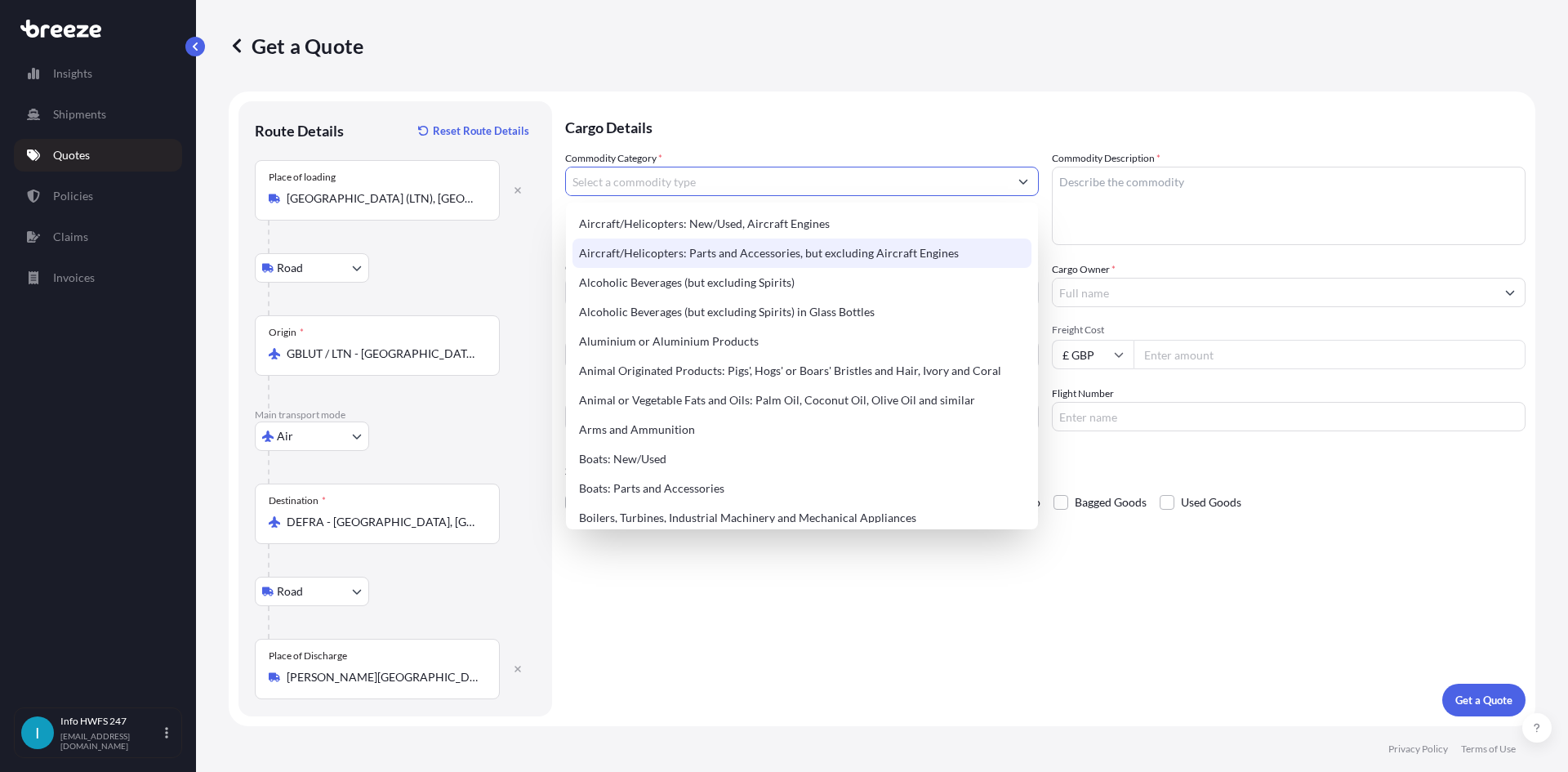
click at [763, 267] on div "Aircraft/Helicopters: Parts and Accessories, but excluding Aircraft Engines" at bounding box center [802, 253] width 459 height 30
type input "Aircraft/Helicopters: Parts and Accessories, but excluding Aircraft Engines"
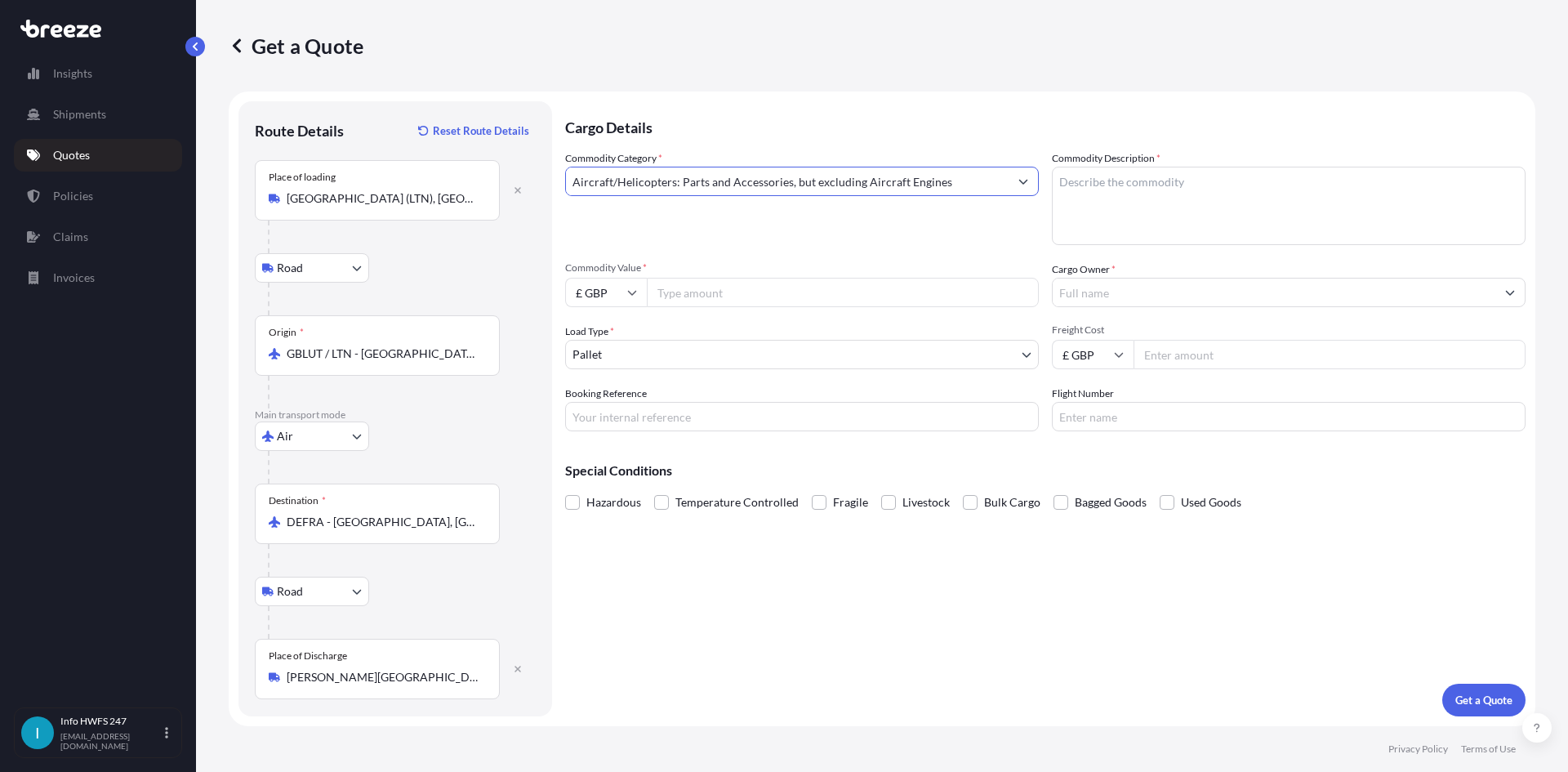
click at [1224, 226] on textarea "Commodity Description *" at bounding box center [1288, 206] width 474 height 78
click at [1132, 191] on textarea "Commodity Description *" at bounding box center [1288, 206] width 474 height 78
paste textarea "CIVIL AIRCRAFT PART - TRANSDUCER, WHEEL SPEED"
type textarea "CIVIL AIRCRAFT PART - TRANSDUCER, WHEEL SPEED"
click at [612, 290] on input "£ GBP" at bounding box center [606, 293] width 82 height 30
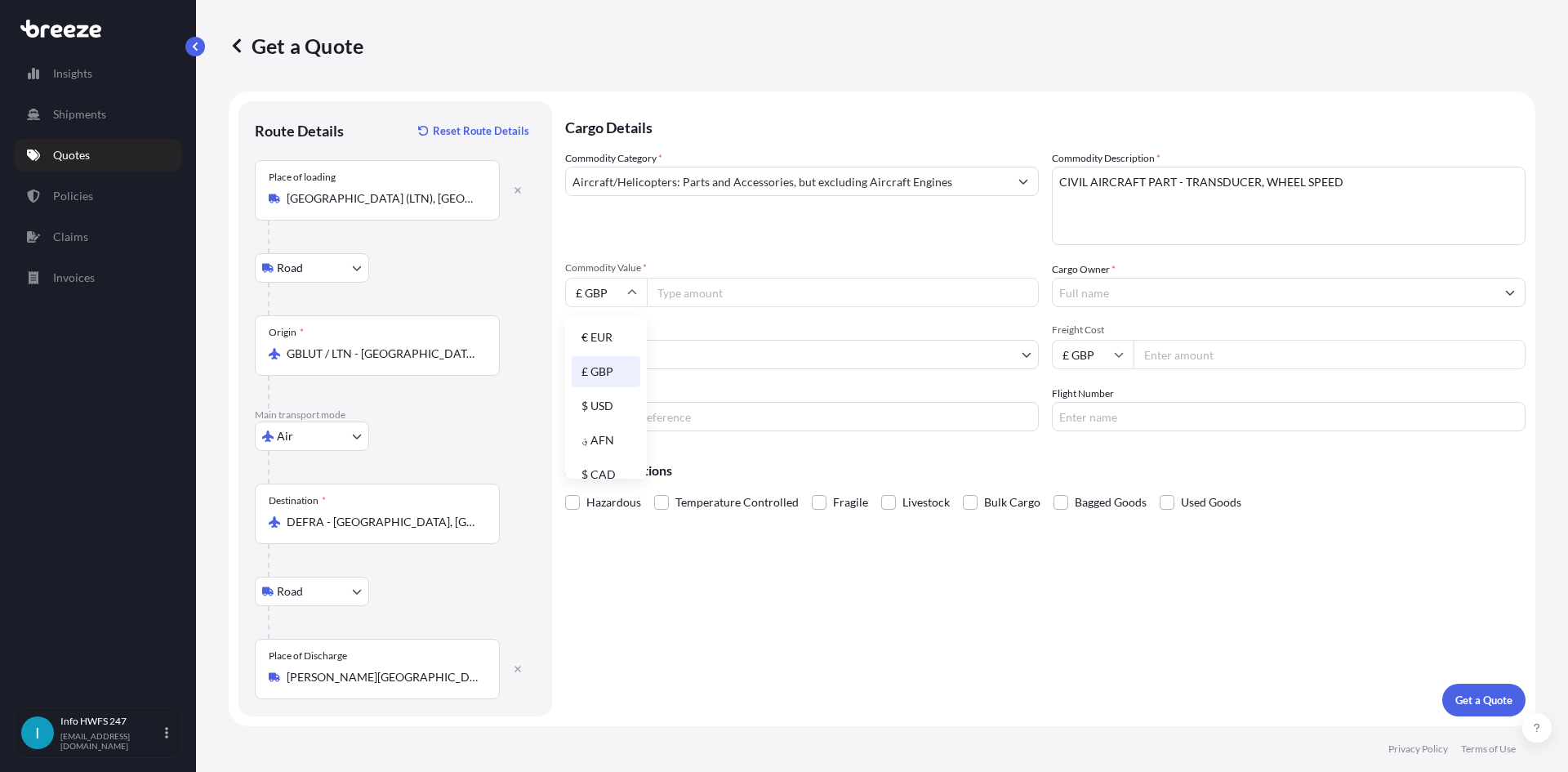
drag, startPoint x: 602, startPoint y: 404, endPoint x: 1392, endPoint y: 364, distance: 791.0
click at [642, 404] on div "€ EUR £ GBP $ USD ؋ AFN $ CAD ¥ CNY ¥ JPY zł PLN $ HKD" at bounding box center [606, 396] width 82 height 163
click at [664, 286] on input "Commodity Value *" at bounding box center [842, 293] width 392 height 30
paste input "45111.00"
type input "45111.00"
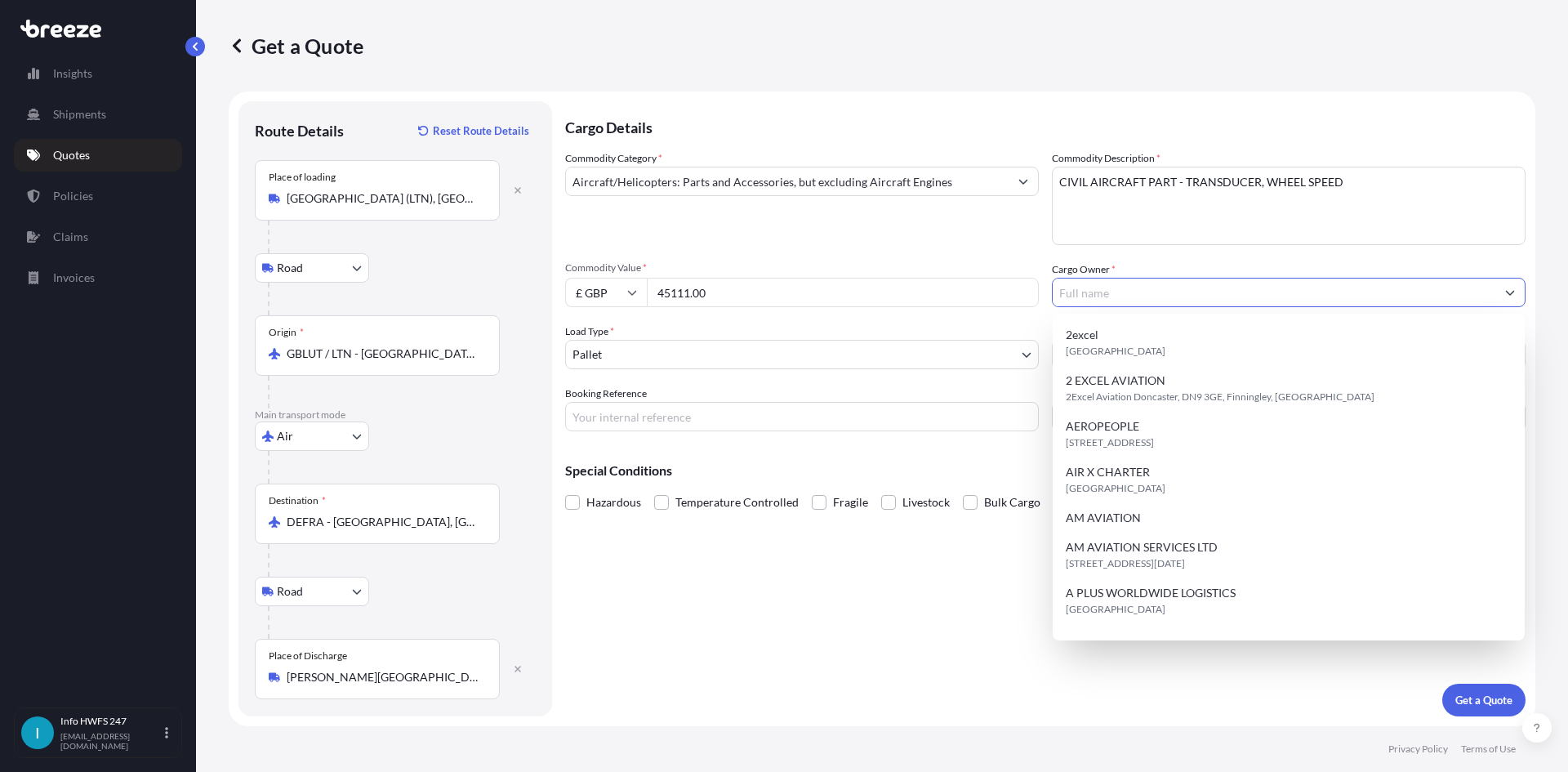
click at [1124, 297] on input "Cargo Owner *" at bounding box center [1274, 293] width 443 height 30
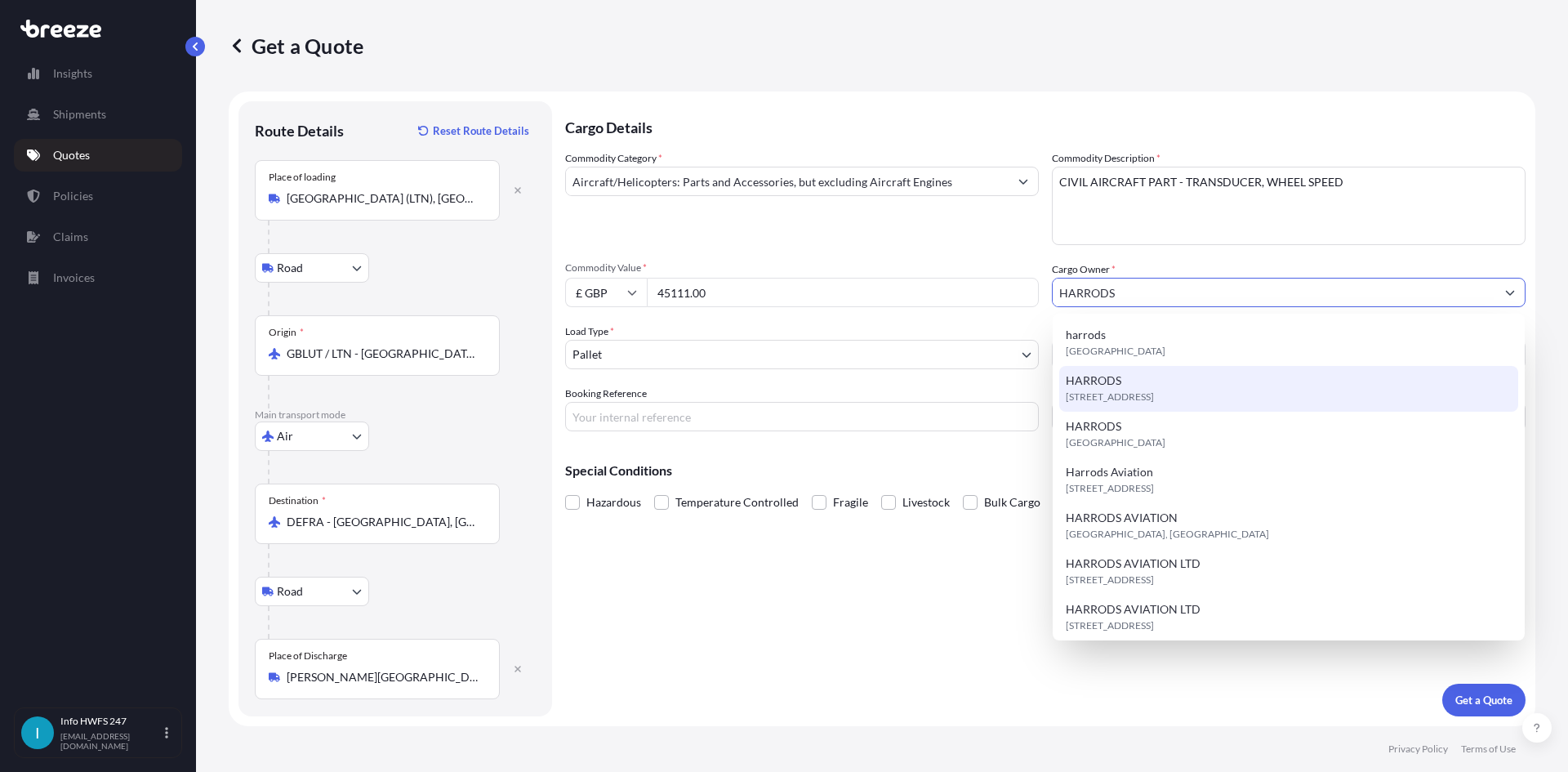
click at [1154, 387] on div "HARRODS LU2 9NW, LU2 9NW, Luton, United Kingdom" at bounding box center [1289, 388] width 459 height 45
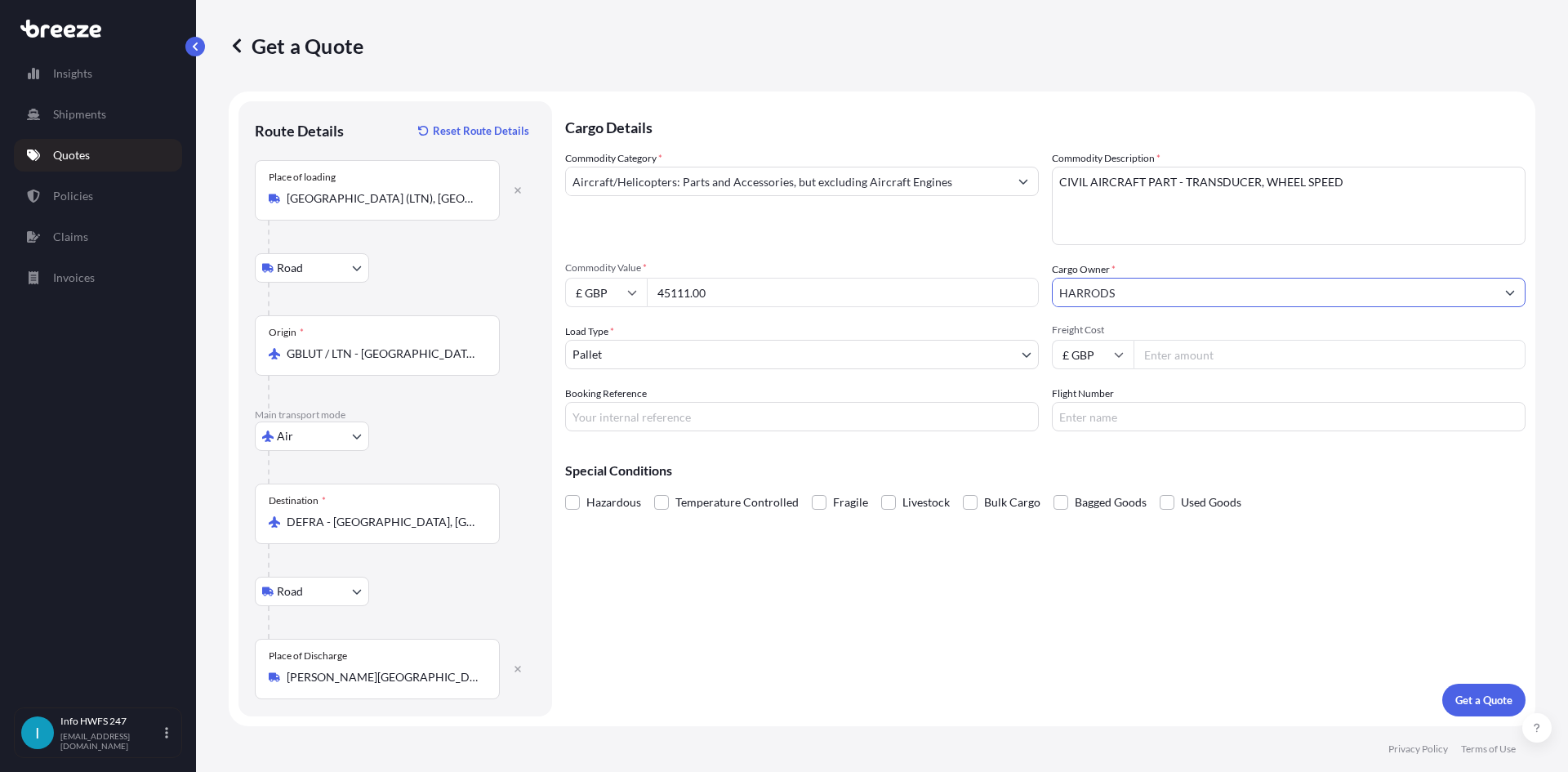
type input "HARRODS"
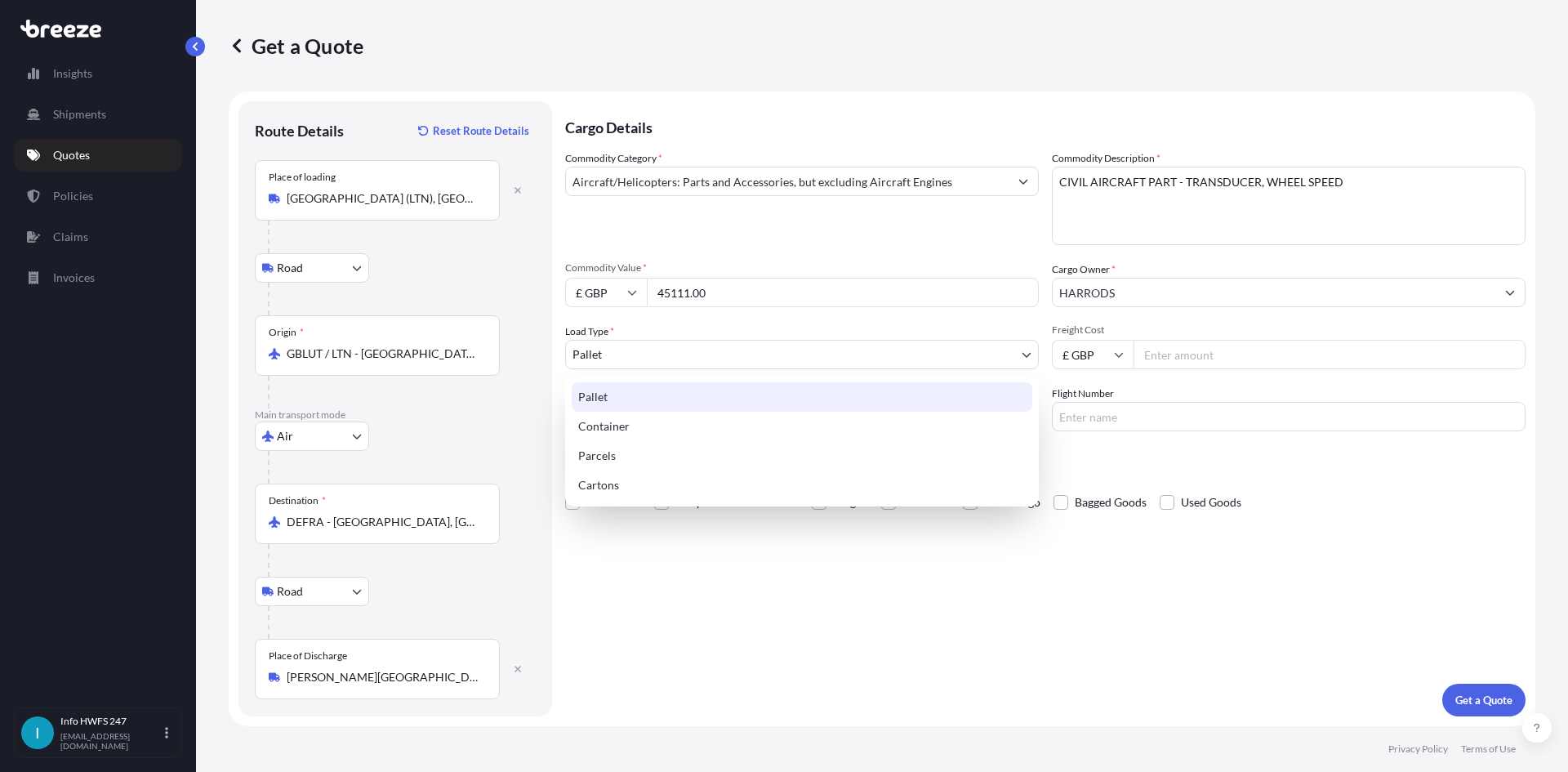
click at [637, 358] on body "15 options available. 6 options available. 5 options available. 13 options avai…" at bounding box center [784, 386] width 1568 height 772
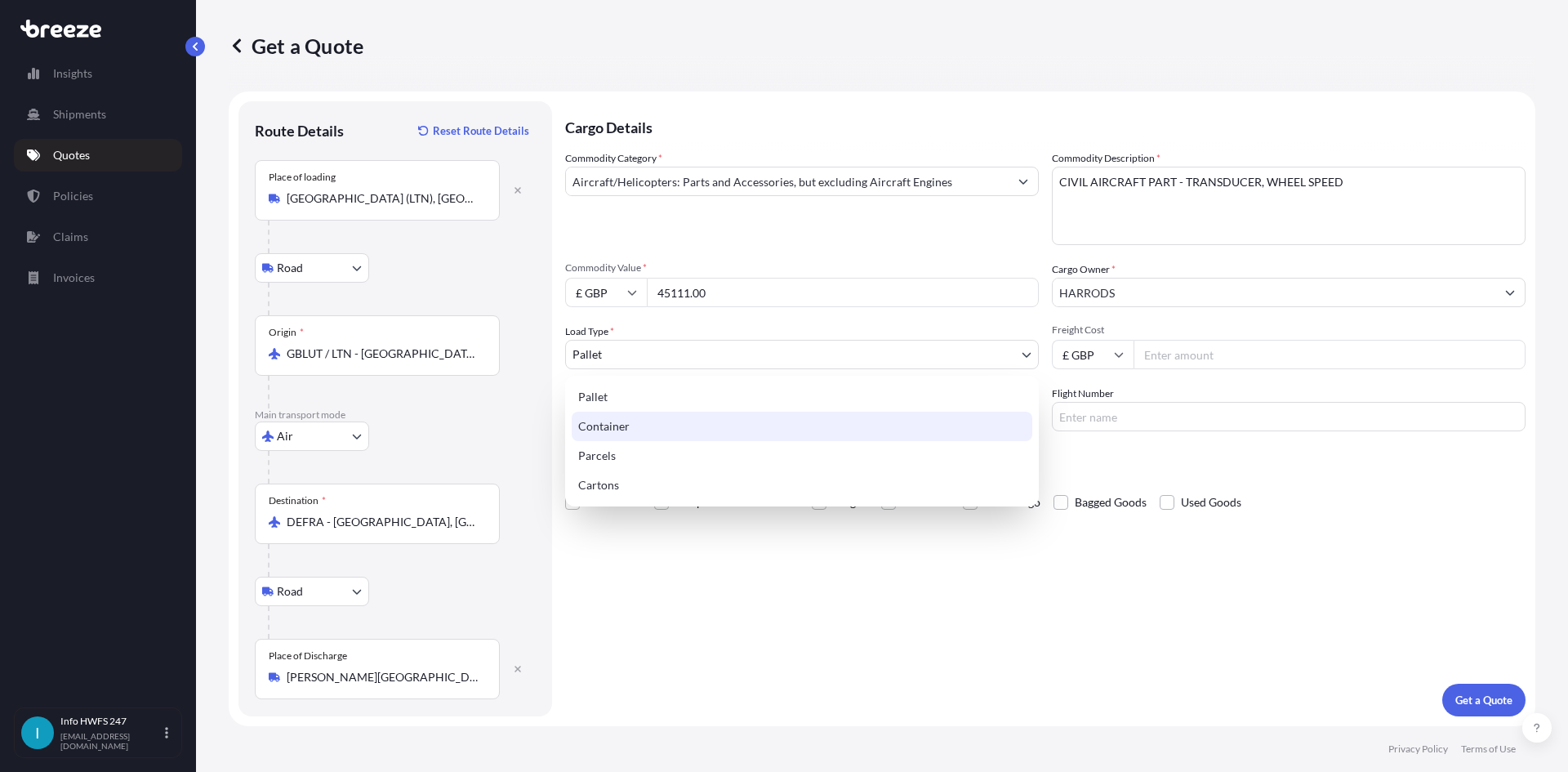
click at [633, 428] on div "Container" at bounding box center [802, 426] width 461 height 30
select select "2"
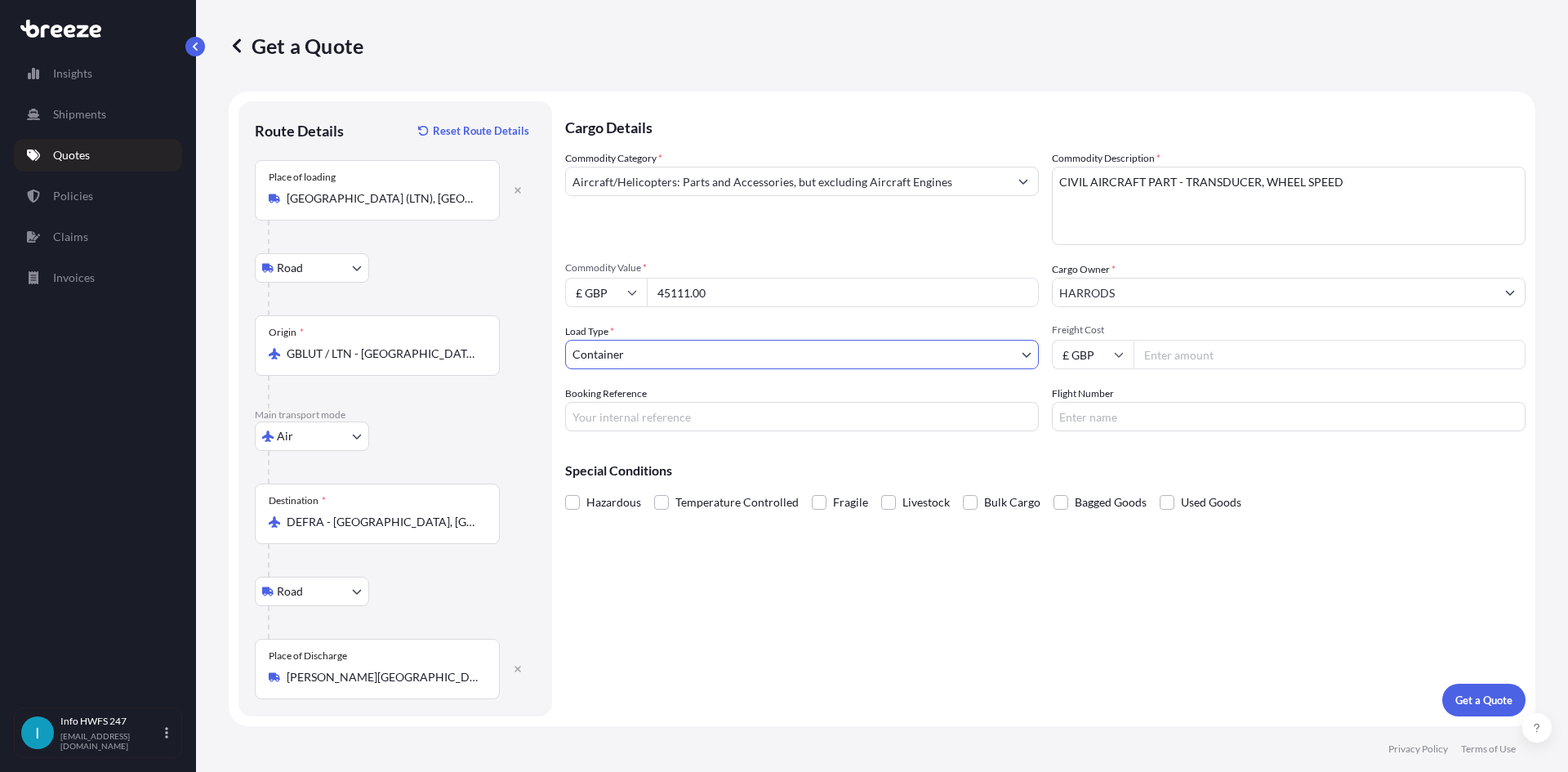
drag, startPoint x: 740, startPoint y: 412, endPoint x: 884, endPoint y: 364, distance: 151.8
click at [740, 412] on input "Booking Reference" at bounding box center [802, 416] width 474 height 30
click at [823, 426] on input "Booking Reference" at bounding box center [802, 416] width 474 height 30
click at [816, 416] on input "Booking Reference" at bounding box center [802, 416] width 474 height 30
paste input "HE168366"
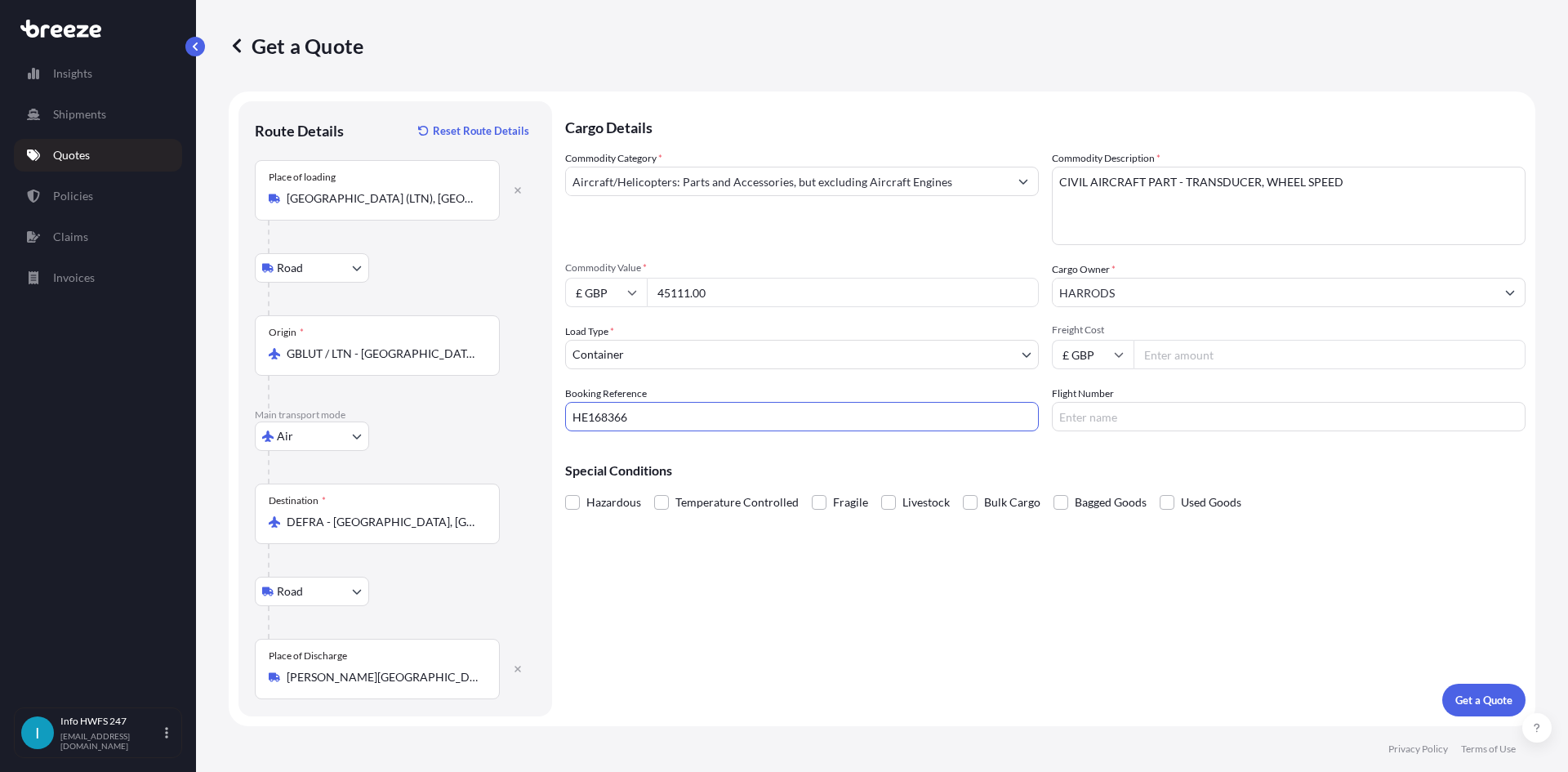
type input "HE168366"
click at [1120, 437] on div "Cargo Details Commodity Category * Aircraft/Helicopters: Parts and Accessories,…" at bounding box center [1046, 408] width 961 height 615
drag, startPoint x: 1124, startPoint y: 419, endPoint x: 1131, endPoint y: 431, distance: 13.9
click at [1124, 419] on input "Flight Number" at bounding box center [1288, 416] width 474 height 30
type input "DHL"
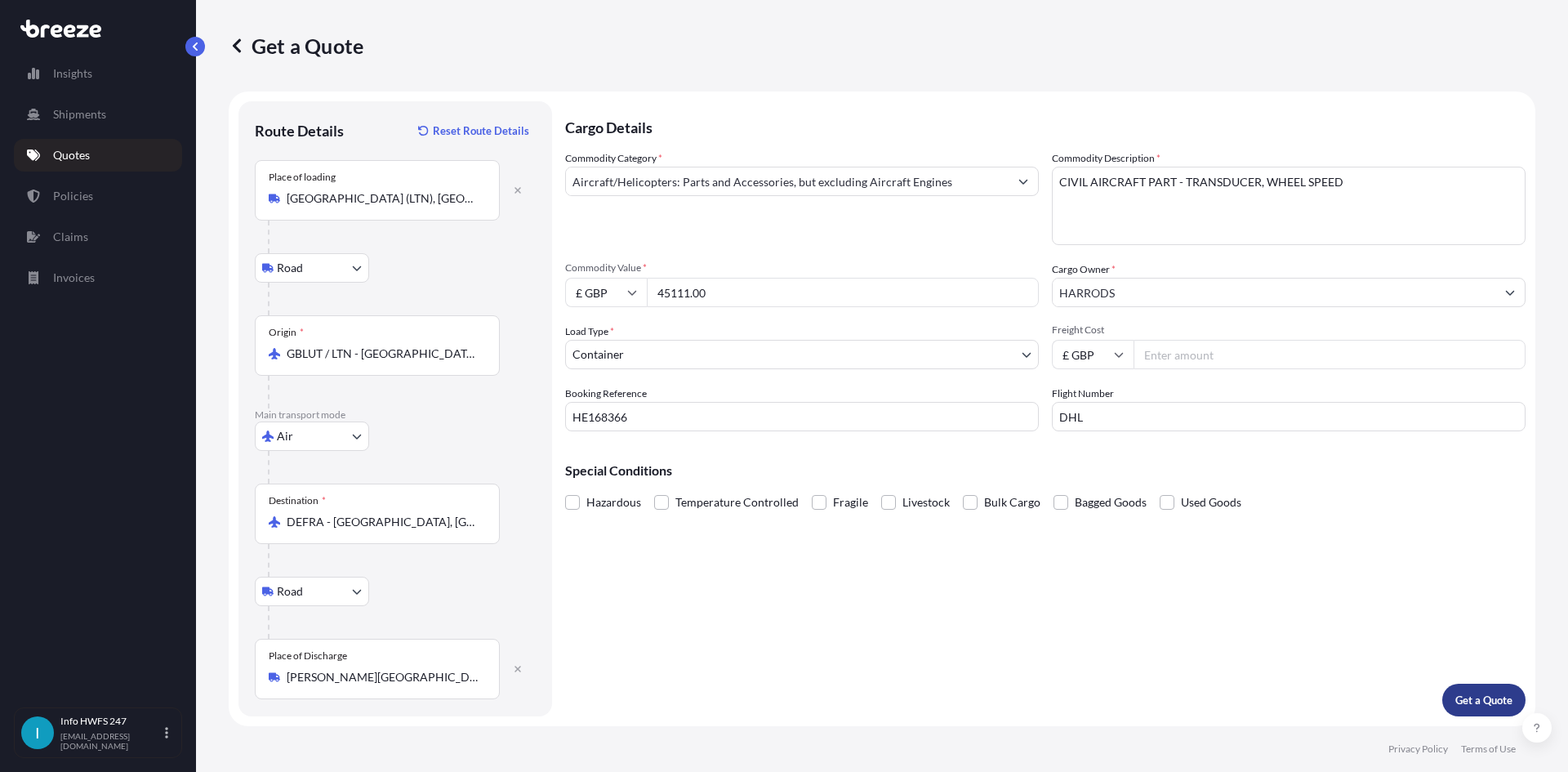
click at [1479, 711] on button "Get a Quote" at bounding box center [1484, 699] width 83 height 33
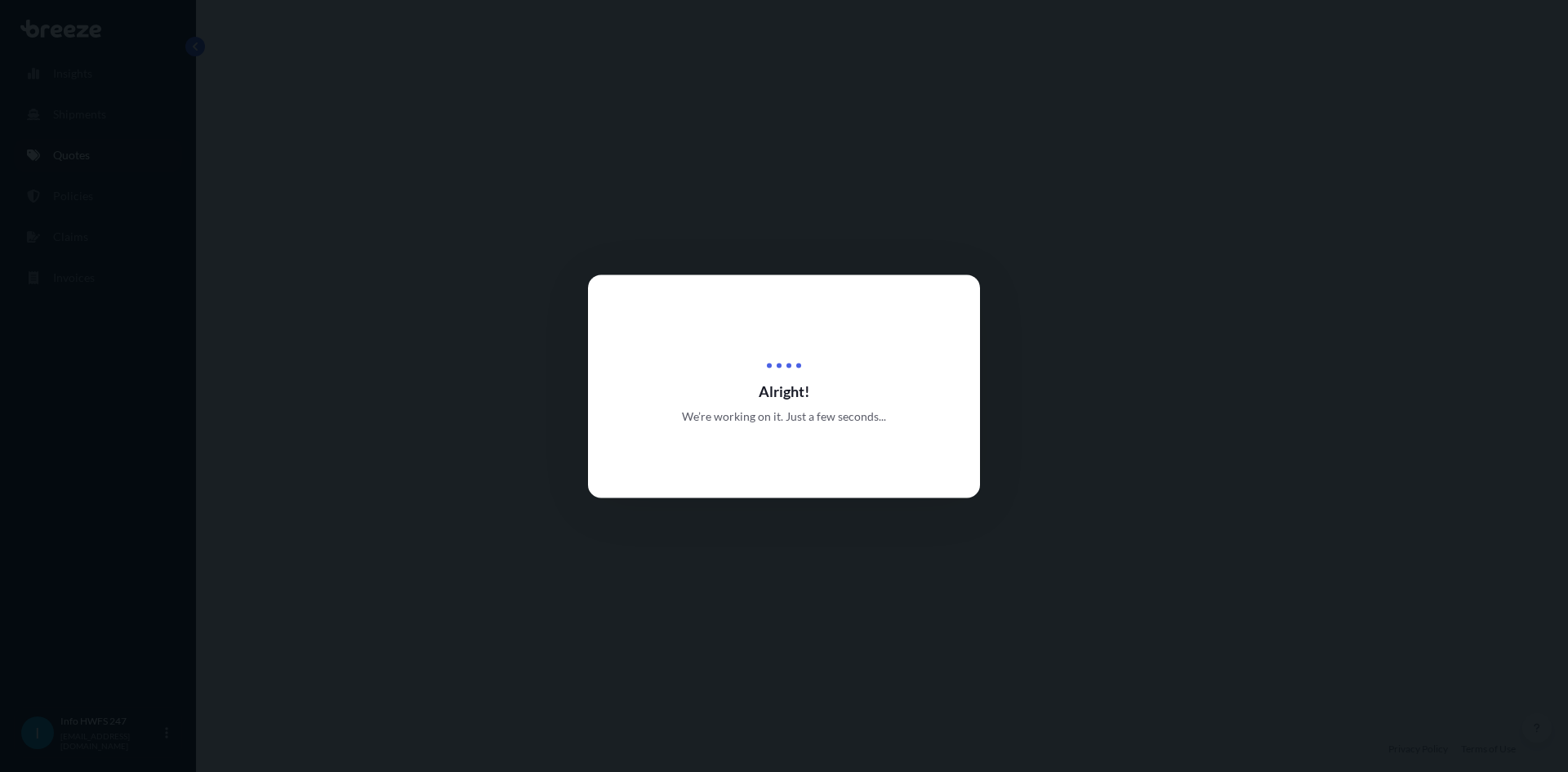
select select "Road"
select select "Air"
select select "Road"
select select "2"
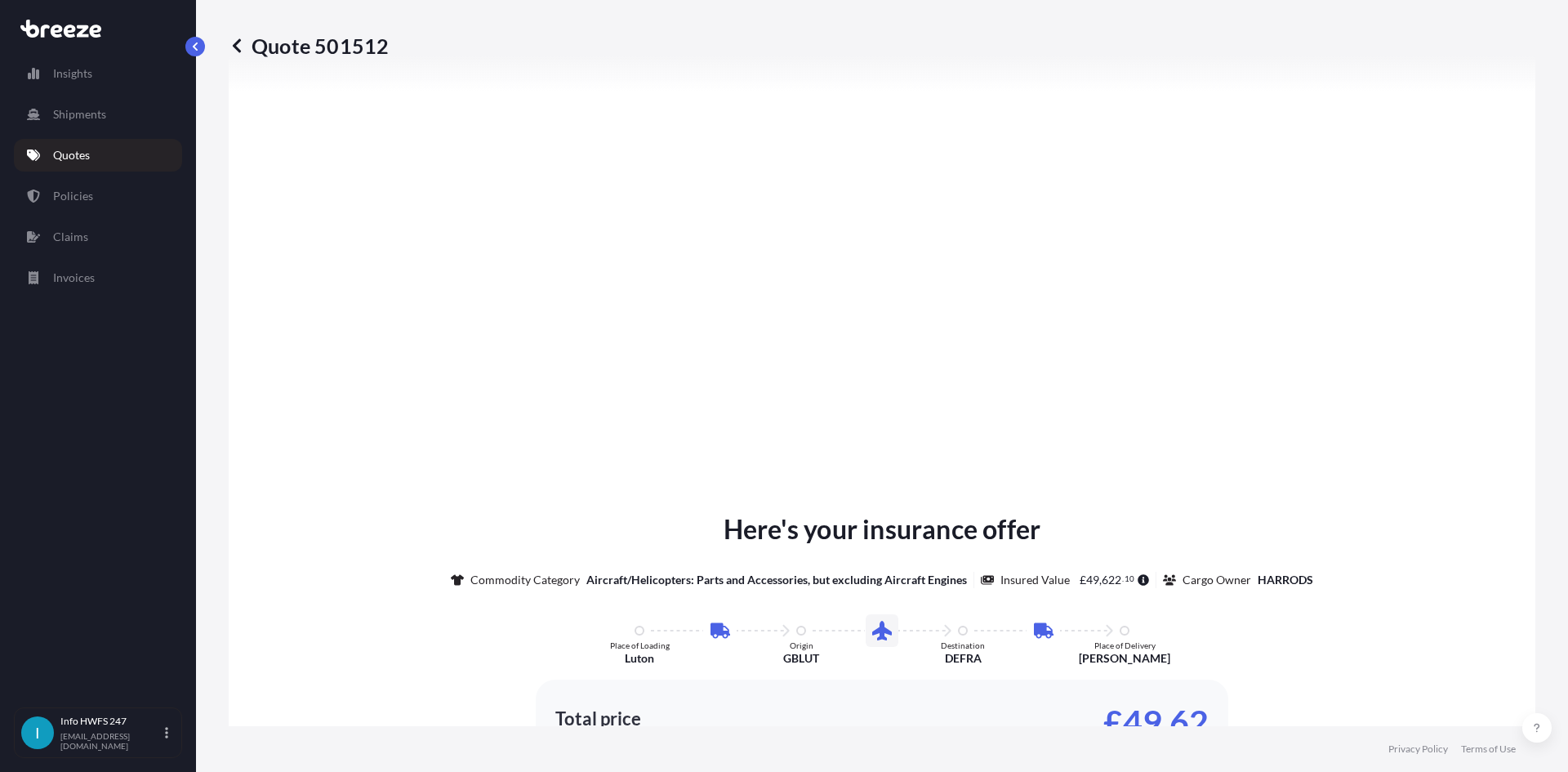
type input "[STREET_ADDRESS]"
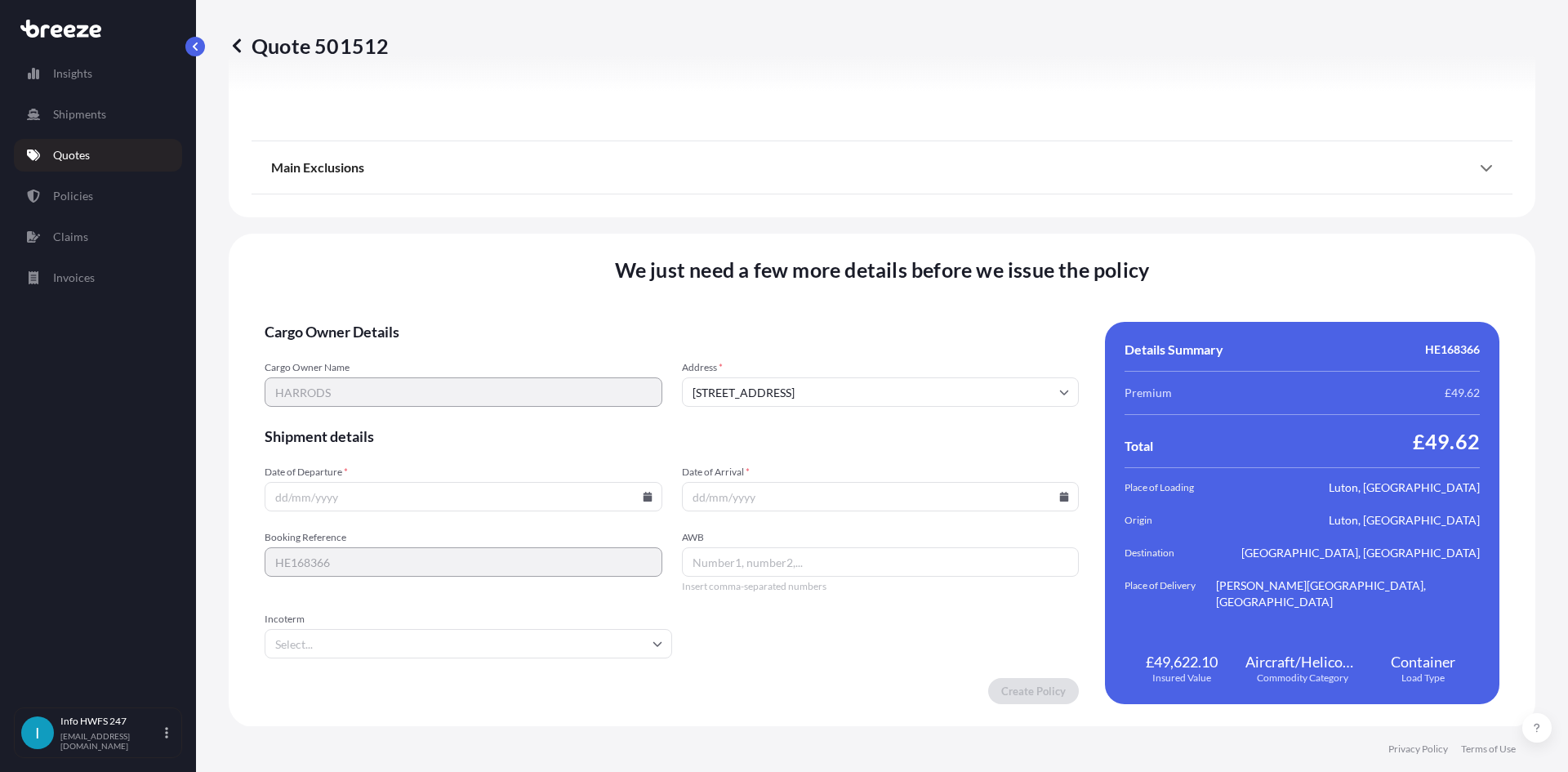
scroll to position [2127, 0]
click at [382, 507] on input "Date of Departure *" at bounding box center [464, 496] width 397 height 30
click at [643, 498] on icon at bounding box center [648, 496] width 10 height 10
click at [429, 345] on button "15" at bounding box center [423, 350] width 26 height 26
type input "[DATE]"
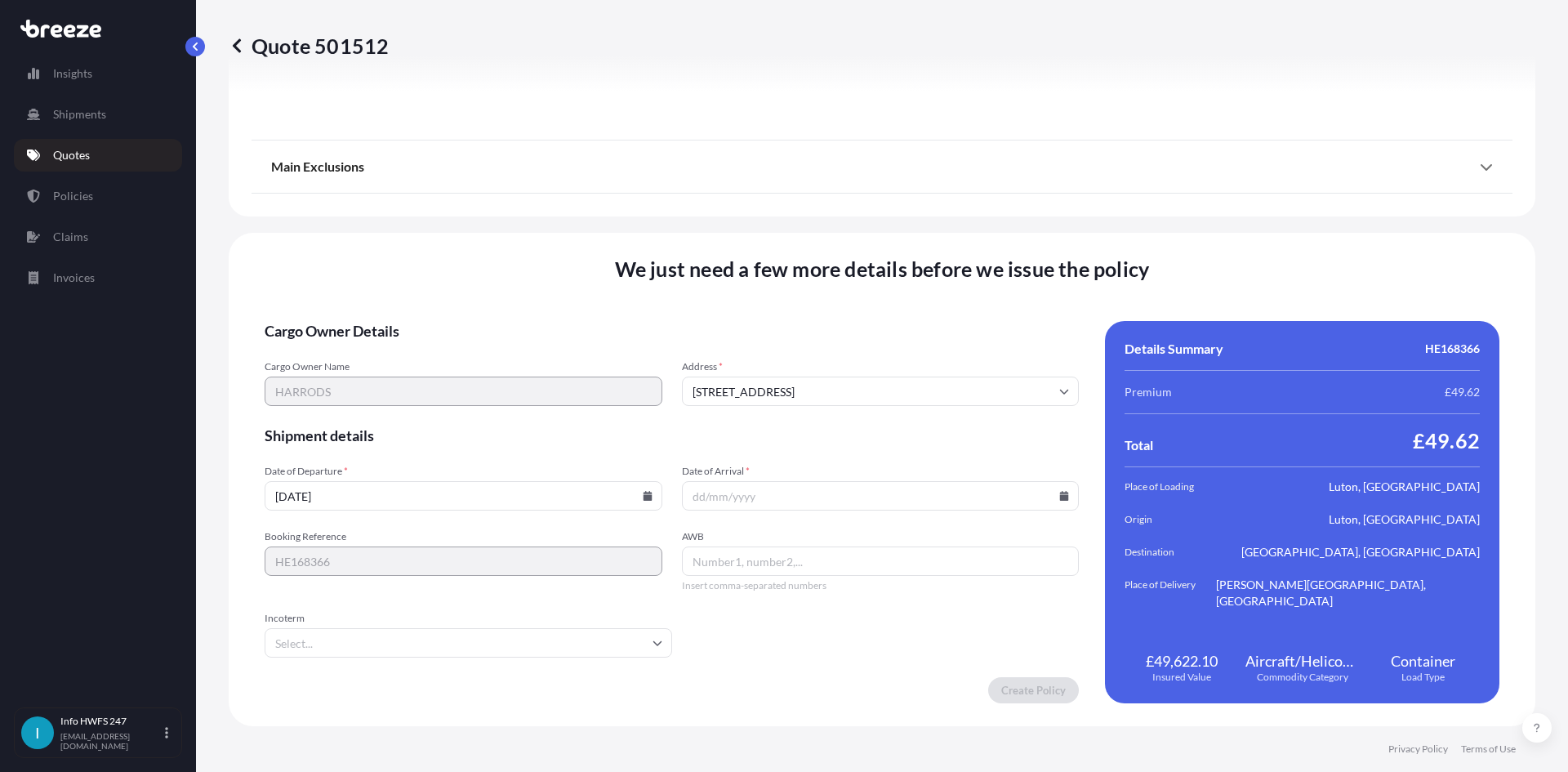
click at [1050, 491] on input "Date of Arrival *" at bounding box center [881, 496] width 397 height 30
click at [1060, 494] on icon at bounding box center [1065, 496] width 10 height 10
click at [839, 377] on button "22" at bounding box center [836, 382] width 26 height 26
type input "[DATE]"
click at [750, 563] on input "AWB" at bounding box center [881, 561] width 397 height 30
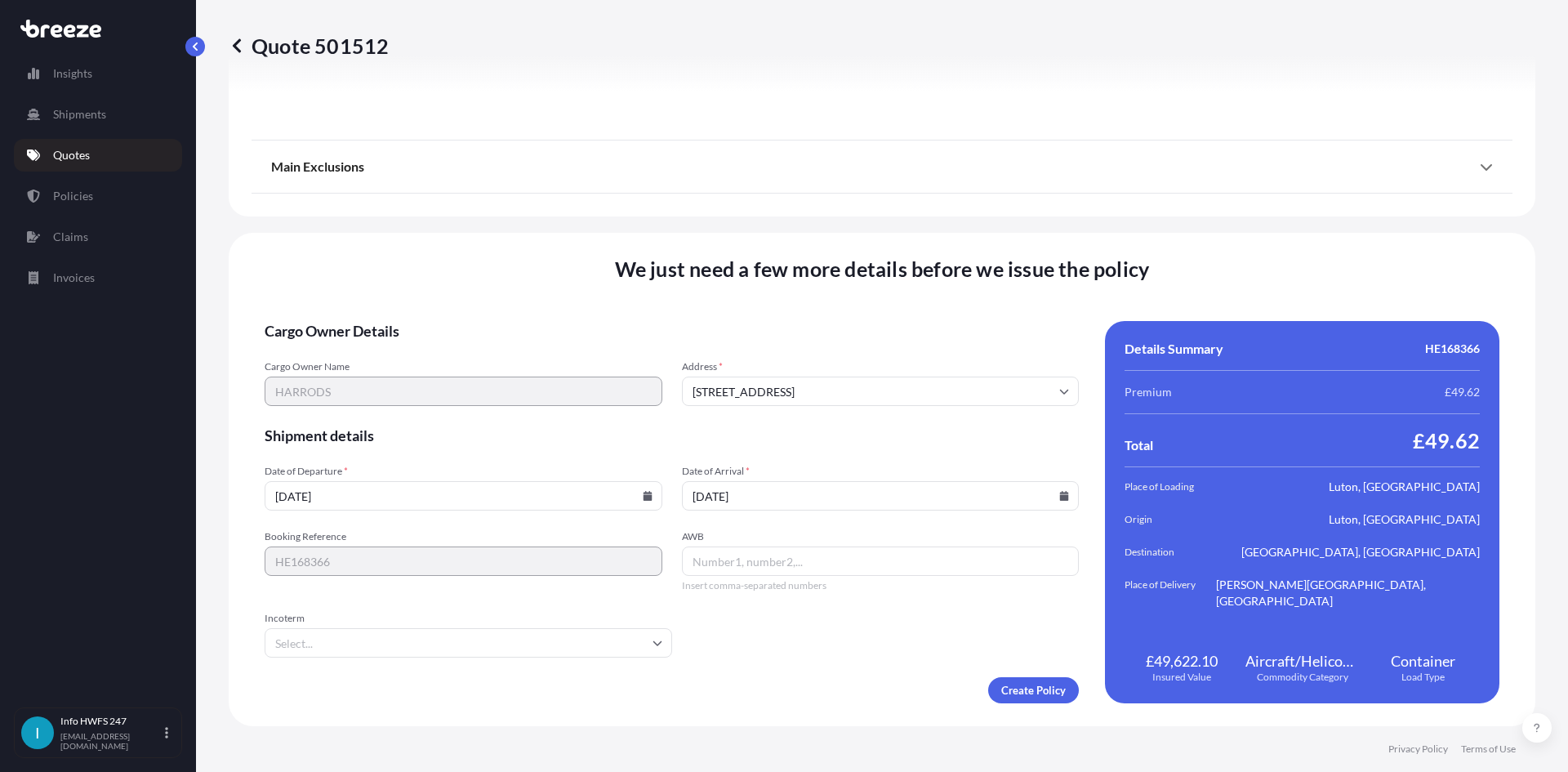
click at [708, 565] on input "AWB" at bounding box center [881, 561] width 397 height 30
paste input "8329185141"
type input "8329185141"
click at [552, 657] on form "Cargo Owner Details Cargo Owner Name HARRODS Address * Luton LU2 9NW, UK Shipme…" at bounding box center [672, 512] width 815 height 383
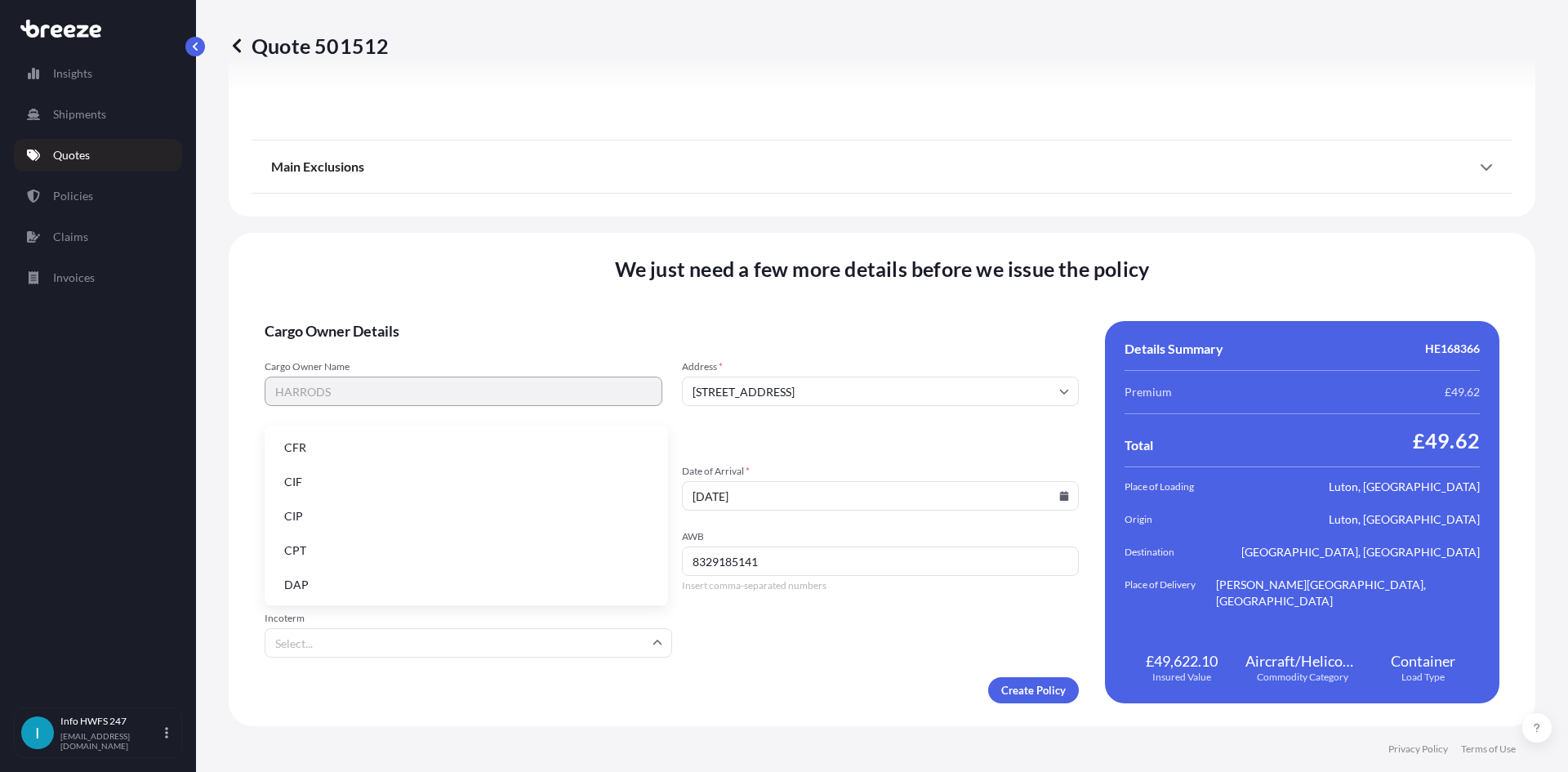
click at [508, 639] on input "Incoterm" at bounding box center [469, 643] width 407 height 30
click at [492, 572] on li "DAP" at bounding box center [466, 584] width 391 height 31
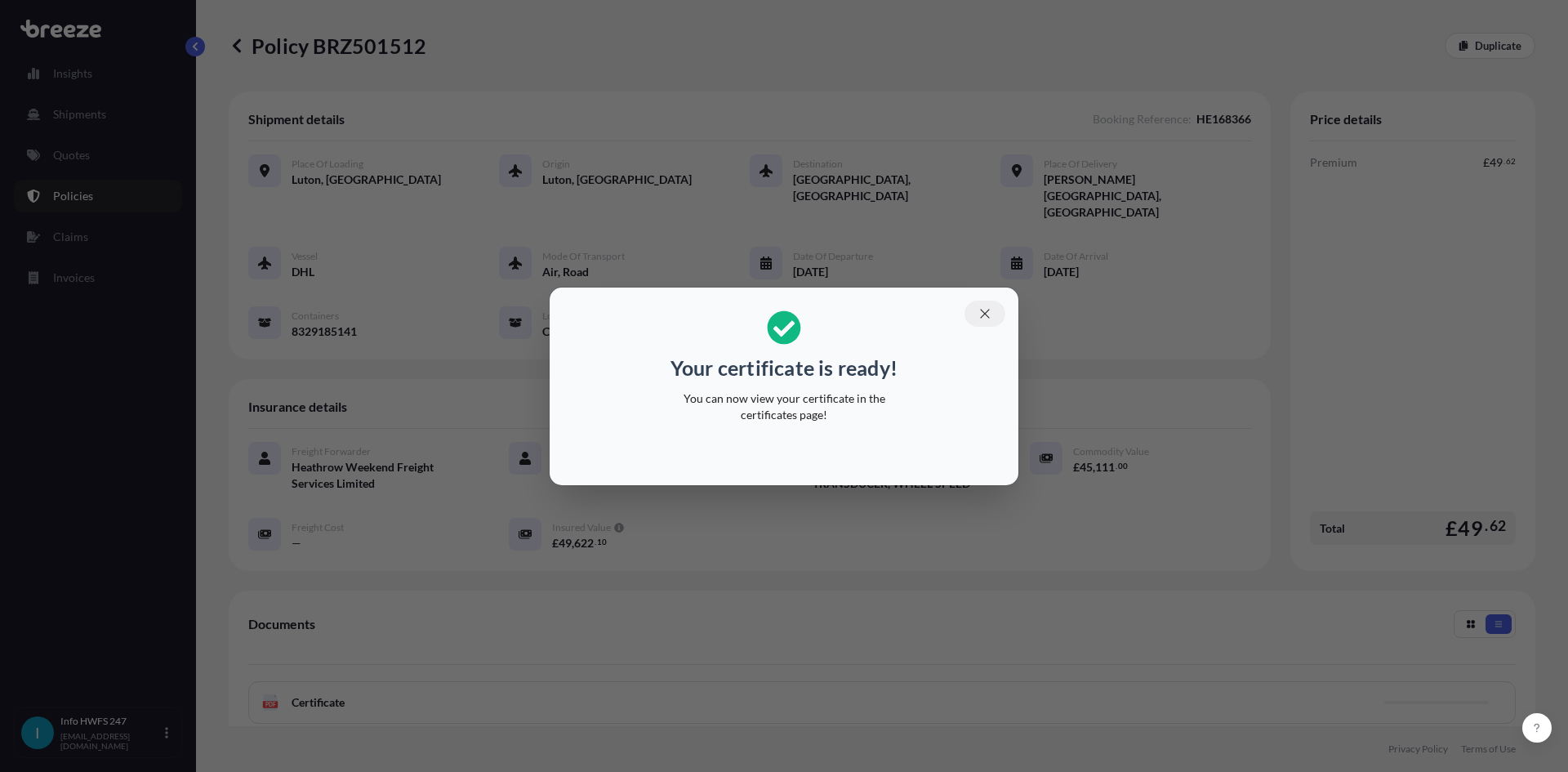
click at [996, 324] on button "button" at bounding box center [985, 313] width 41 height 26
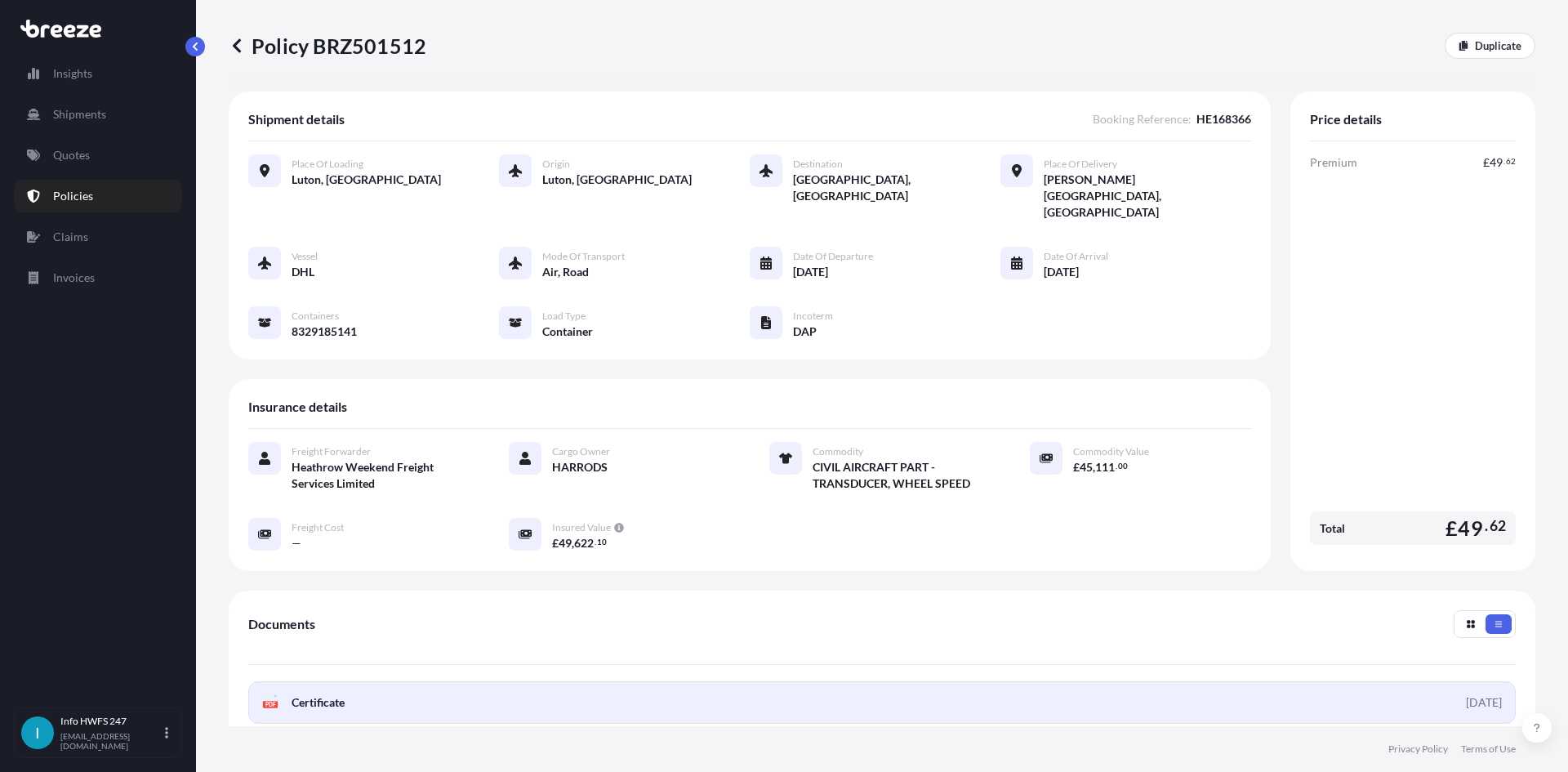
click at [308, 694] on span "Certificate" at bounding box center [318, 702] width 53 height 17
